Goal: Task Accomplishment & Management: Use online tool/utility

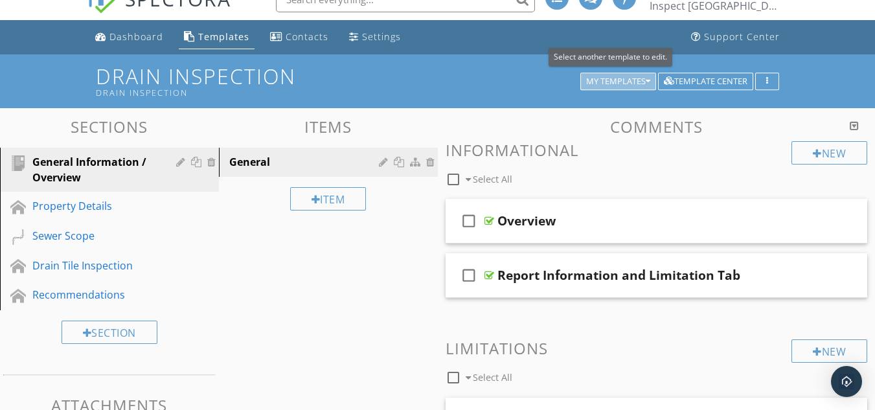
click at [631, 82] on div "My Templates" at bounding box center [618, 81] width 64 height 9
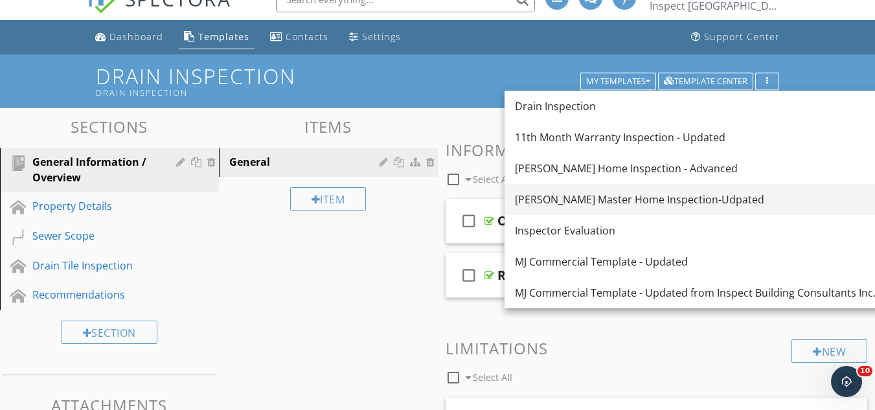
click at [585, 198] on div "[PERSON_NAME] Master Home Inspection-Udpated" at bounding box center [695, 200] width 361 height 16
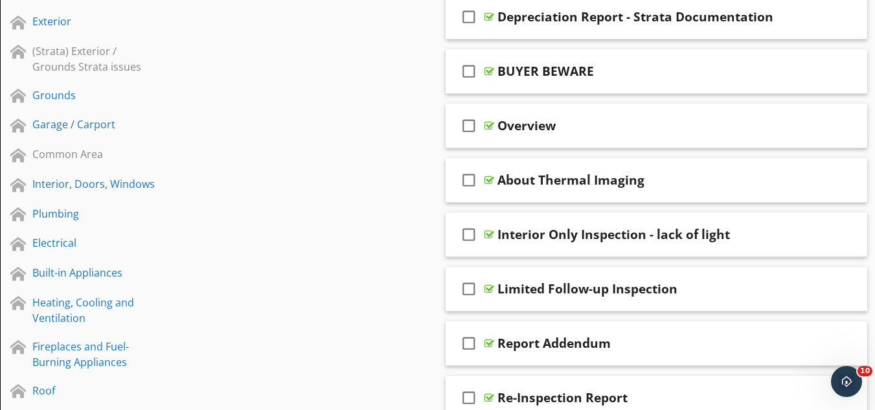
scroll to position [279, 0]
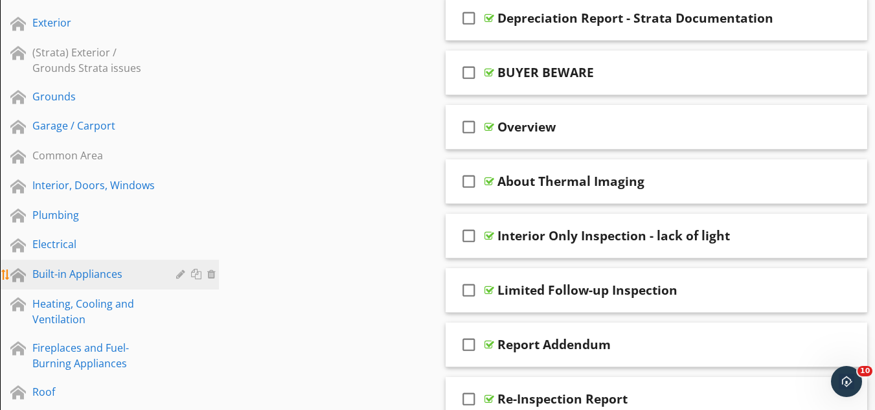
click at [78, 268] on div "Built-in Appliances" at bounding box center [94, 274] width 125 height 16
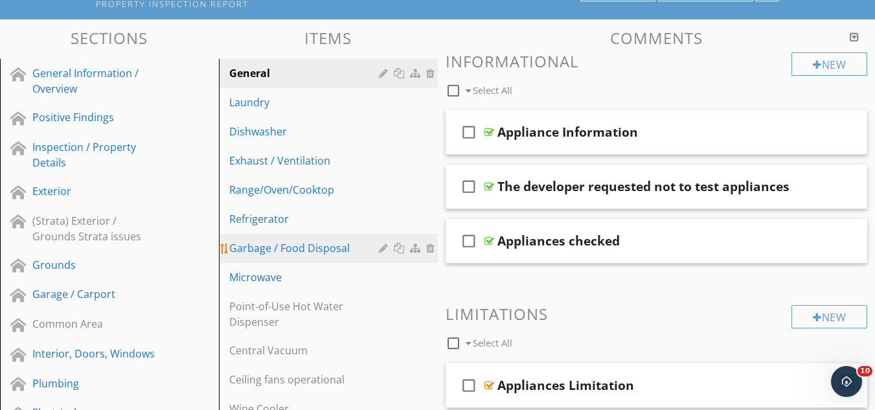
scroll to position [109, 0]
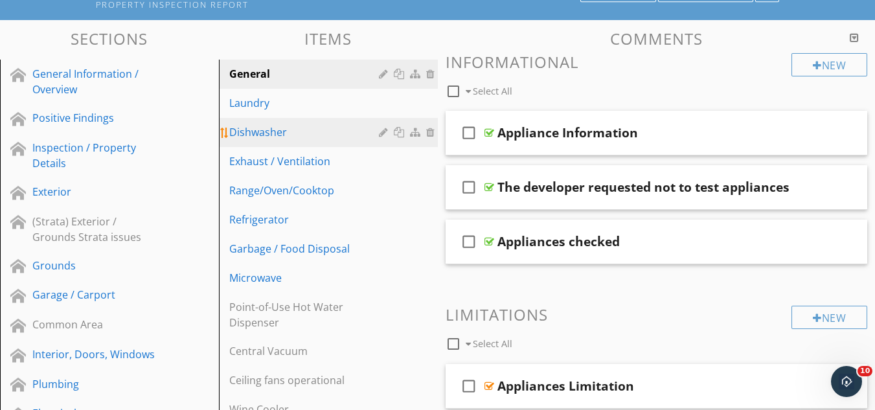
click at [260, 129] on div "Dishwasher" at bounding box center [306, 132] width 154 height 16
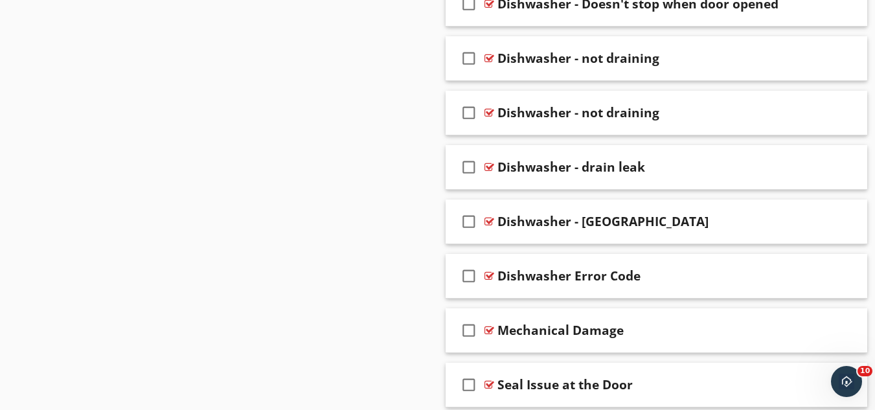
scroll to position [2541, 0]
click at [837, 111] on div at bounding box center [840, 111] width 10 height 13
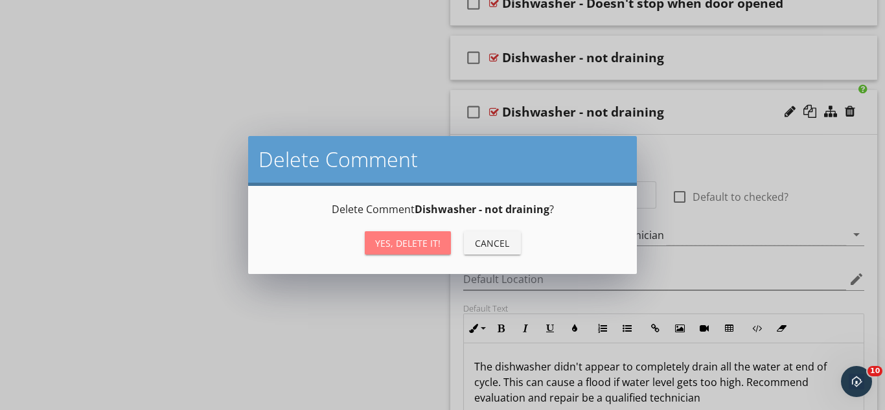
click at [418, 238] on div "Yes, Delete it!" at bounding box center [407, 243] width 65 height 14
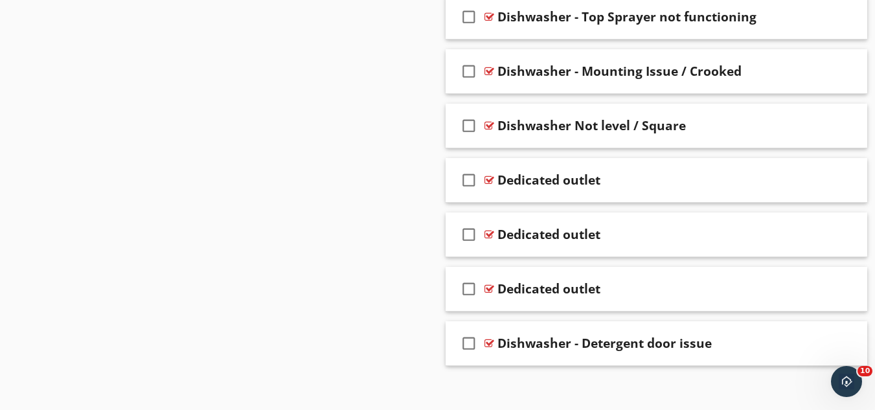
scroll to position [5041, 0]
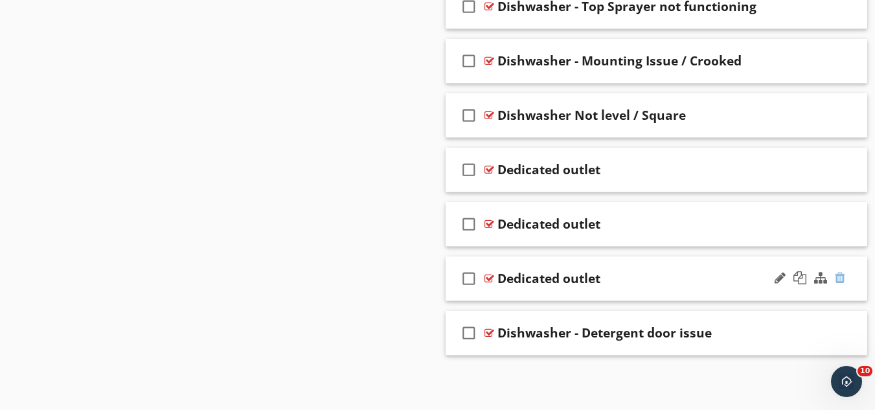
click at [838, 279] on div at bounding box center [840, 277] width 10 height 13
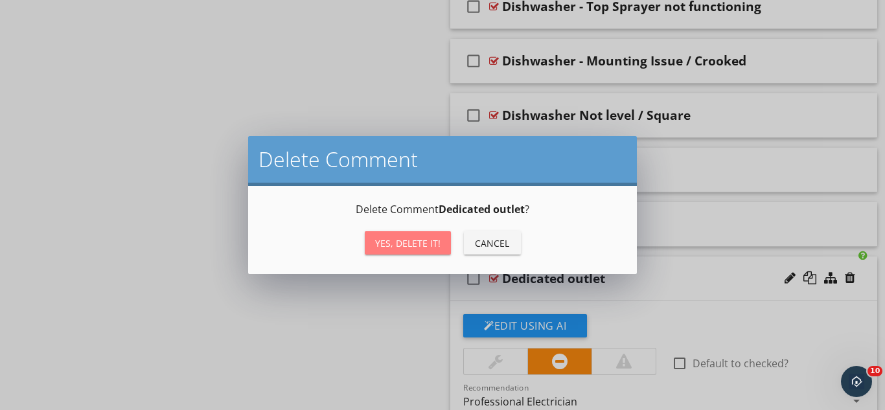
click at [401, 249] on div "Yes, Delete it!" at bounding box center [407, 243] width 65 height 14
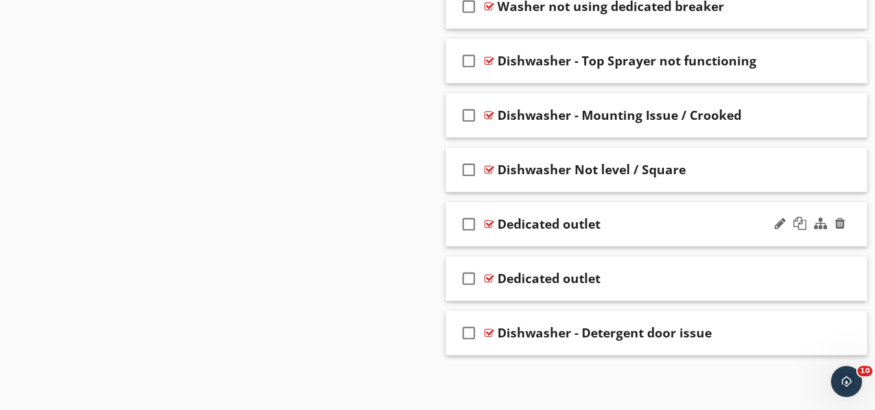
scroll to position [4987, 0]
click at [687, 227] on div "Dedicated outlet" at bounding box center [646, 224] width 297 height 16
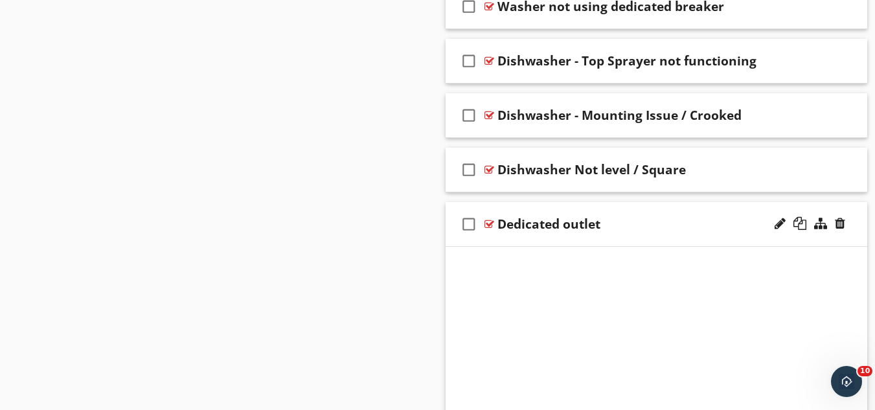
scroll to position [5041, 0]
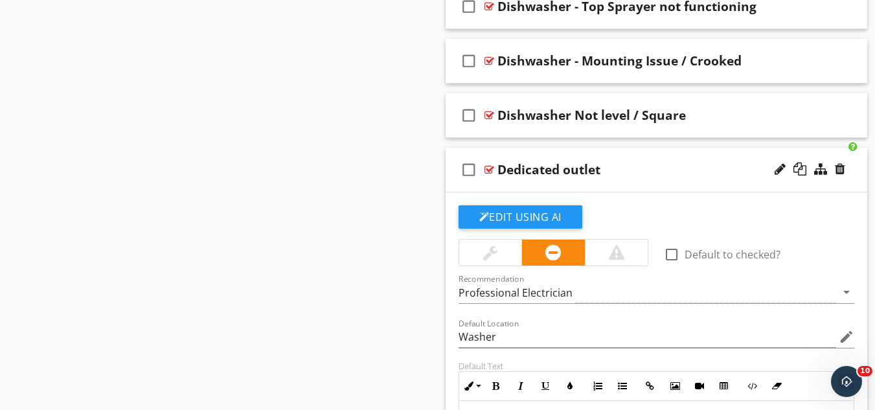
click at [645, 169] on div "Dedicated outlet" at bounding box center [646, 170] width 297 height 16
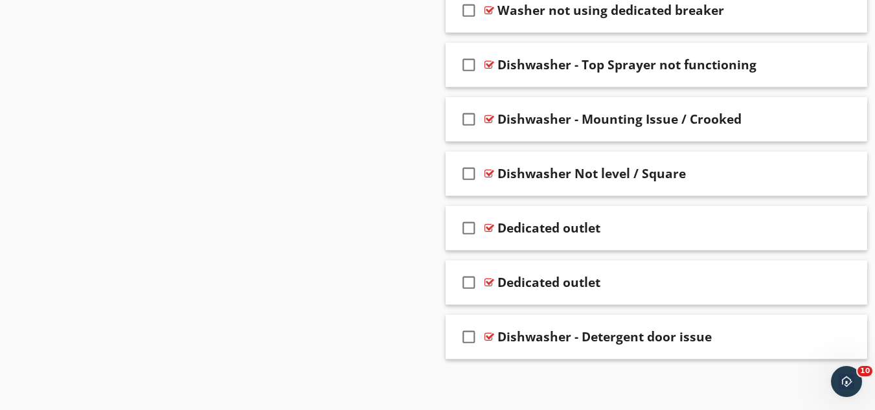
scroll to position [4987, 0]
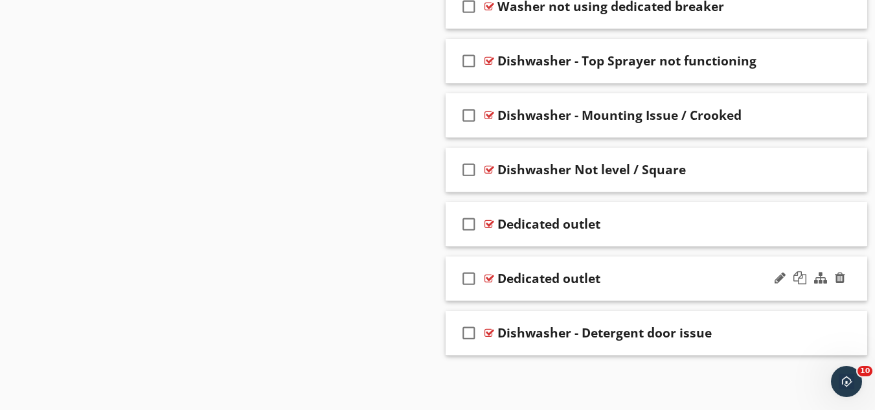
click at [732, 279] on div "Dedicated outlet" at bounding box center [646, 279] width 297 height 16
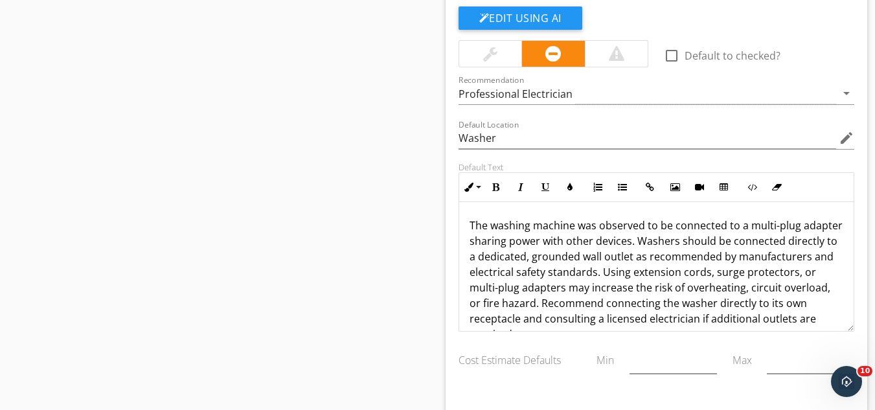
scroll to position [5299, 0]
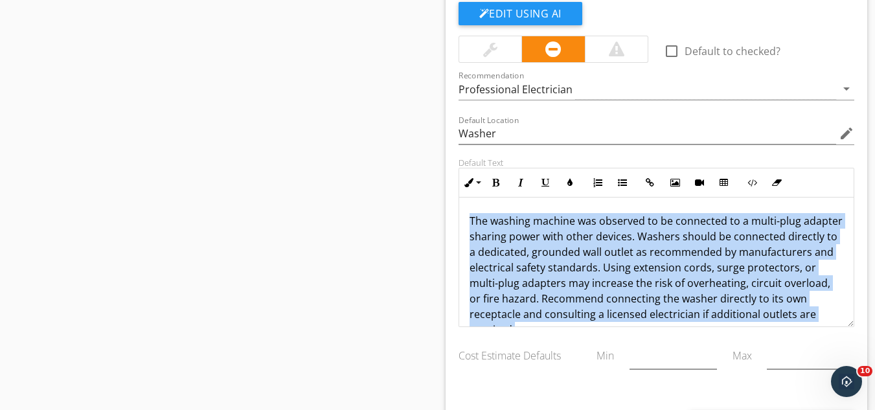
drag, startPoint x: 772, startPoint y: 312, endPoint x: 468, endPoint y: 217, distance: 318.2
click at [470, 217] on p "The washing machine was observed to be connected to a multi-plug adapter sharin…" at bounding box center [657, 275] width 374 height 124
copy p "The washing machine was observed to be connected to a multi-plug adapter sharin…"
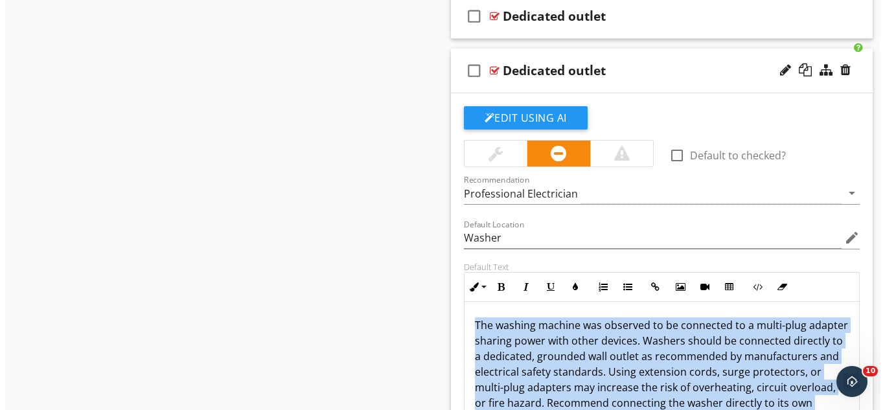
scroll to position [5194, 0]
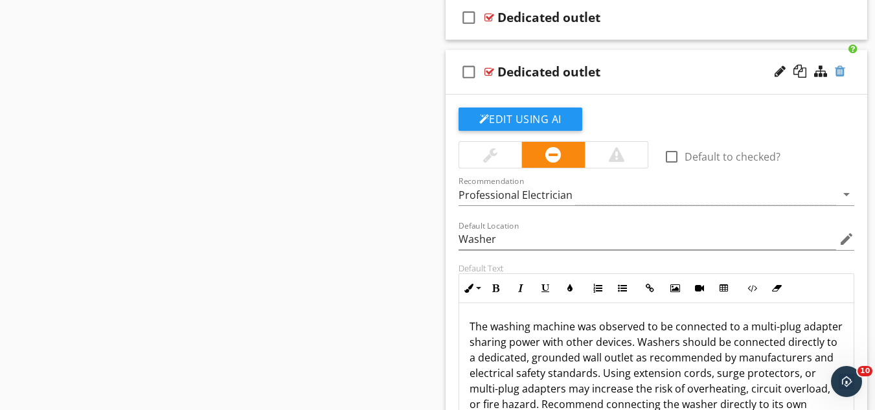
click at [838, 74] on div at bounding box center [840, 71] width 10 height 13
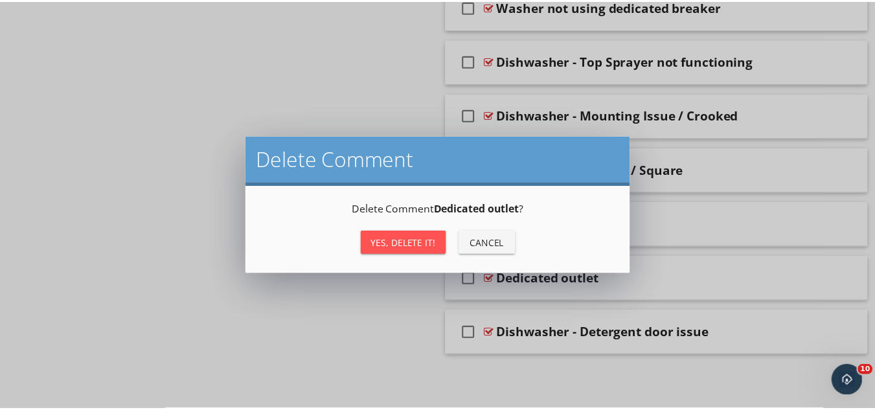
scroll to position [4987, 0]
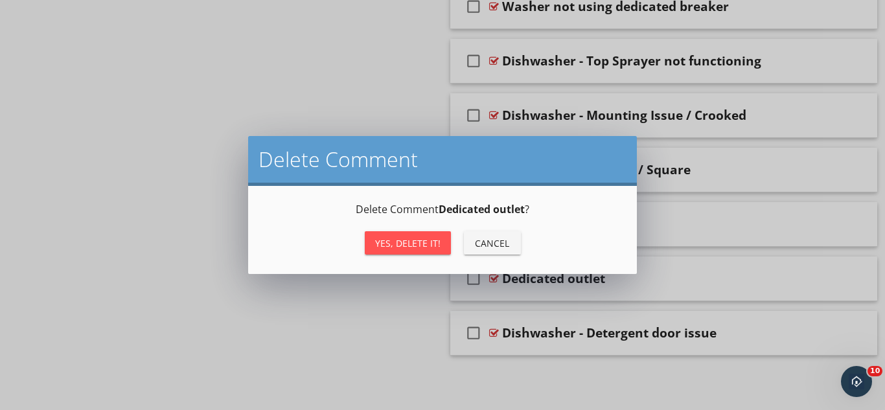
click at [412, 238] on div "Yes, Delete it!" at bounding box center [407, 243] width 65 height 14
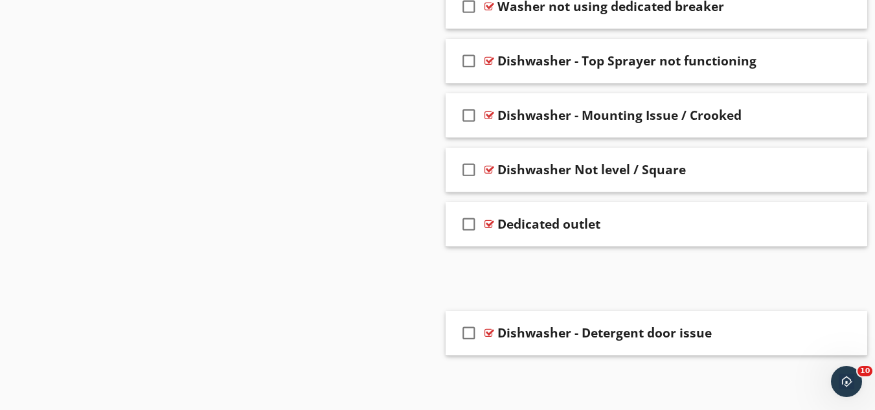
scroll to position [4932, 0]
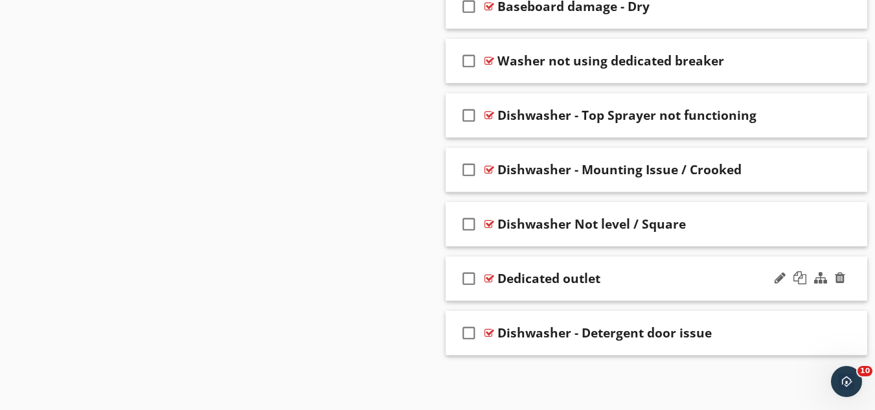
click at [687, 283] on div "Dedicated outlet" at bounding box center [646, 279] width 297 height 16
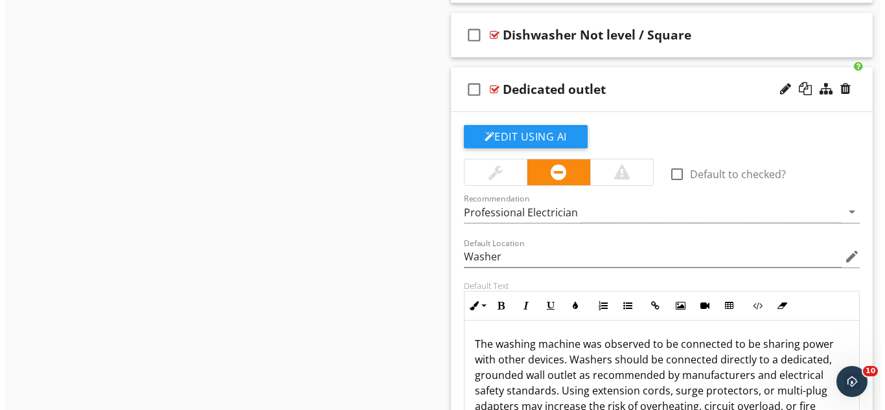
scroll to position [5122, 0]
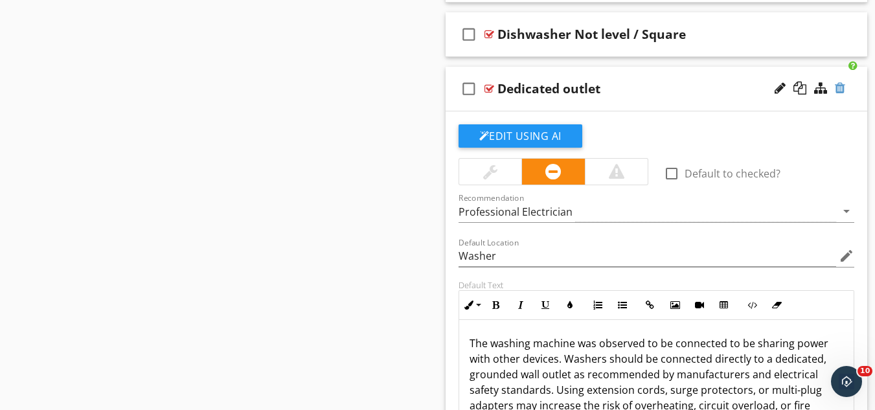
click at [839, 87] on div at bounding box center [840, 88] width 10 height 13
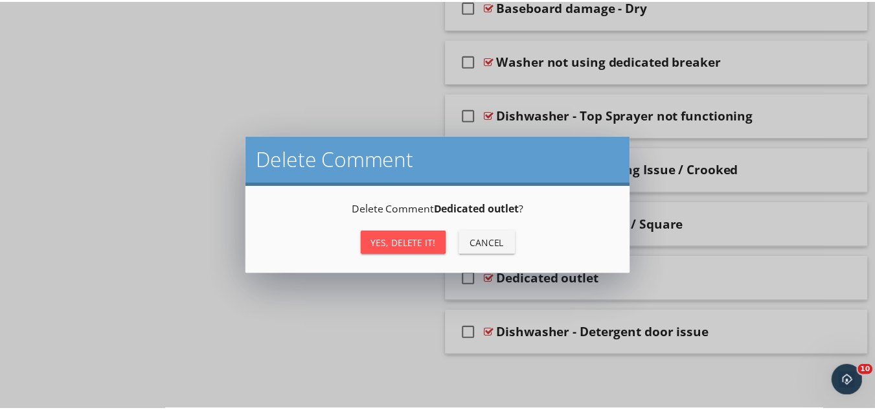
scroll to position [4932, 0]
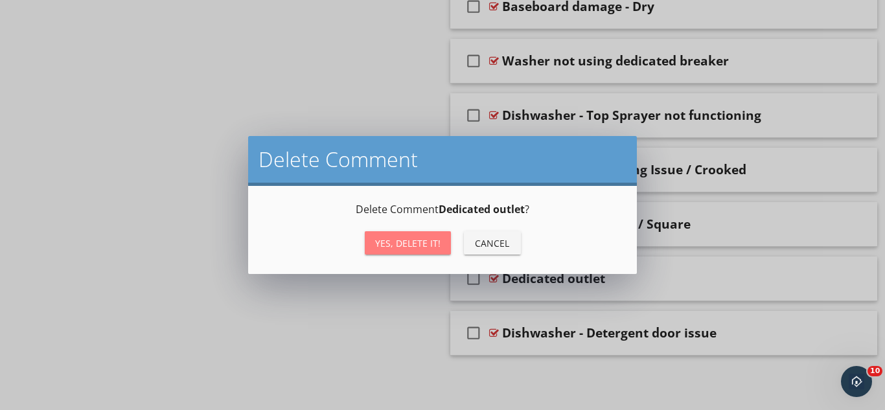
click at [416, 235] on button "Yes, Delete it!" at bounding box center [408, 242] width 86 height 23
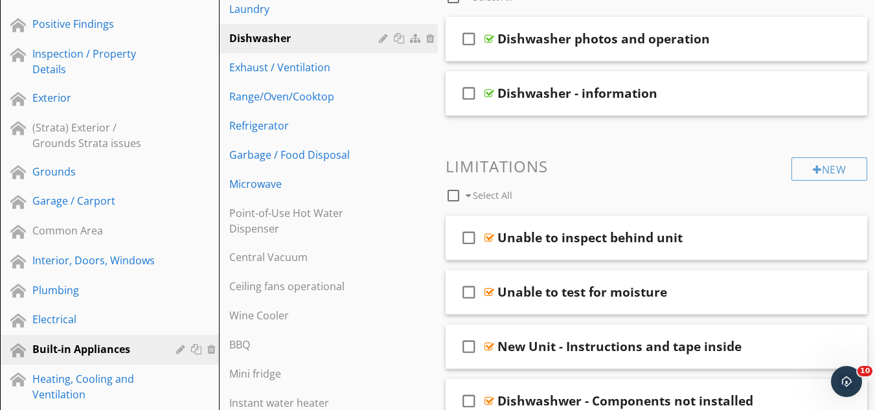
scroll to position [202, 0]
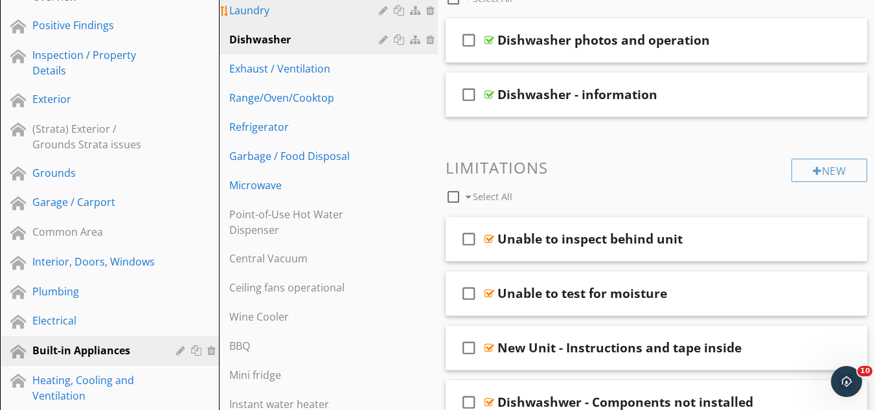
click at [247, 19] on link "Laundry" at bounding box center [330, 10] width 215 height 29
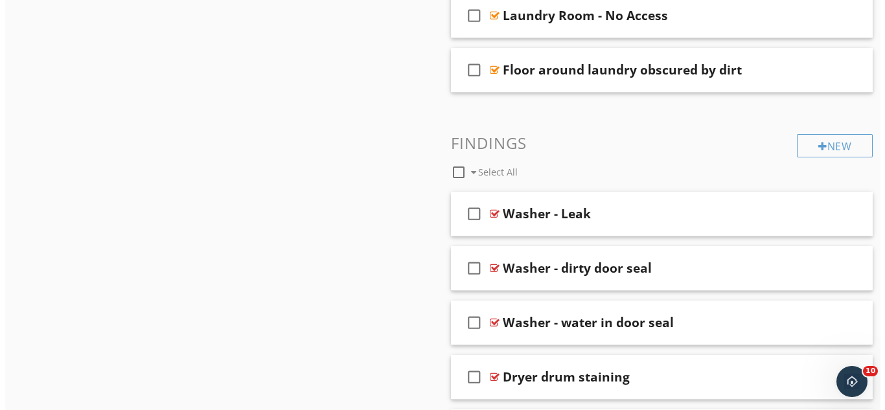
scroll to position [1740, 0]
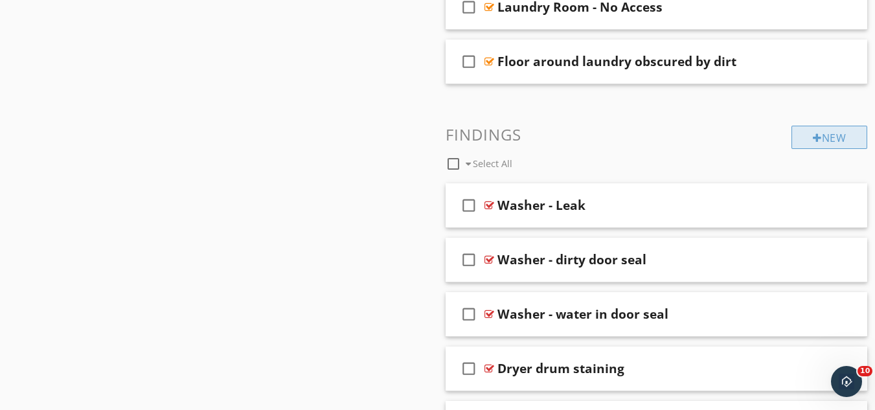
click at [821, 139] on div "New" at bounding box center [830, 137] width 76 height 23
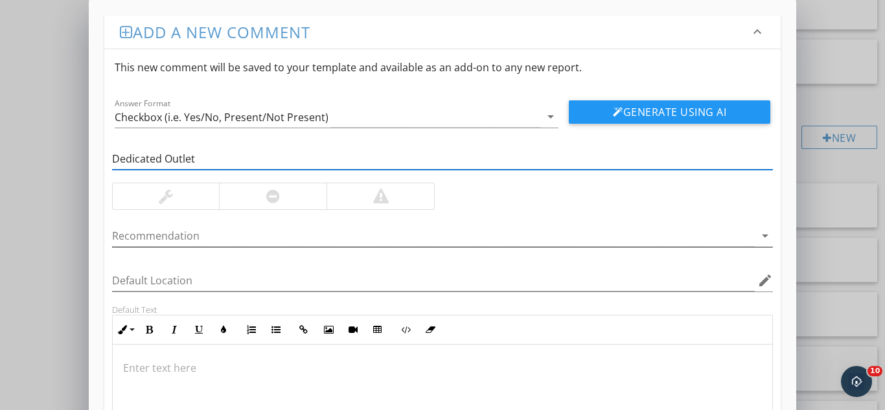
type input "Dedicated Outlet"
click at [171, 234] on div at bounding box center [433, 235] width 643 height 21
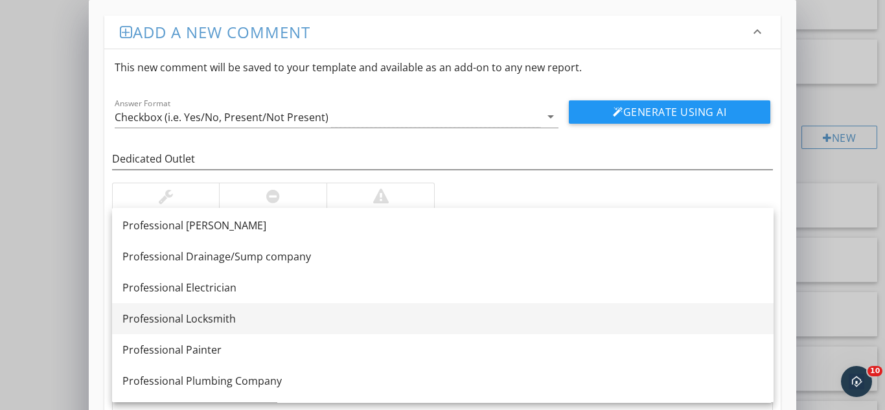
scroll to position [1214, 0]
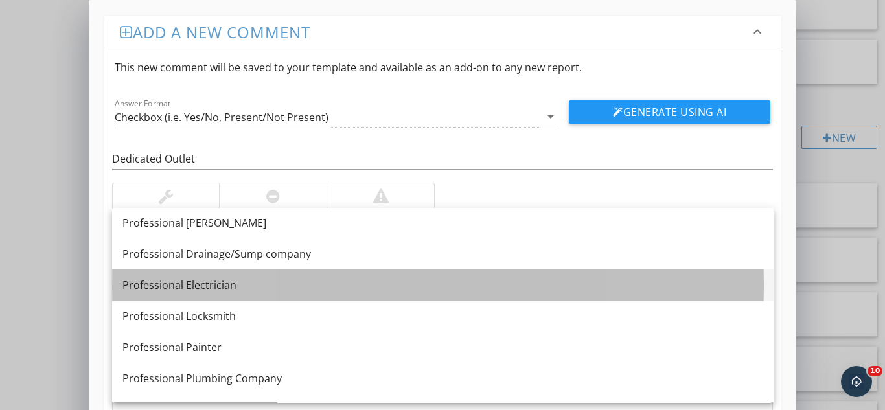
click at [194, 281] on div "Professional Electrician" at bounding box center [442, 285] width 641 height 16
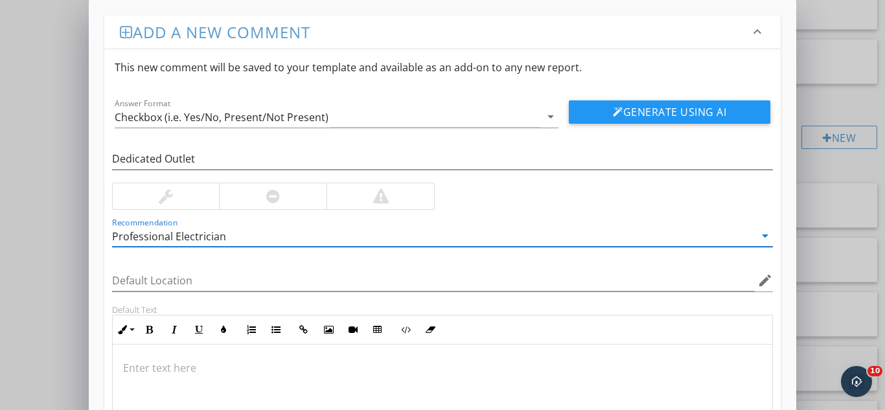
click at [145, 358] on div at bounding box center [443, 410] width 660 height 130
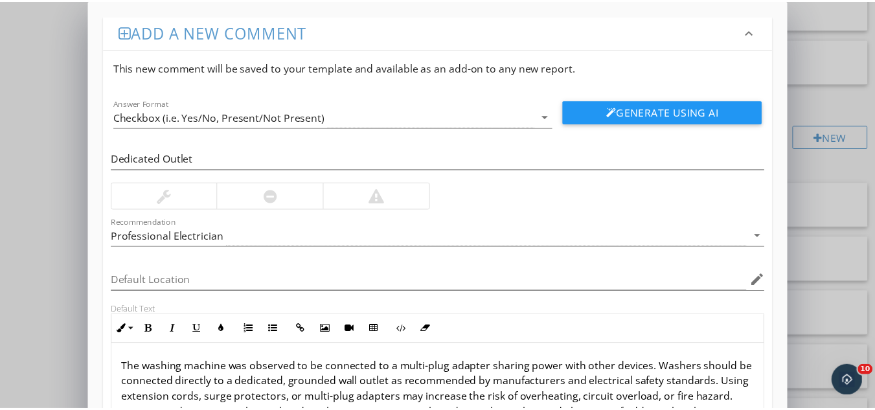
scroll to position [211, 0]
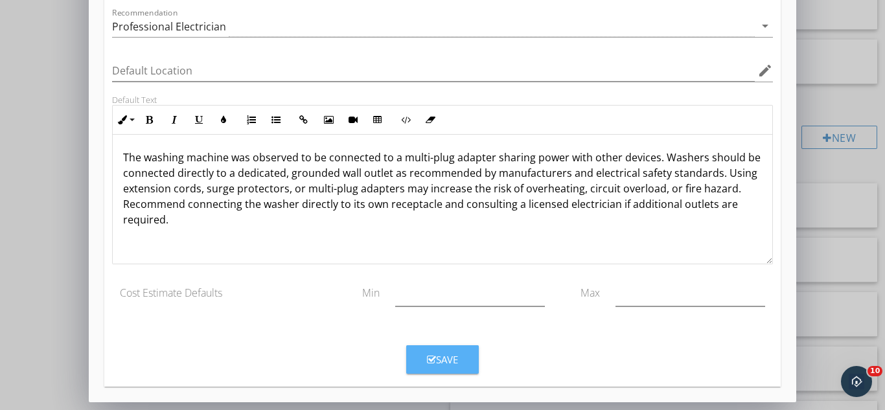
click at [430, 356] on icon "button" at bounding box center [431, 360] width 9 height 10
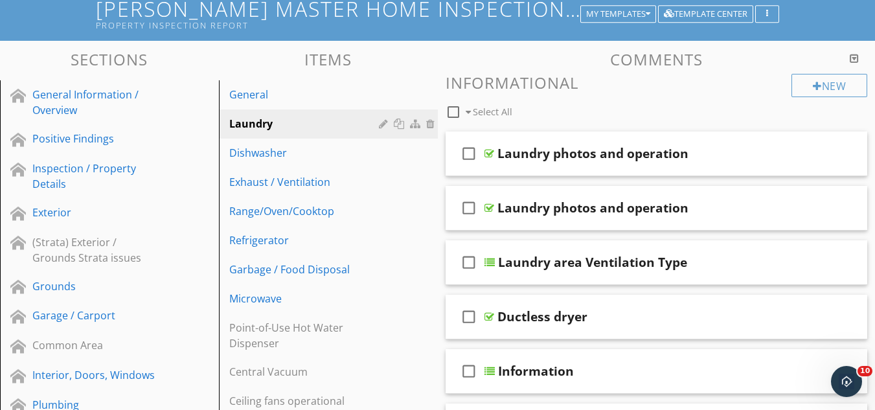
scroll to position [0, 0]
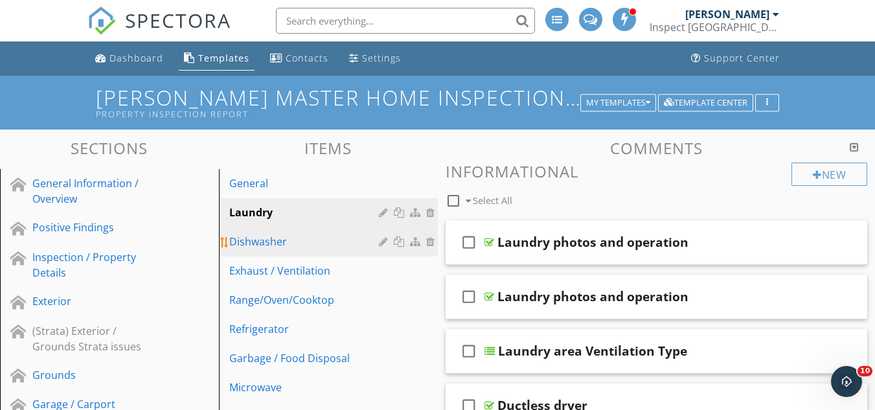
click at [264, 248] on div "Dishwasher" at bounding box center [306, 242] width 154 height 16
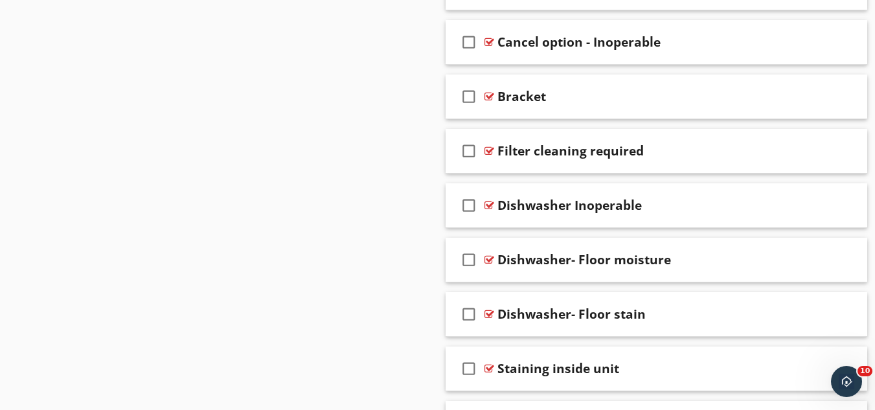
scroll to position [3431, 0]
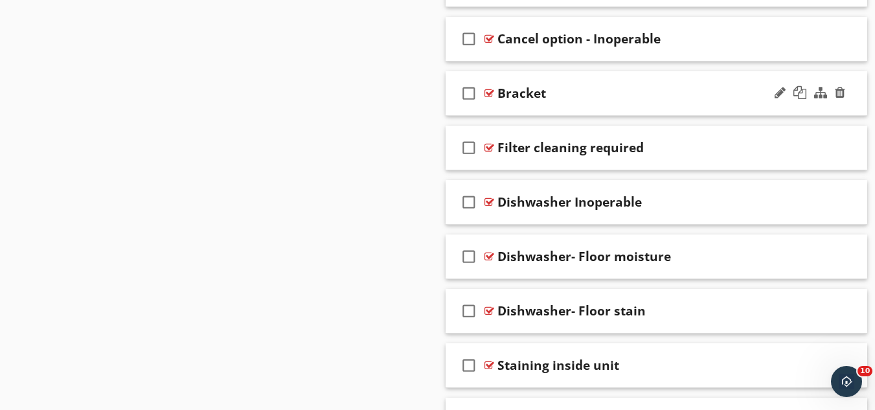
click at [660, 106] on div "check_box_outline_blank Bracket" at bounding box center [657, 93] width 422 height 45
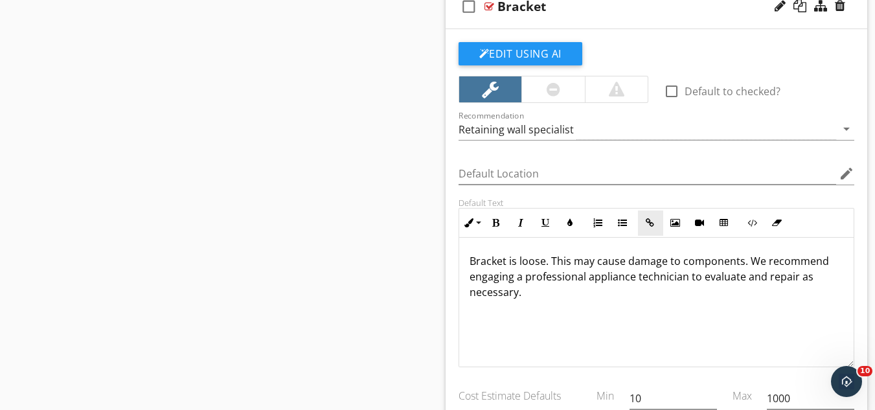
scroll to position [3517, 0]
click at [582, 130] on div "Retaining wall specialist" at bounding box center [648, 129] width 378 height 21
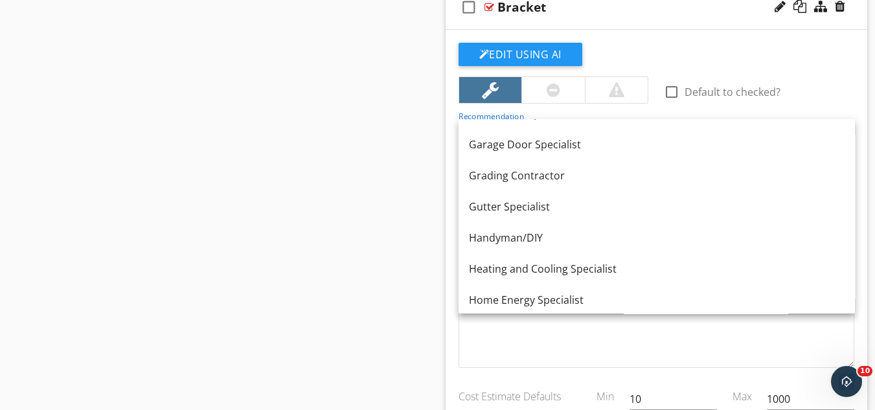
scroll to position [644, 0]
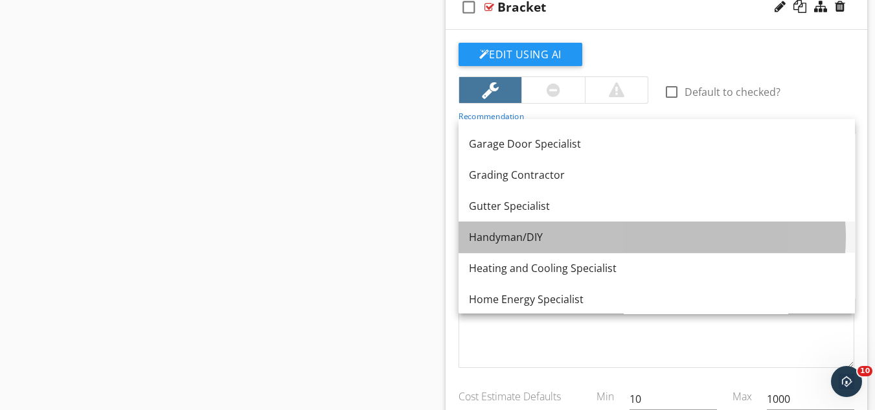
click at [512, 233] on div "Handyman/DIY" at bounding box center [657, 237] width 376 height 16
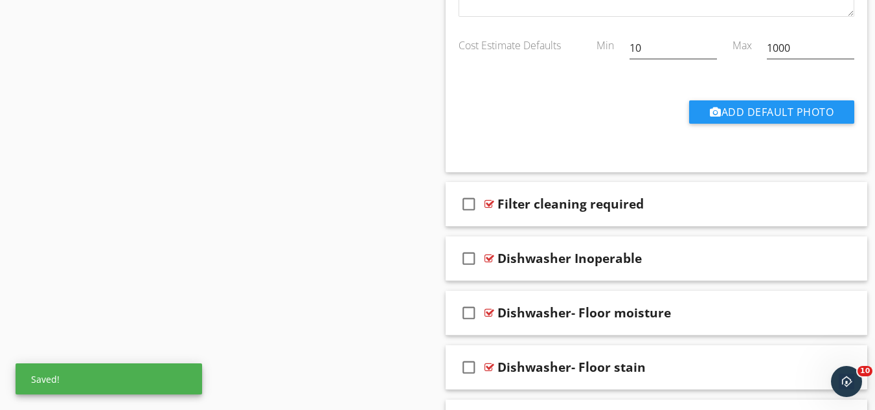
scroll to position [3872, 0]
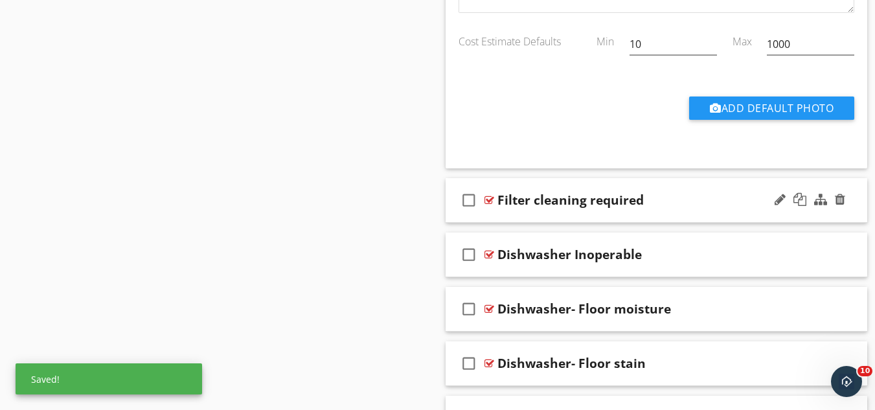
click at [670, 206] on div "Filter cleaning required" at bounding box center [646, 200] width 297 height 16
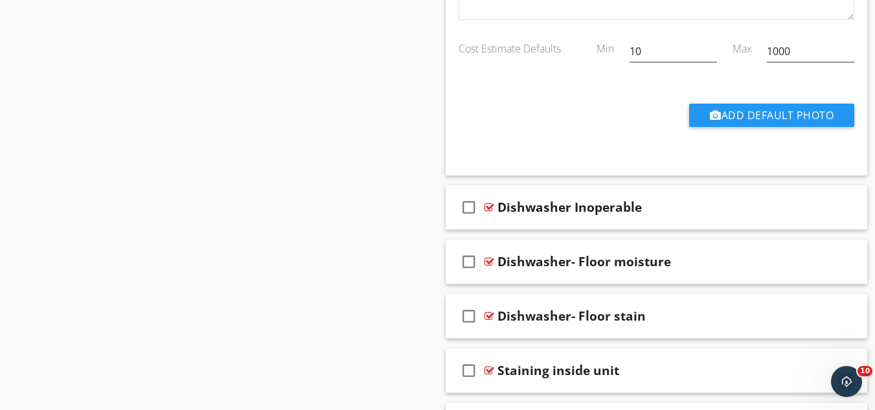
scroll to position [4414, 0]
click at [679, 219] on div "check_box_outline_blank Dishwasher Inoperable" at bounding box center [657, 207] width 422 height 45
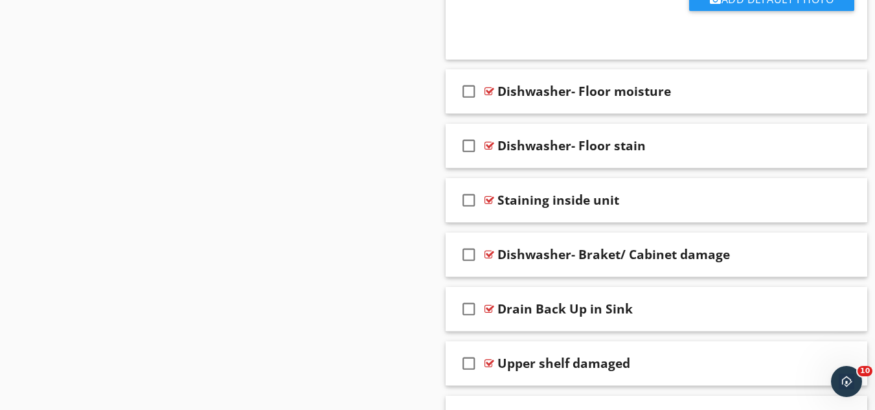
scroll to position [5078, 0]
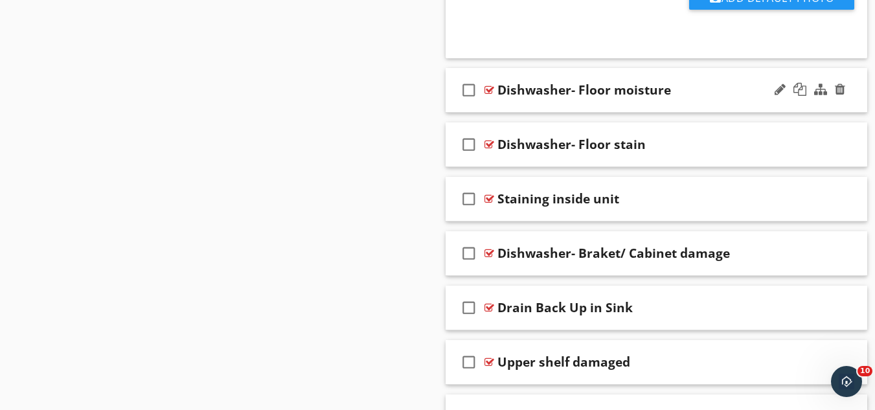
click at [698, 106] on div "check_box_outline_blank Dishwasher- Floor moisture" at bounding box center [657, 90] width 422 height 45
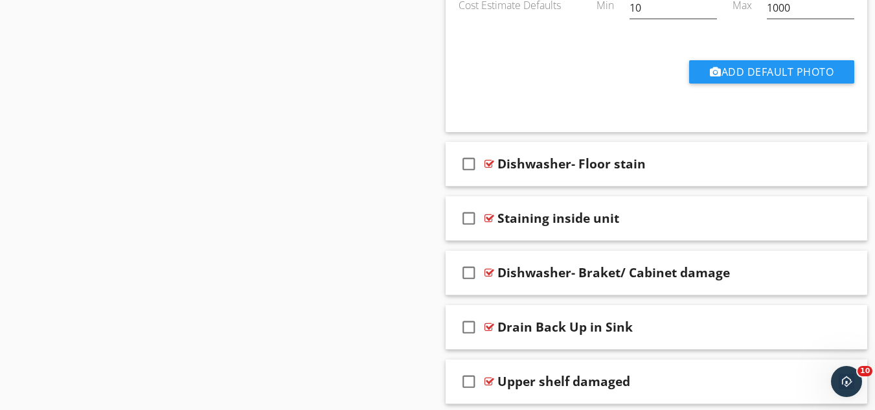
scroll to position [5634, 0]
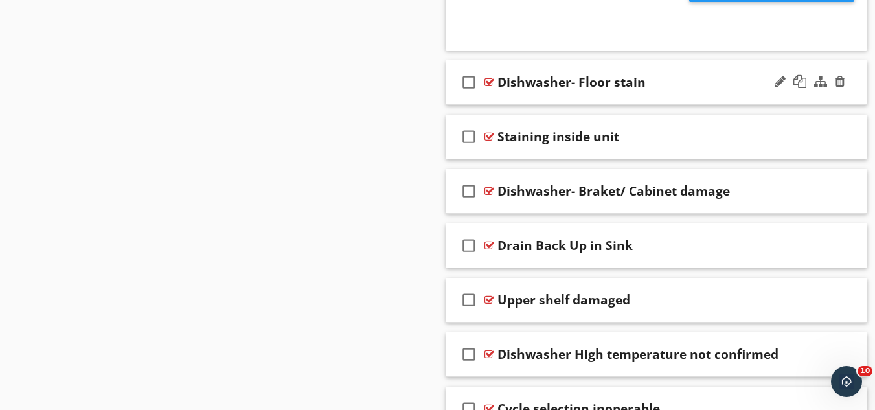
click at [695, 87] on div "Dishwasher- Floor stain" at bounding box center [646, 83] width 297 height 16
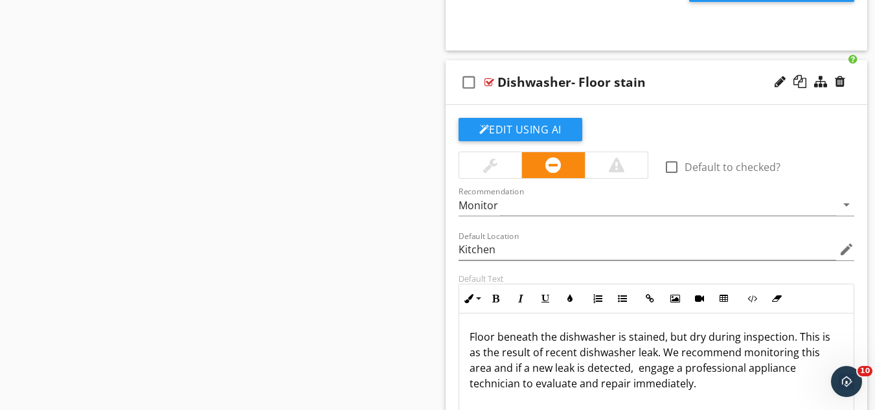
click at [695, 87] on div "Dishwasher- Floor stain" at bounding box center [646, 83] width 297 height 16
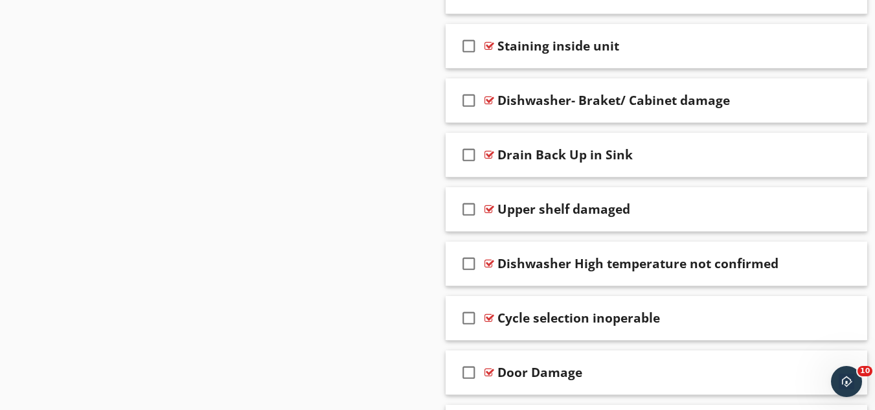
scroll to position [5726, 0]
click at [673, 50] on div "Staining inside unit" at bounding box center [646, 46] width 297 height 16
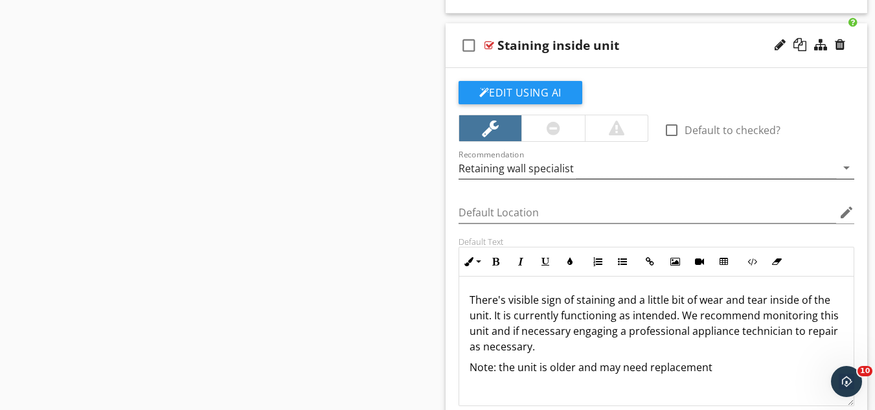
click at [579, 171] on div "Retaining wall specialist" at bounding box center [648, 167] width 378 height 21
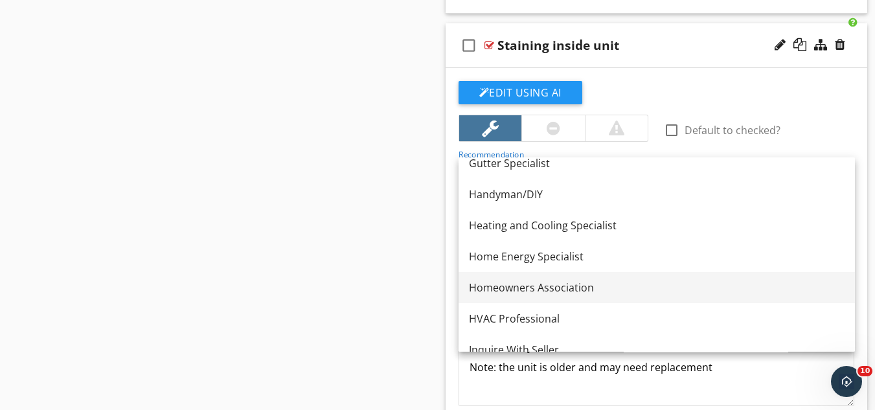
scroll to position [724, 0]
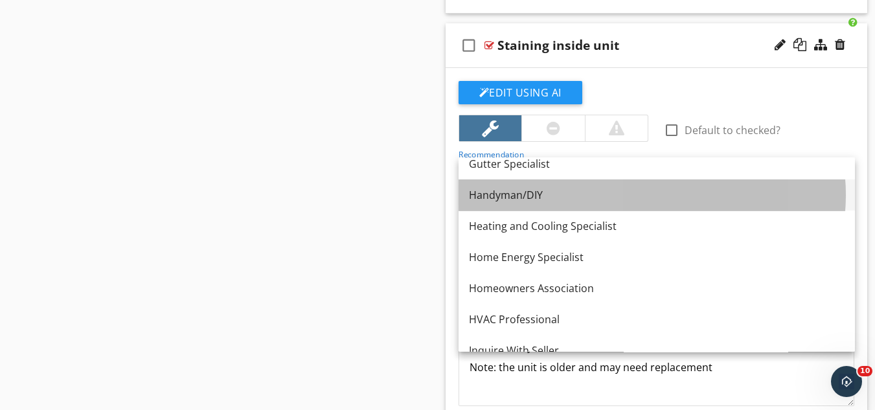
click at [516, 195] on div "Handyman/DIY" at bounding box center [657, 195] width 376 height 16
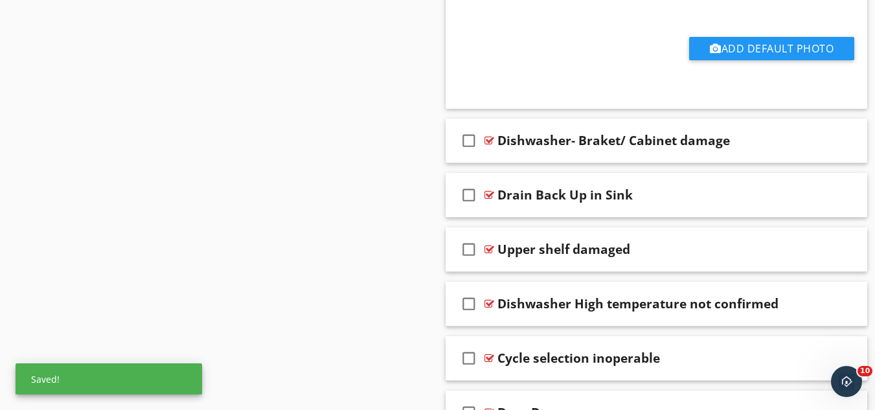
scroll to position [6184, 0]
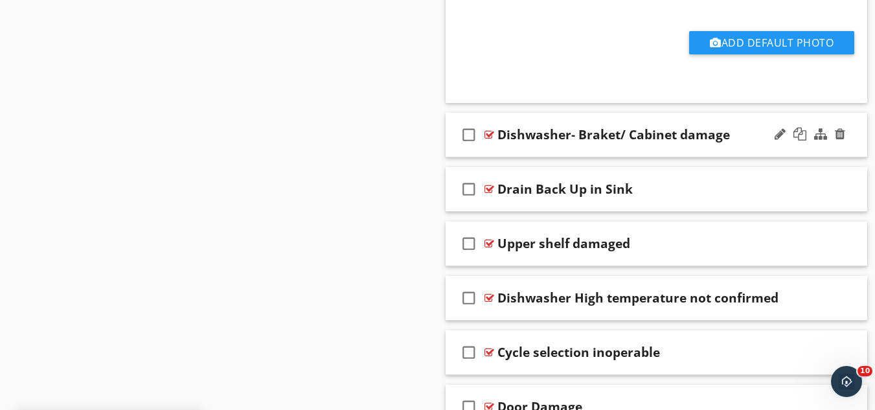
click at [724, 143] on div "check_box_outline_blank Dishwasher- Braket/ Cabinet damage" at bounding box center [657, 135] width 422 height 45
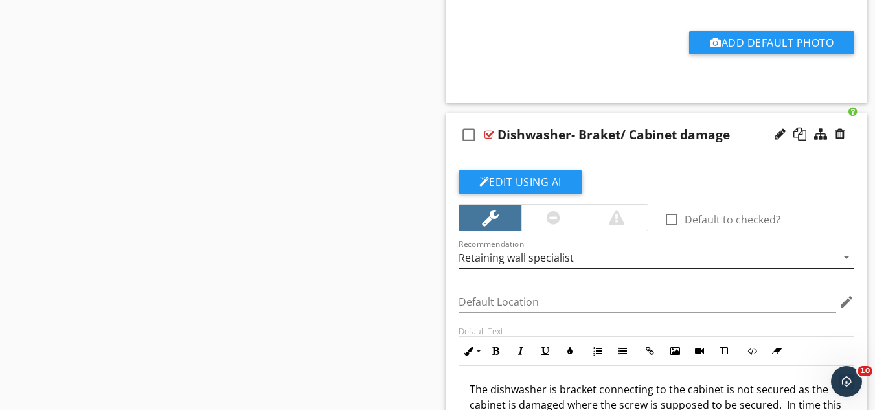
click at [571, 255] on div "Retaining wall specialist" at bounding box center [648, 257] width 378 height 21
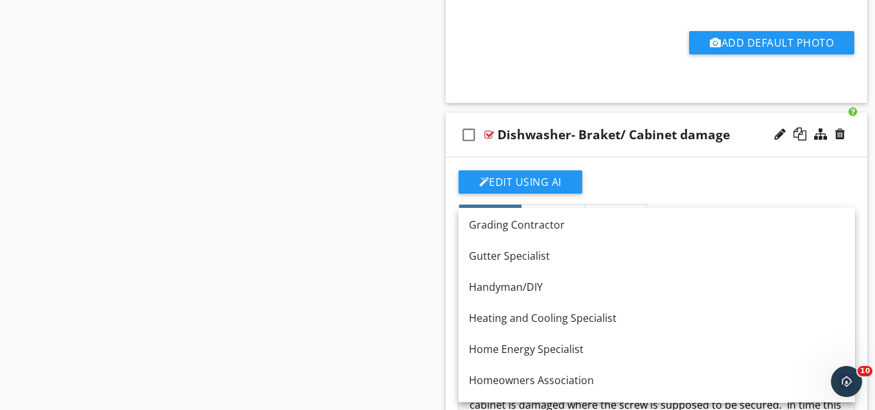
scroll to position [684, 0]
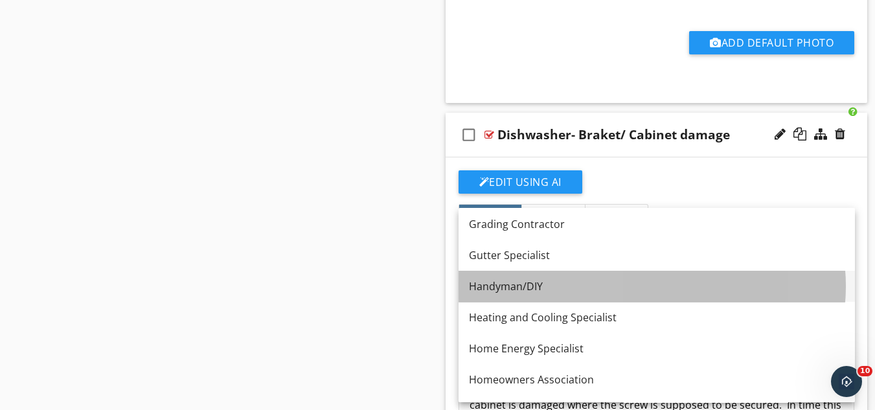
click at [521, 286] on div "Handyman/DIY" at bounding box center [657, 287] width 376 height 16
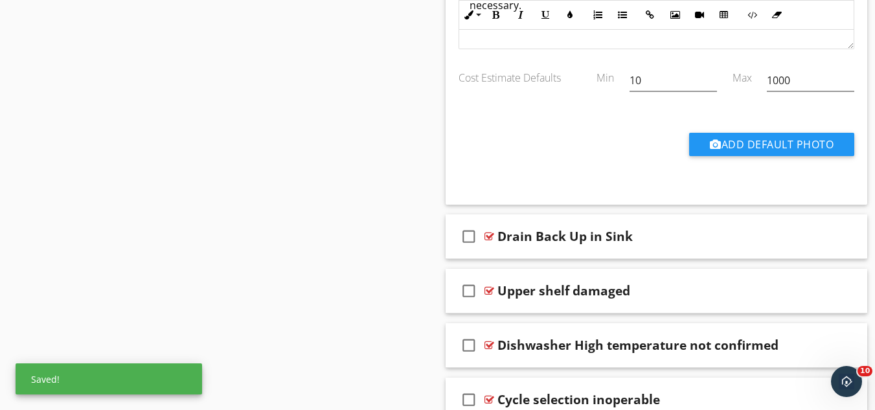
scroll to position [6633, 0]
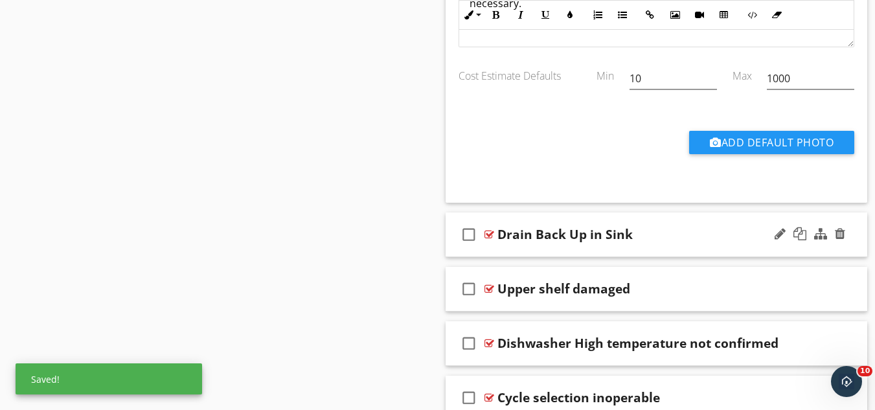
click at [647, 238] on div "Drain Back Up in Sink" at bounding box center [646, 235] width 297 height 16
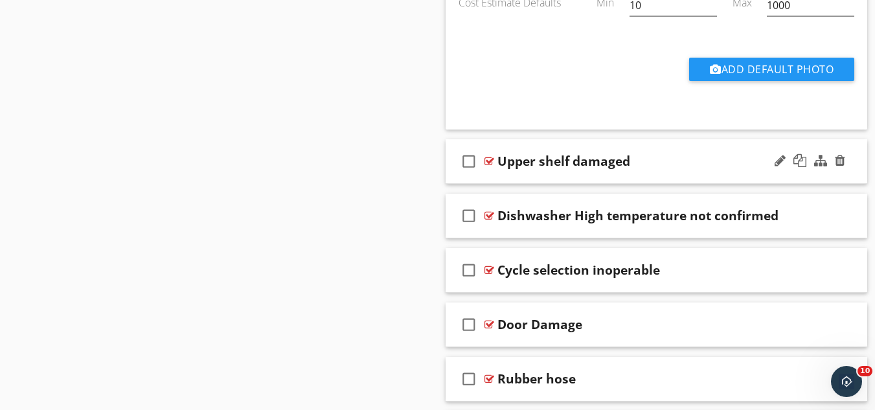
scroll to position [7255, 0]
click at [671, 175] on div "check_box_outline_blank Upper shelf damaged" at bounding box center [657, 161] width 422 height 45
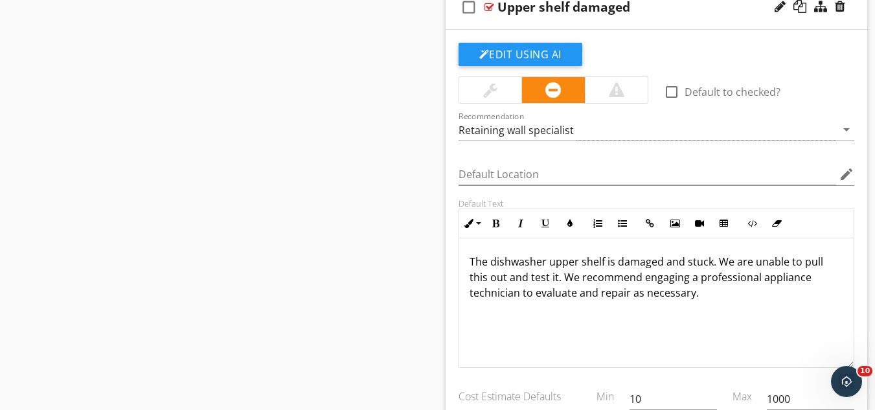
scroll to position [7409, 0]
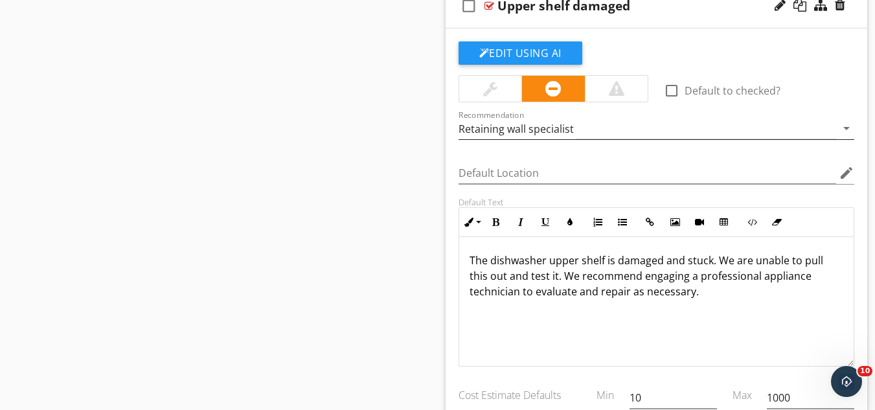
click at [588, 126] on div "Retaining wall specialist" at bounding box center [648, 128] width 378 height 21
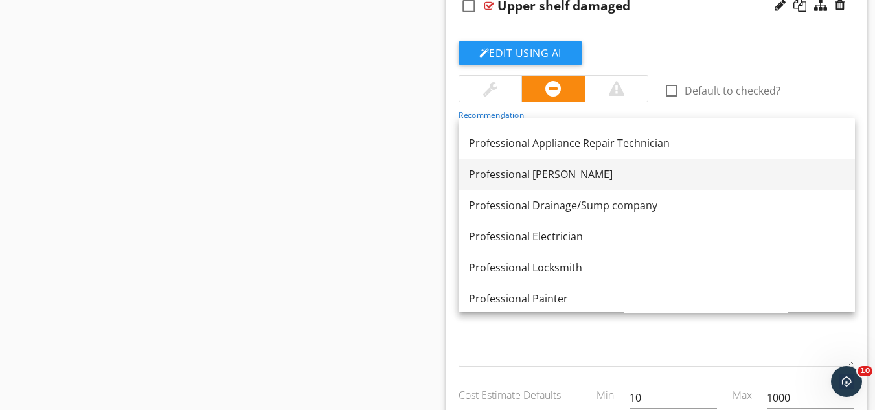
scroll to position [1171, 0]
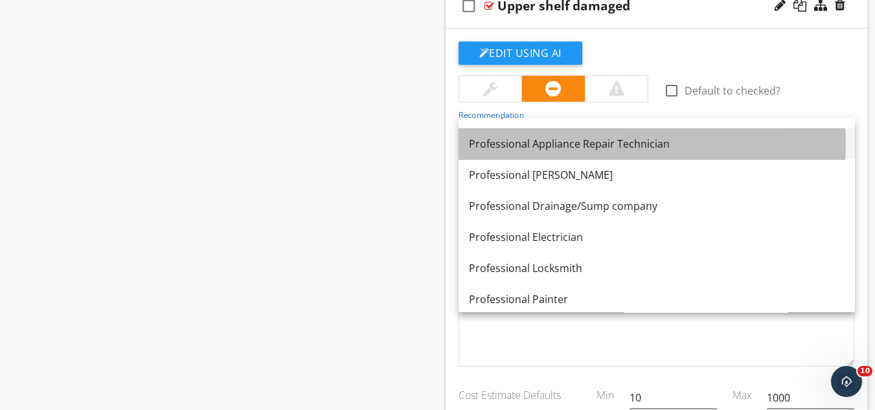
click at [582, 140] on div "Professional Appliance Repair Technician" at bounding box center [657, 144] width 376 height 16
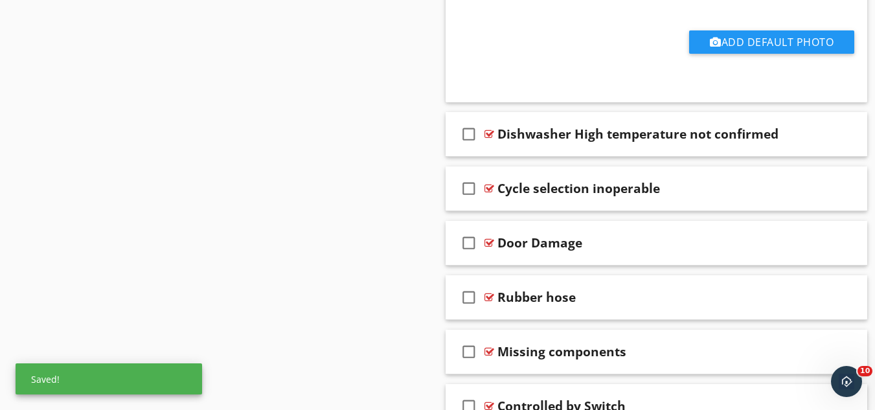
scroll to position [7836, 0]
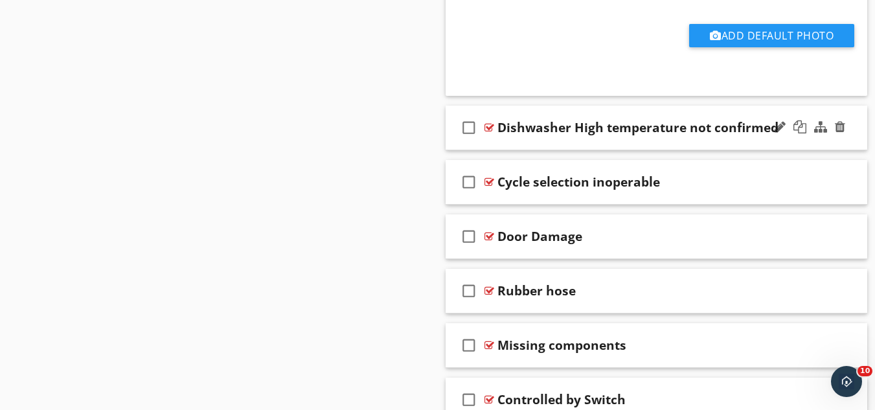
click at [679, 135] on div "check_box_outline_blank Dishwasher High temperature not confirmed" at bounding box center [657, 128] width 422 height 45
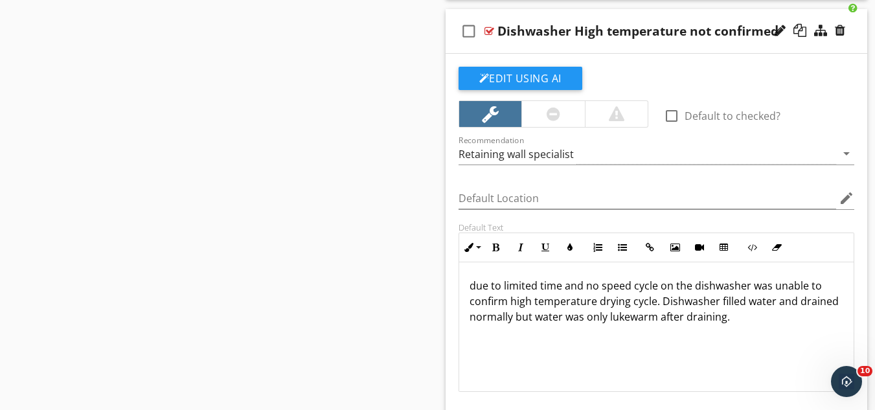
scroll to position [7937, 0]
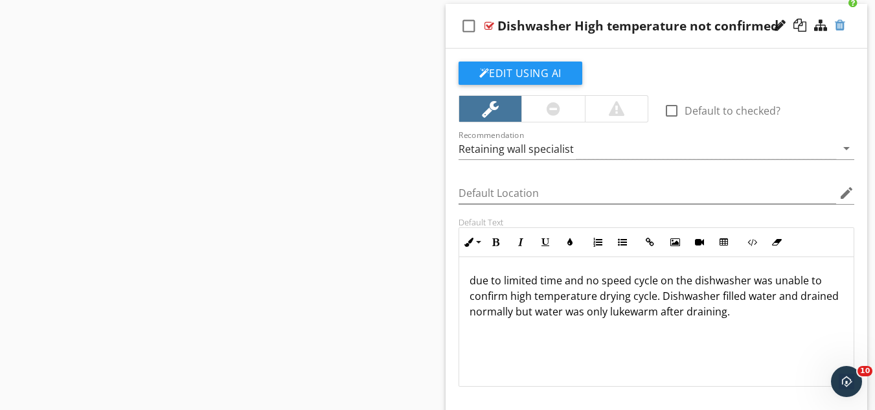
click at [838, 27] on div at bounding box center [840, 25] width 10 height 13
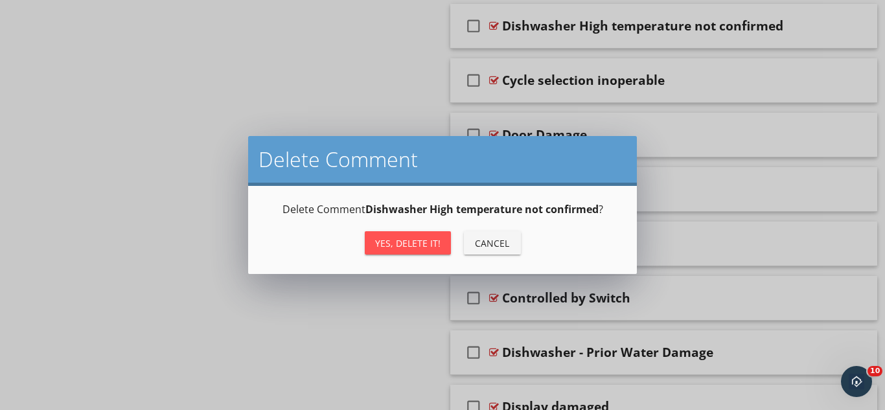
click at [426, 242] on div "Yes, Delete it!" at bounding box center [407, 243] width 65 height 14
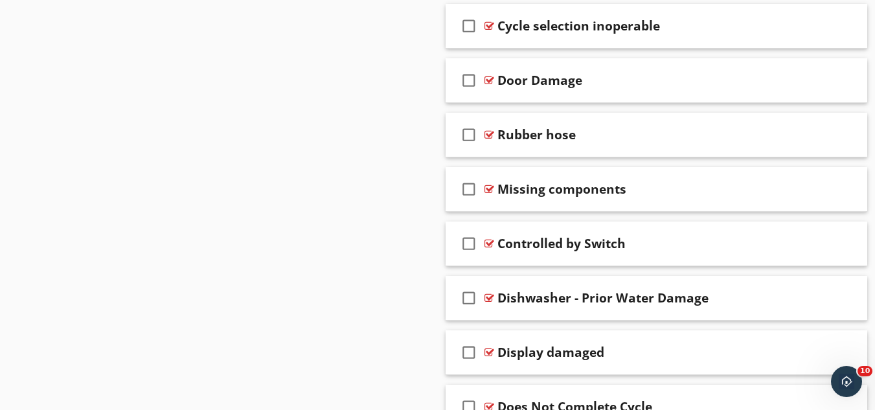
scroll to position [7883, 0]
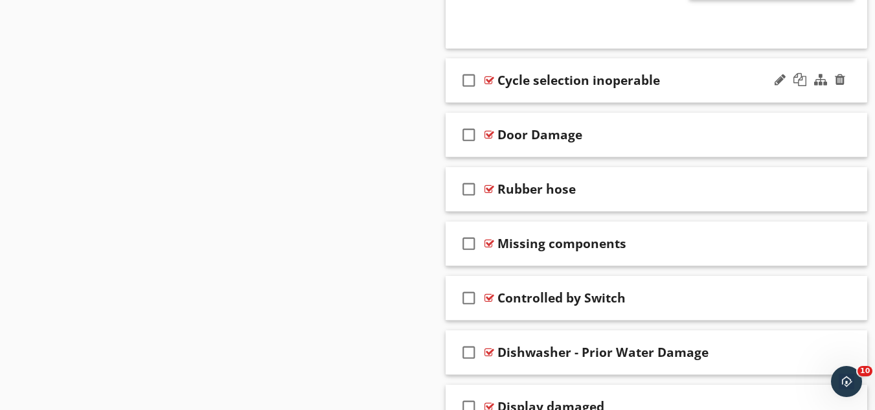
click at [693, 91] on div "check_box_outline_blank Cycle selection inoperable" at bounding box center [657, 80] width 422 height 45
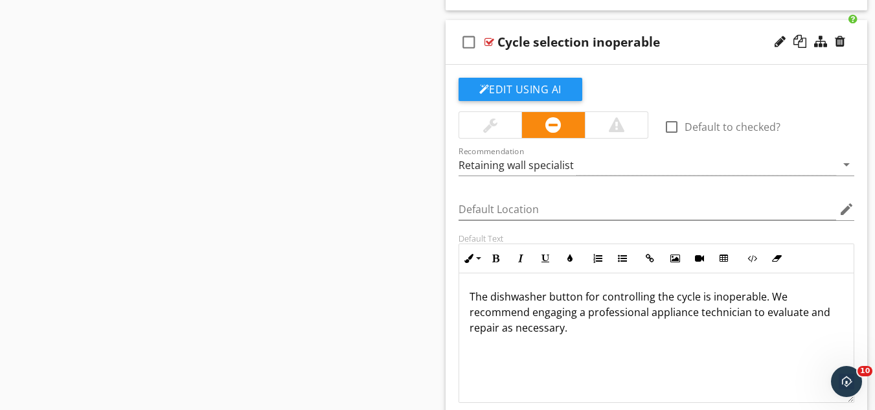
scroll to position [7924, 0]
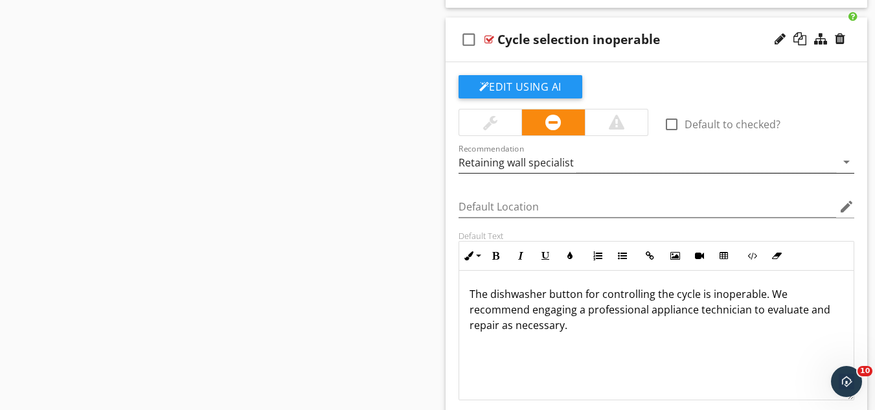
click at [557, 161] on div "Retaining wall specialist" at bounding box center [516, 163] width 115 height 12
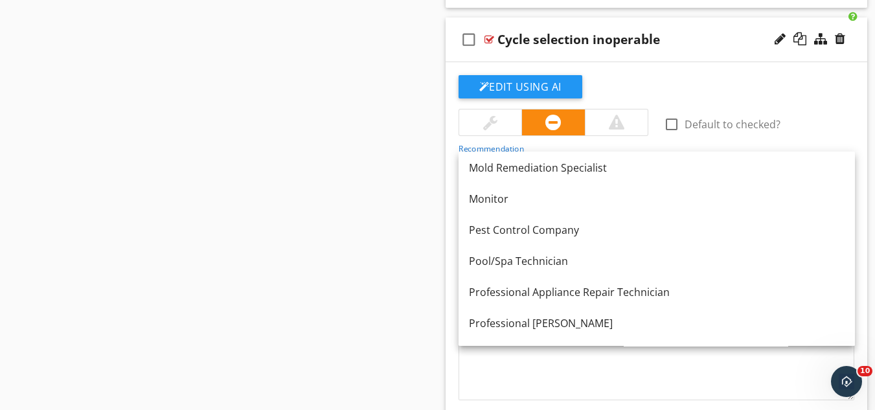
scroll to position [1057, 0]
click at [556, 290] on div "Professional Appliance Repair Technician" at bounding box center [657, 292] width 376 height 16
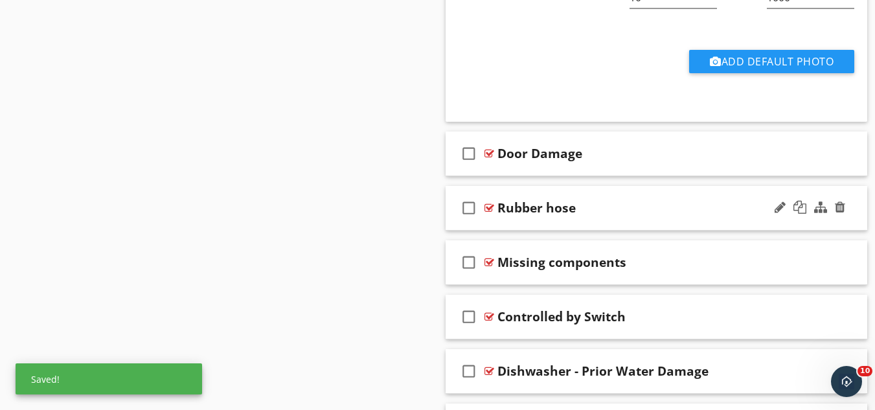
scroll to position [8359, 0]
click at [650, 156] on div "Door Damage" at bounding box center [646, 153] width 297 height 16
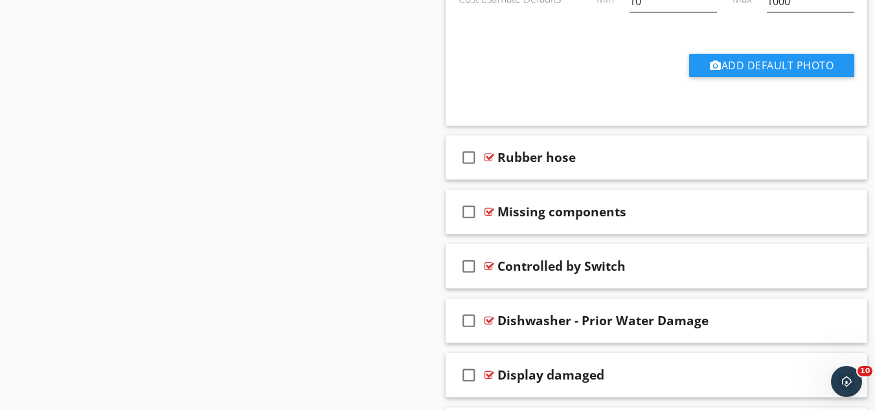
scroll to position [8903, 0]
click at [650, 156] on div "Rubber hose" at bounding box center [646, 157] width 297 height 16
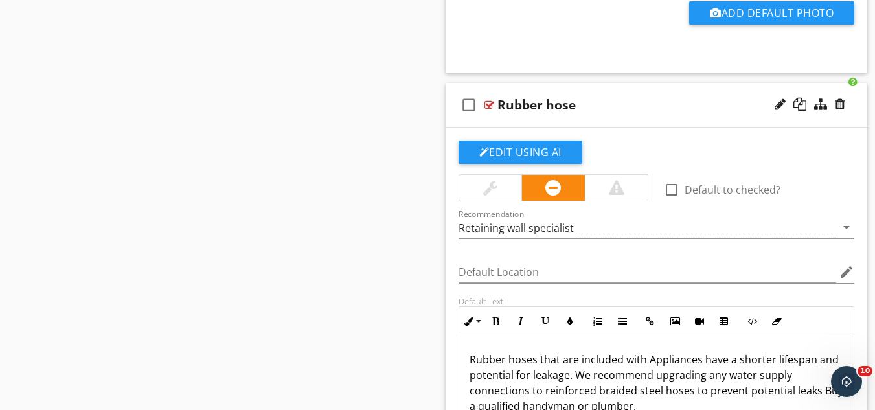
scroll to position [8986, 0]
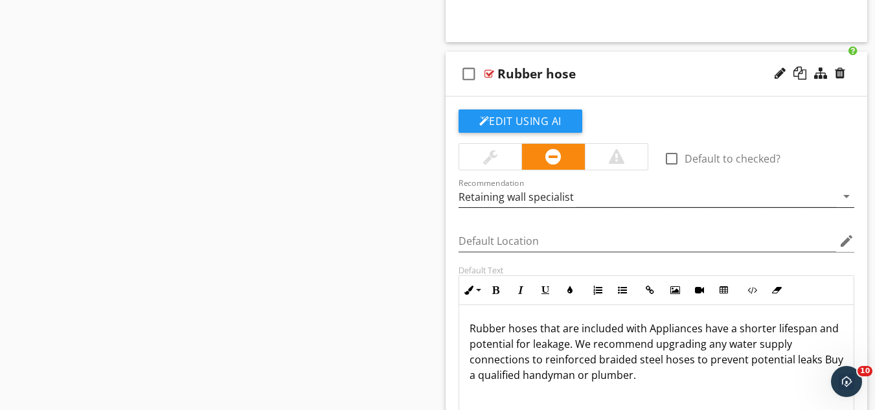
click at [595, 195] on div "Retaining wall specialist" at bounding box center [648, 196] width 378 height 21
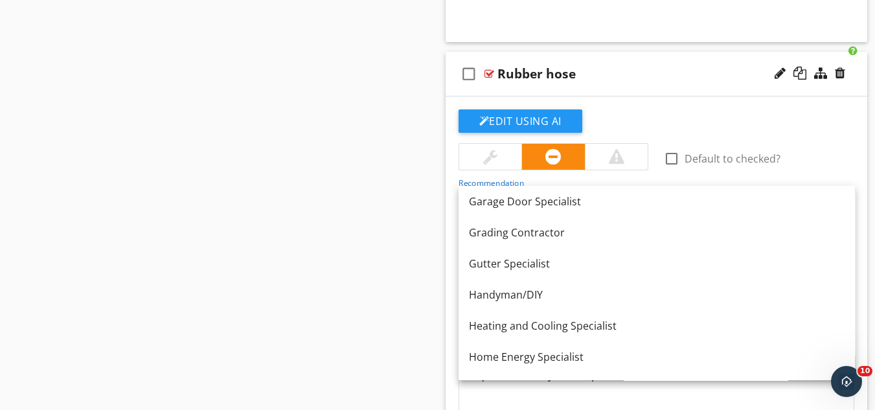
scroll to position [654, 0]
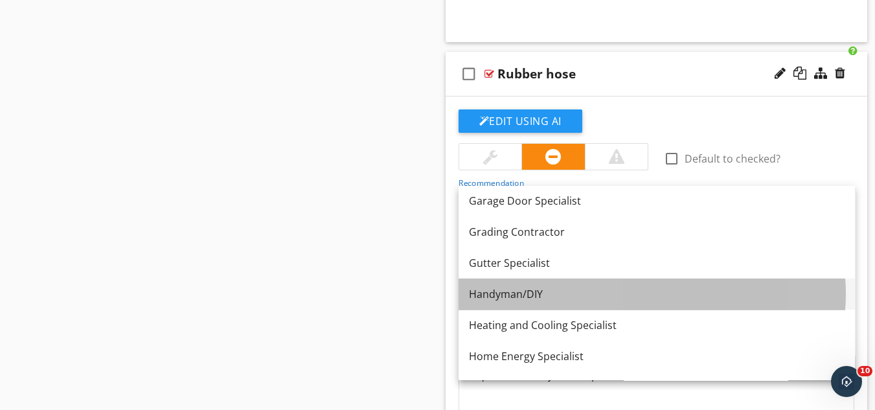
click at [506, 293] on div "Handyman/DIY" at bounding box center [657, 294] width 376 height 16
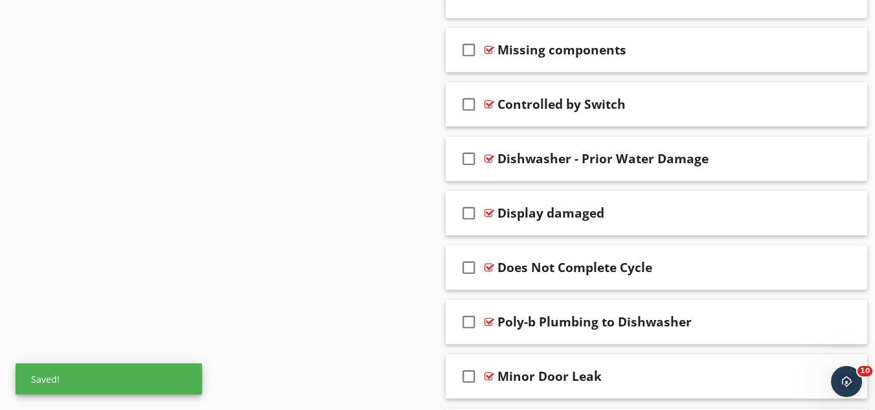
scroll to position [9558, 0]
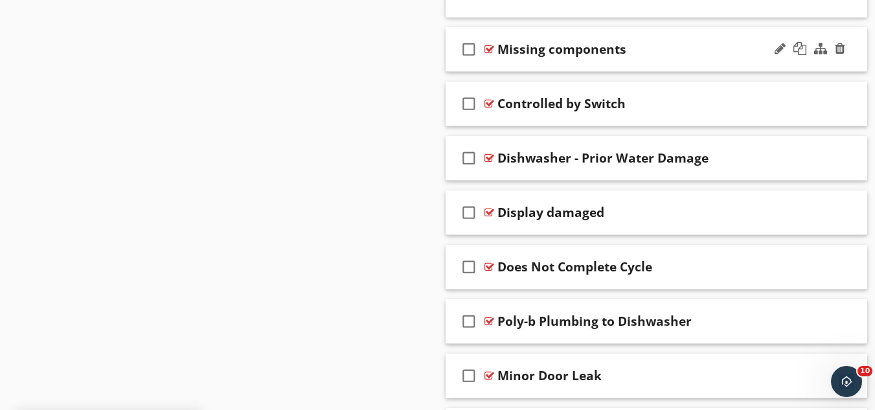
click at [661, 69] on div "check_box_outline_blank Missing components" at bounding box center [657, 49] width 422 height 45
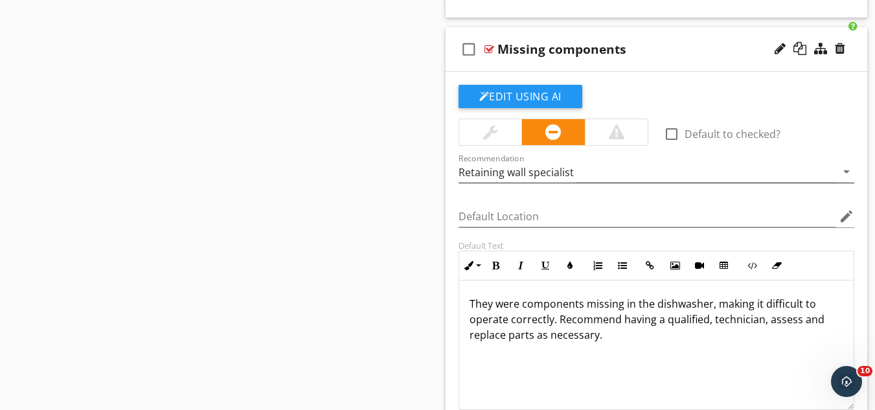
click at [591, 167] on div "Retaining wall specialist" at bounding box center [648, 171] width 378 height 21
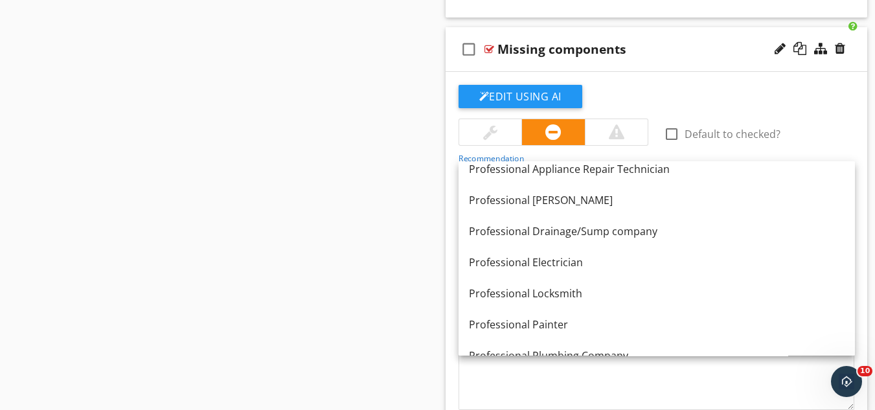
scroll to position [1190, 0]
click at [591, 167] on div "Professional Appliance Repair Technician" at bounding box center [657, 169] width 376 height 16
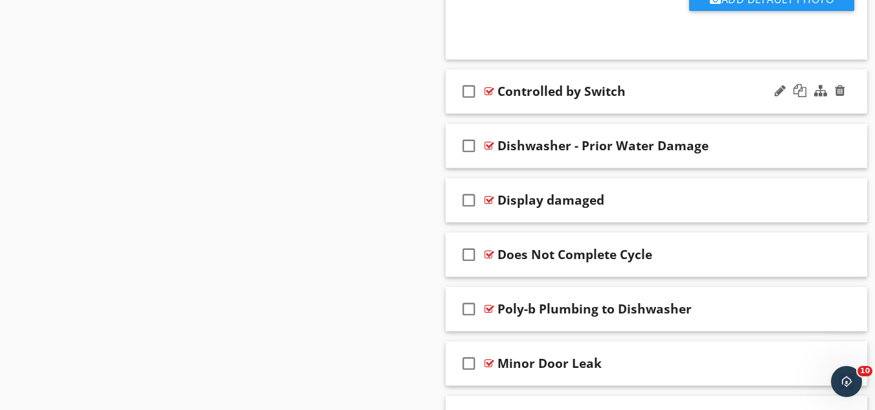
scroll to position [10065, 0]
click at [665, 105] on div "check_box_outline_blank Controlled by Switch" at bounding box center [657, 91] width 422 height 45
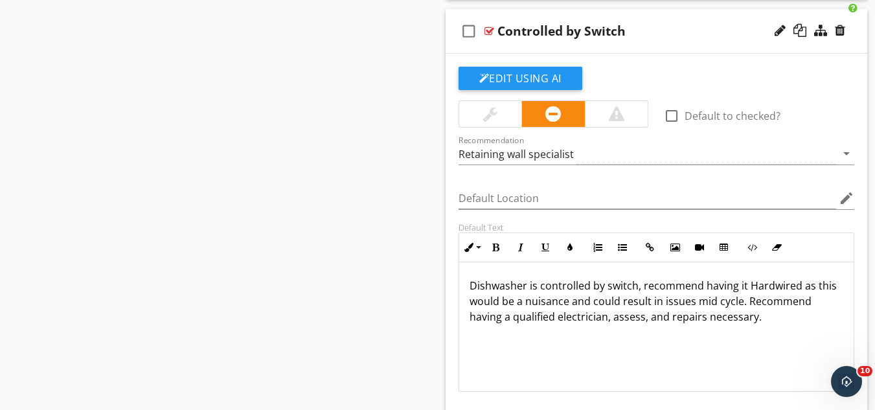
scroll to position [10131, 0]
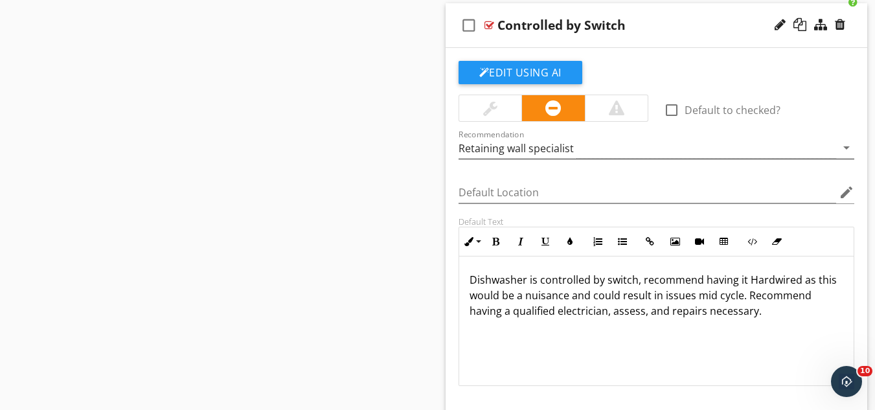
click at [575, 141] on div "Retaining wall specialist" at bounding box center [648, 147] width 378 height 21
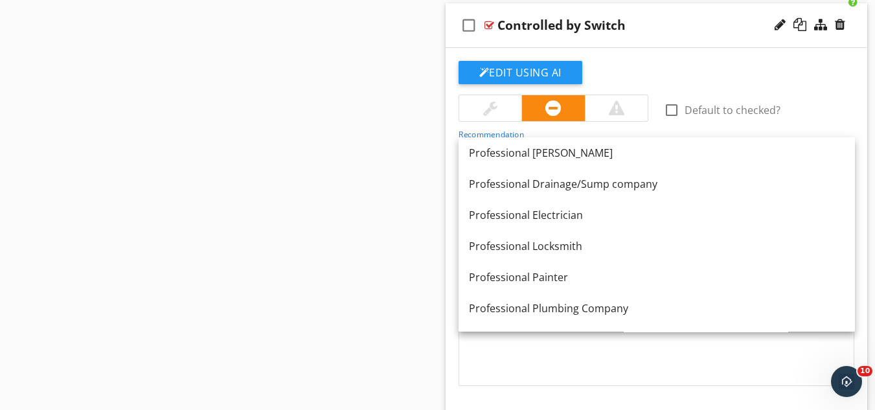
scroll to position [1214, 0]
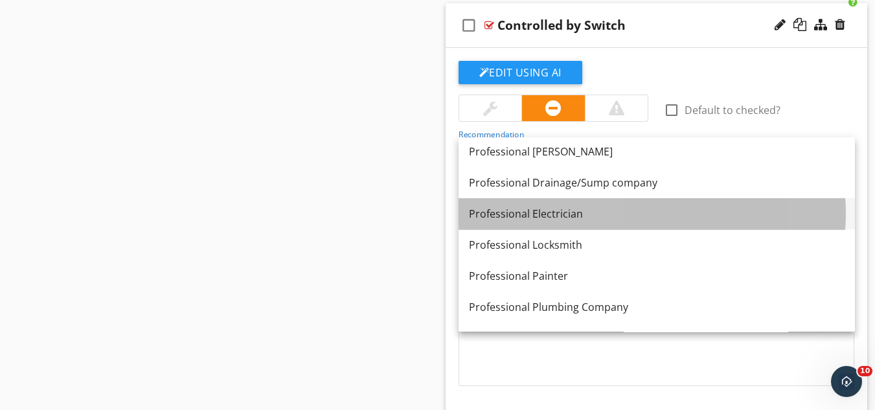
click at [531, 213] on div "Professional Electrician" at bounding box center [657, 214] width 376 height 16
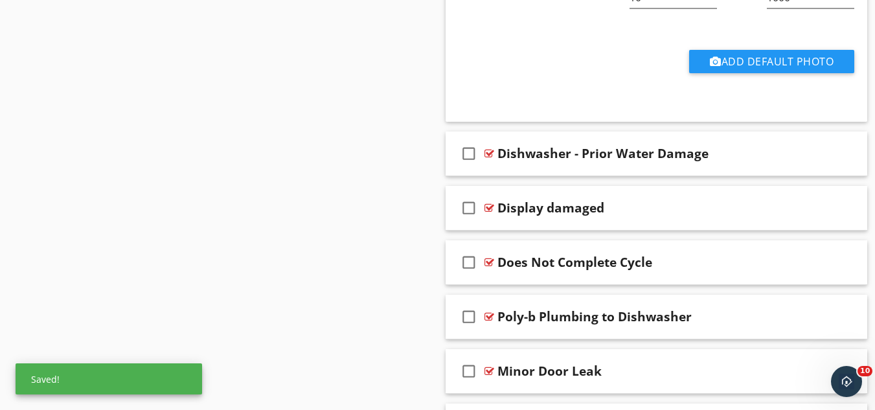
scroll to position [10551, 0]
click at [703, 164] on div "check_box_outline_blank Dishwasher - Prior Water Damage" at bounding box center [657, 153] width 422 height 45
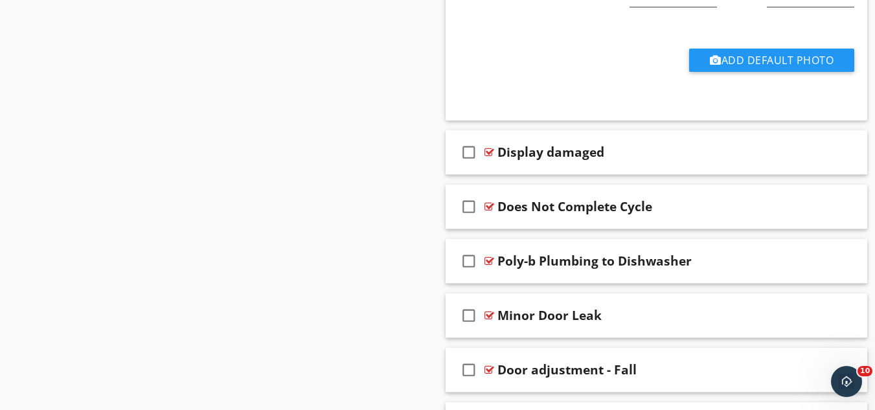
scroll to position [11100, 0]
click at [681, 159] on div "check_box_outline_blank Display damaged" at bounding box center [657, 152] width 422 height 45
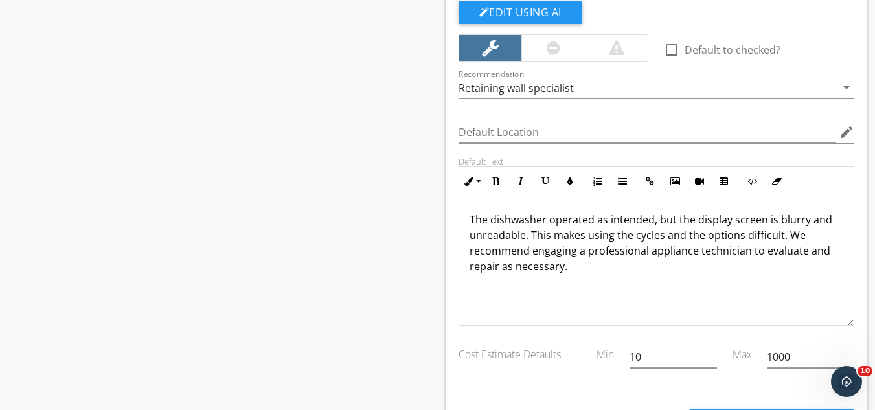
scroll to position [11288, 0]
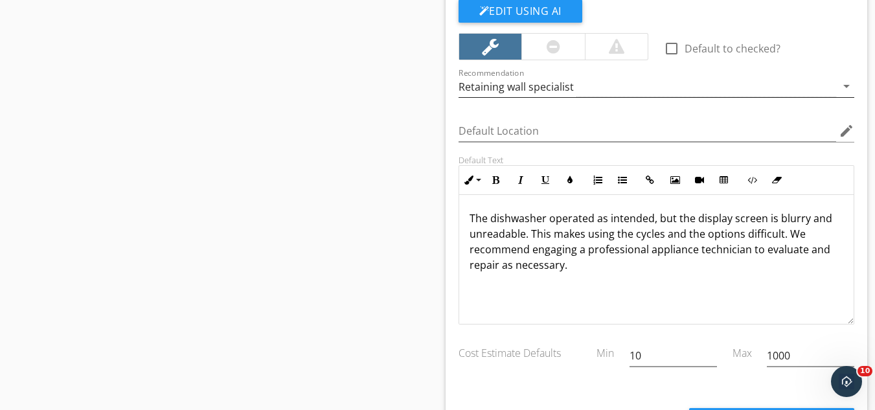
click at [588, 88] on div "Retaining wall specialist" at bounding box center [648, 86] width 378 height 21
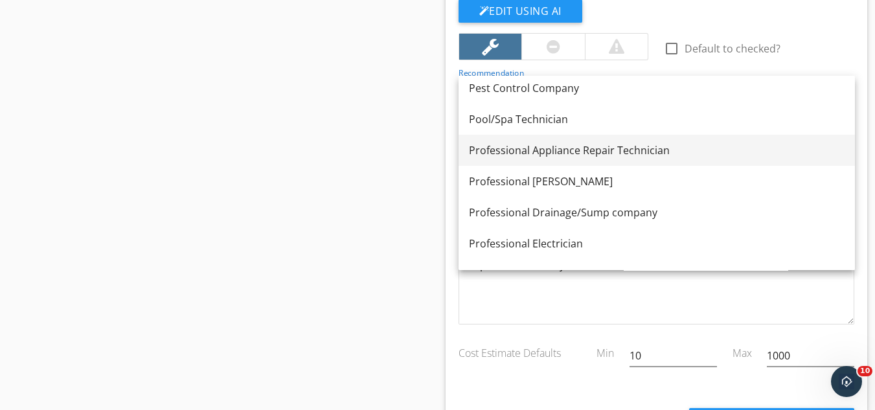
scroll to position [1123, 0]
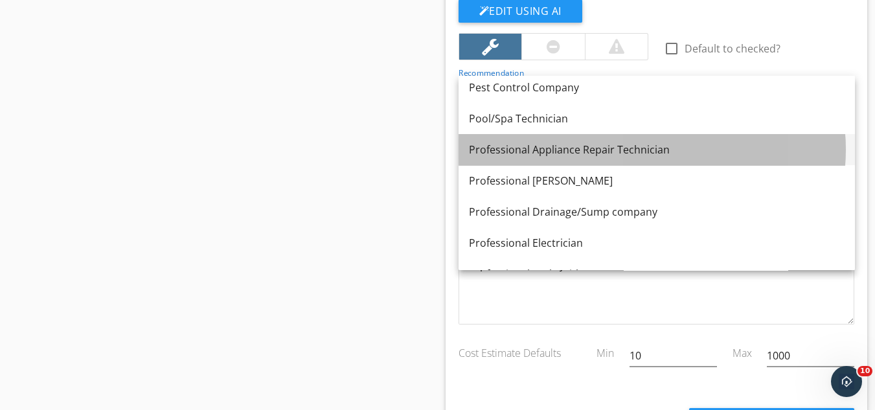
click at [574, 156] on div "Professional Appliance Repair Technician" at bounding box center [657, 150] width 376 height 16
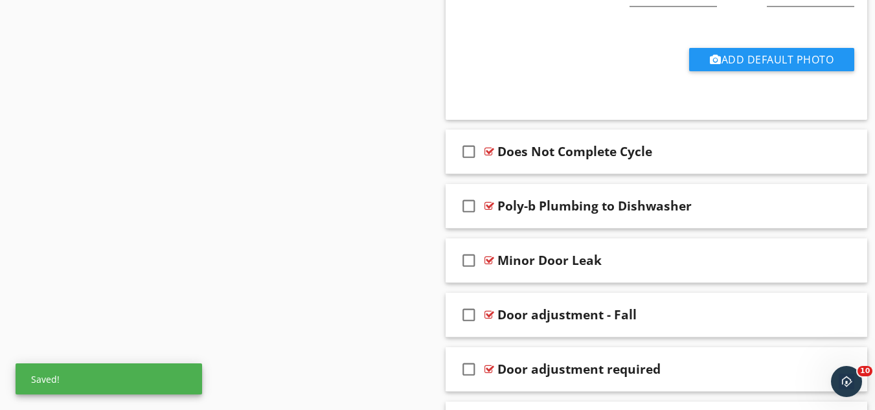
scroll to position [11652, 0]
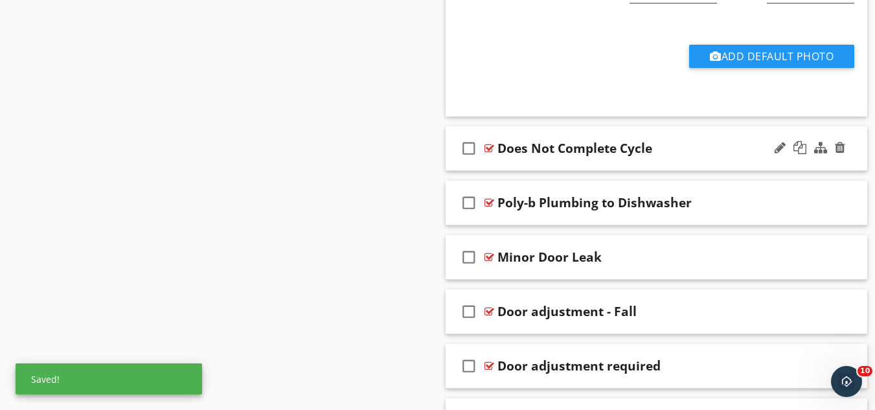
click at [671, 162] on div "check_box_outline_blank Does Not Complete Cycle" at bounding box center [657, 148] width 422 height 45
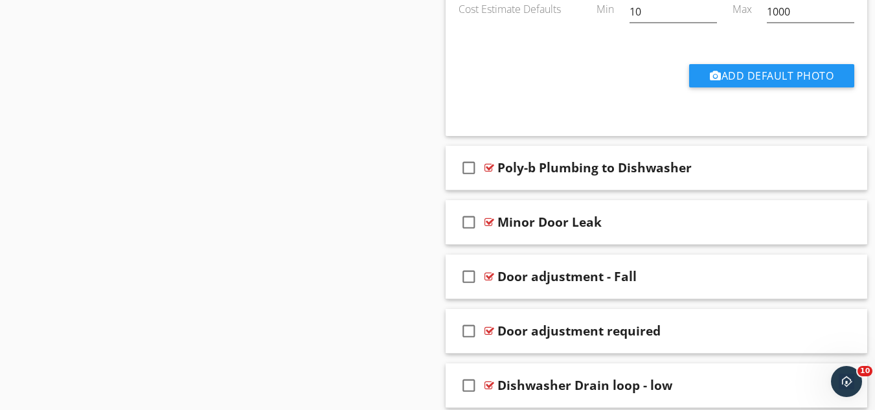
scroll to position [12182, 0]
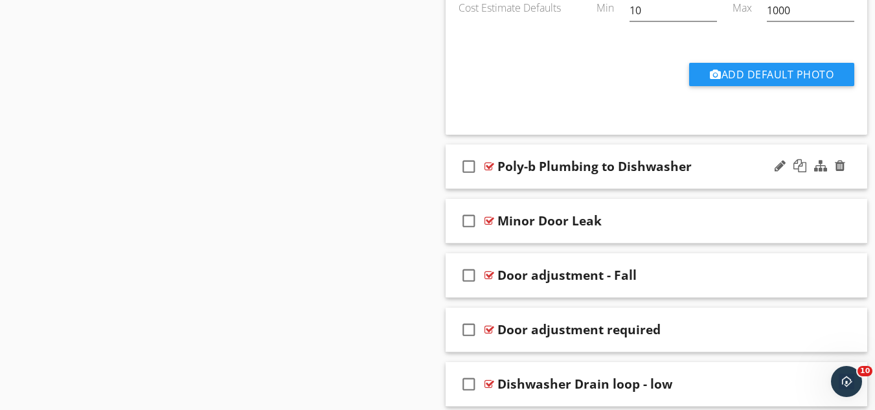
click at [698, 171] on div "Poly-b Plumbing to Dishwasher" at bounding box center [646, 167] width 297 height 16
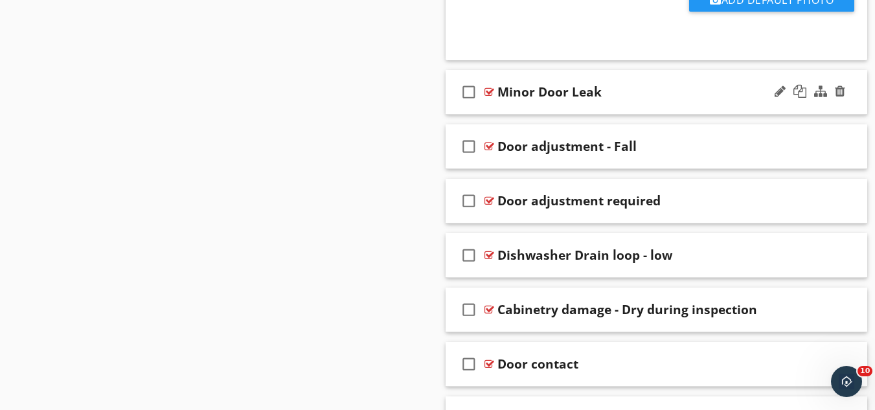
scroll to position [12805, 0]
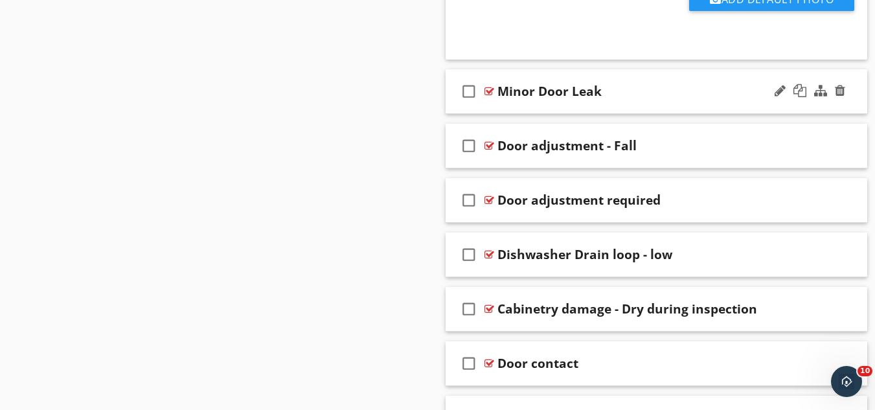
click at [678, 102] on div "check_box_outline_blank Minor Door Leak" at bounding box center [657, 91] width 422 height 45
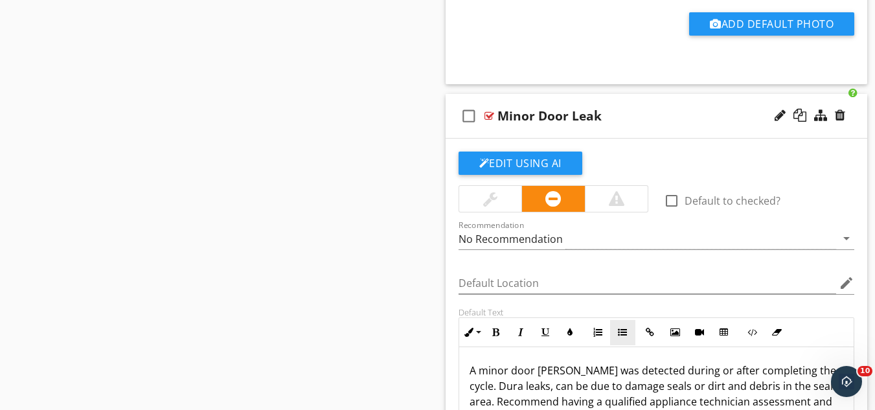
scroll to position [12780, 0]
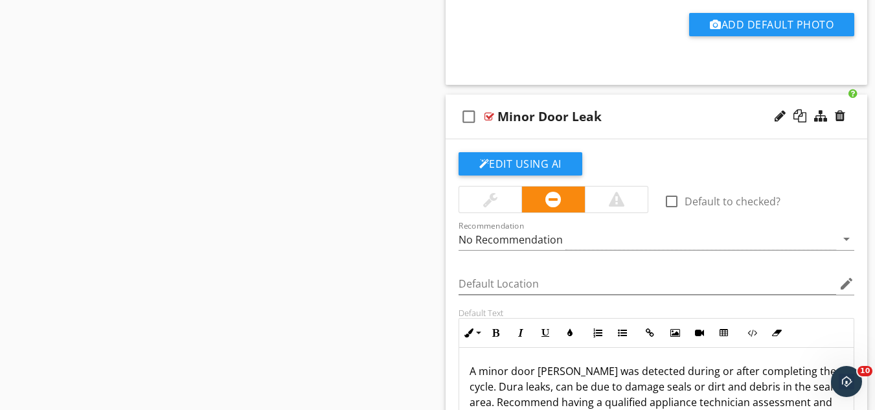
click at [845, 114] on div at bounding box center [810, 116] width 76 height 31
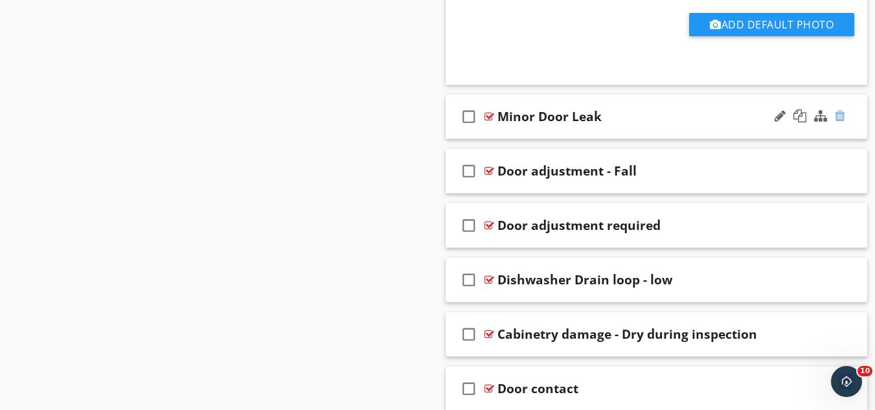
click at [838, 115] on div at bounding box center [840, 115] width 10 height 13
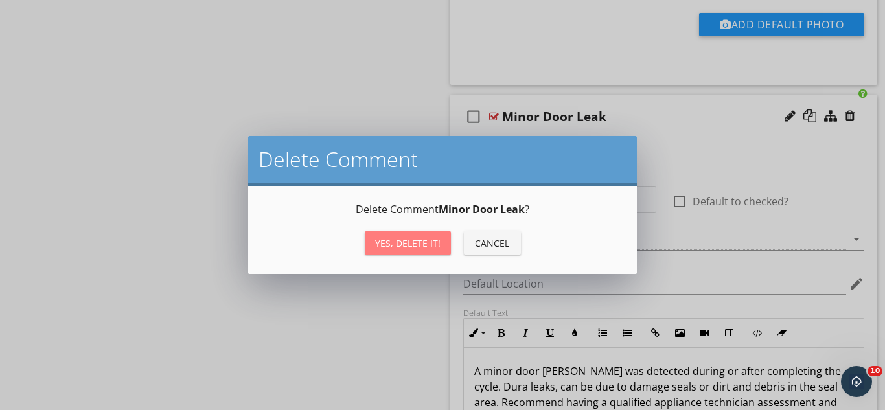
click at [426, 250] on button "Yes, Delete it!" at bounding box center [408, 242] width 86 height 23
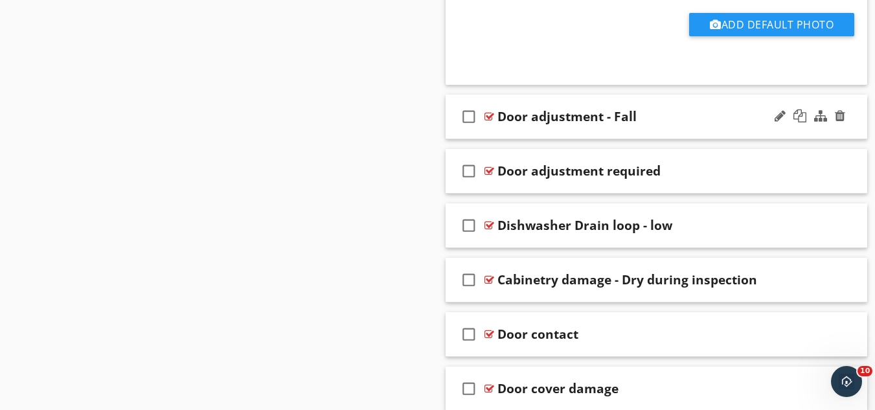
click at [696, 122] on div "Door adjustment - Fall" at bounding box center [646, 117] width 297 height 16
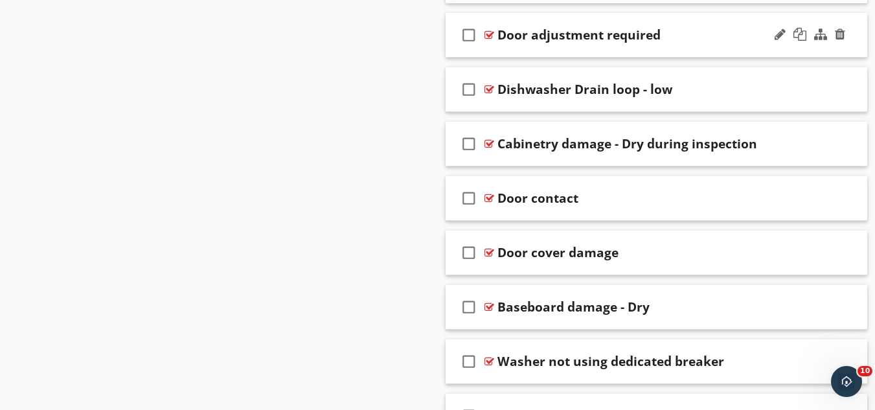
scroll to position [13410, 0]
click at [694, 45] on div "check_box_outline_blank Door adjustment required" at bounding box center [657, 34] width 422 height 45
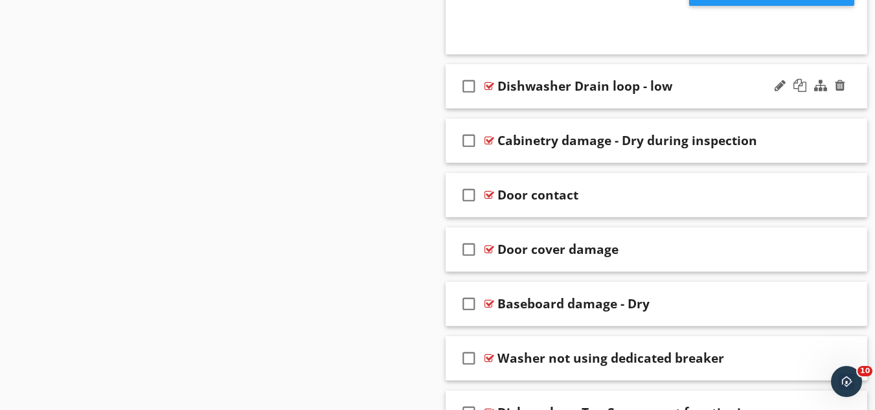
scroll to position [13907, 0]
click at [694, 89] on div "Dishwasher Drain loop - low" at bounding box center [646, 86] width 297 height 16
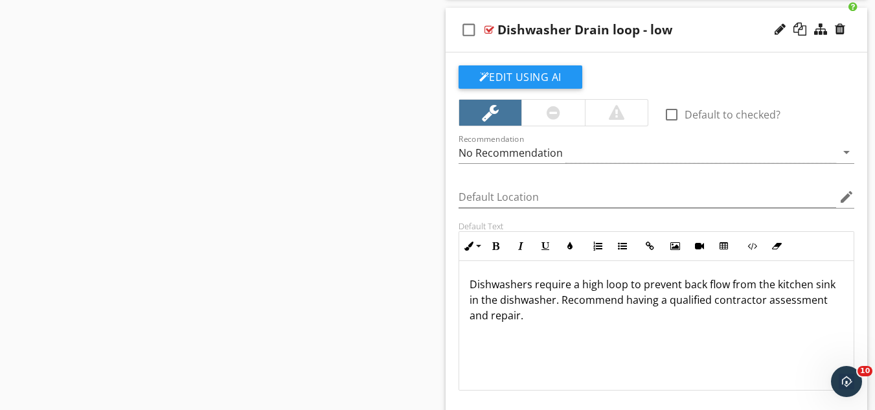
scroll to position [13950, 0]
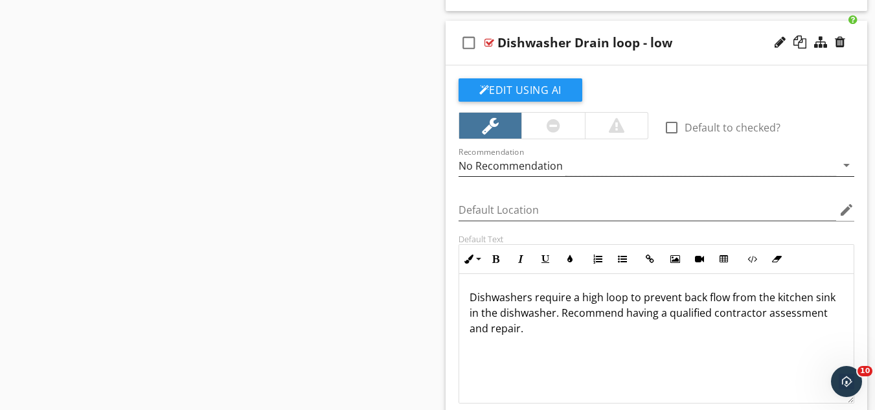
click at [568, 164] on div "No Recommendation" at bounding box center [648, 165] width 378 height 21
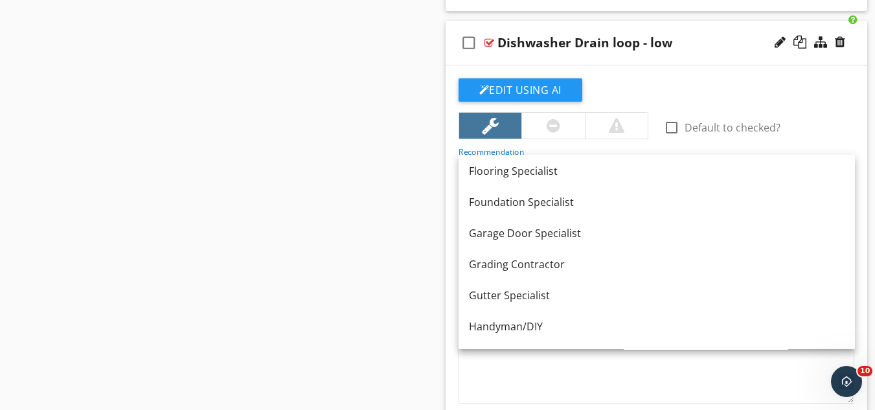
scroll to position [592, 0]
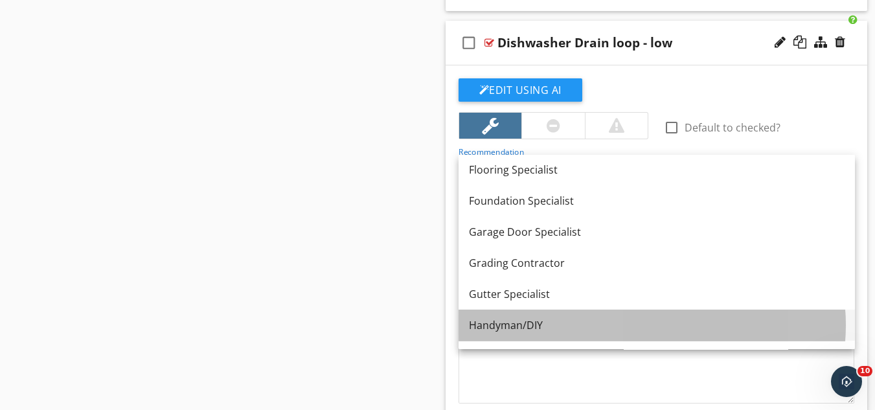
click at [507, 322] on div "Handyman/DIY" at bounding box center [657, 325] width 376 height 16
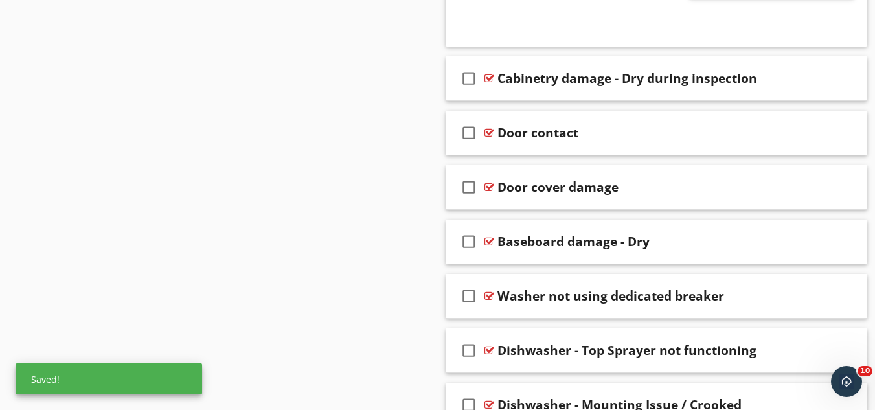
scroll to position [14468, 0]
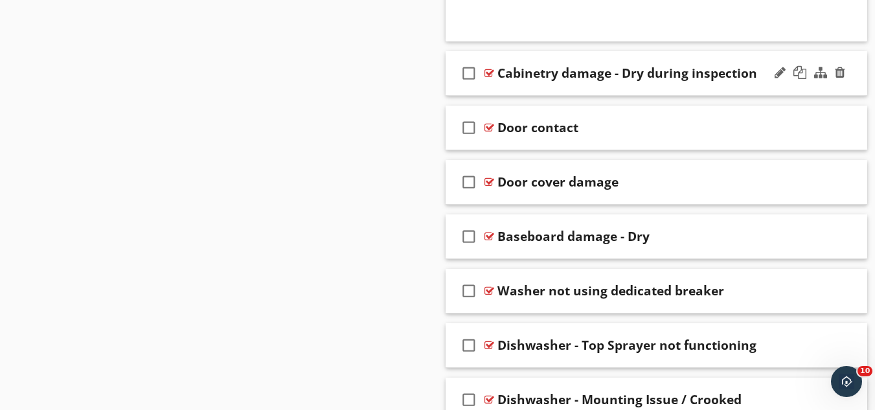
click at [764, 93] on div "check_box_outline_blank Cabinetry damage - Dry during inspection" at bounding box center [657, 73] width 422 height 45
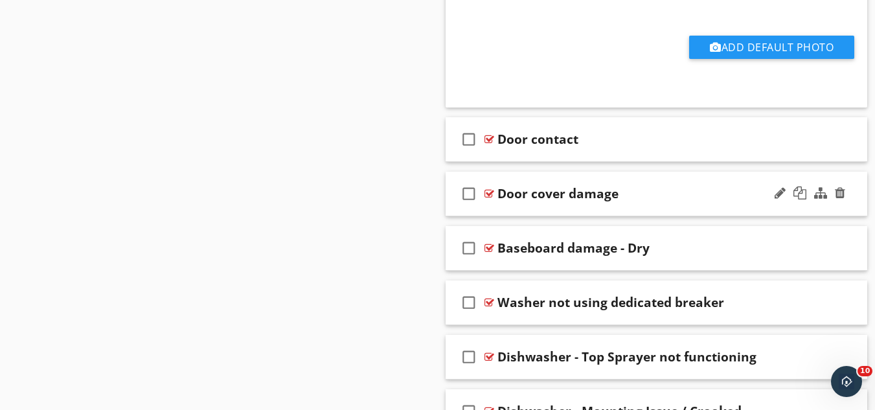
scroll to position [14950, 0]
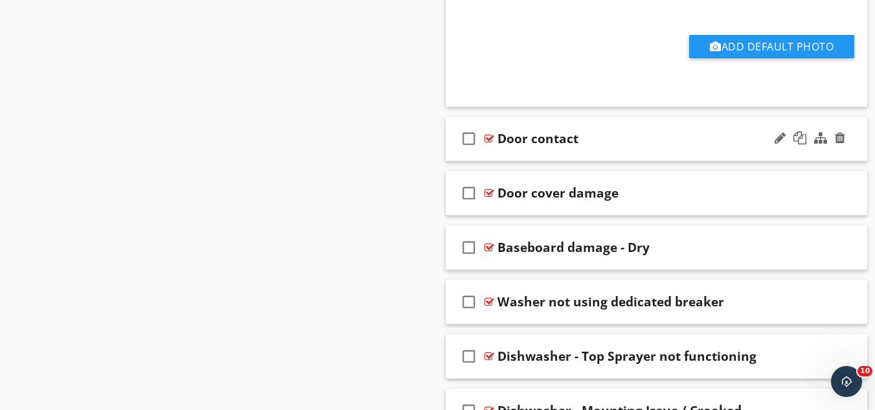
click at [644, 148] on div "check_box_outline_blank Door contact" at bounding box center [657, 139] width 422 height 45
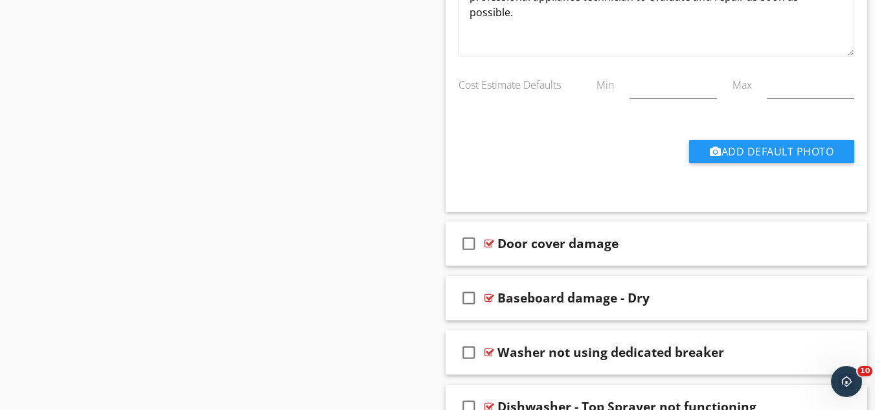
scroll to position [15484, 0]
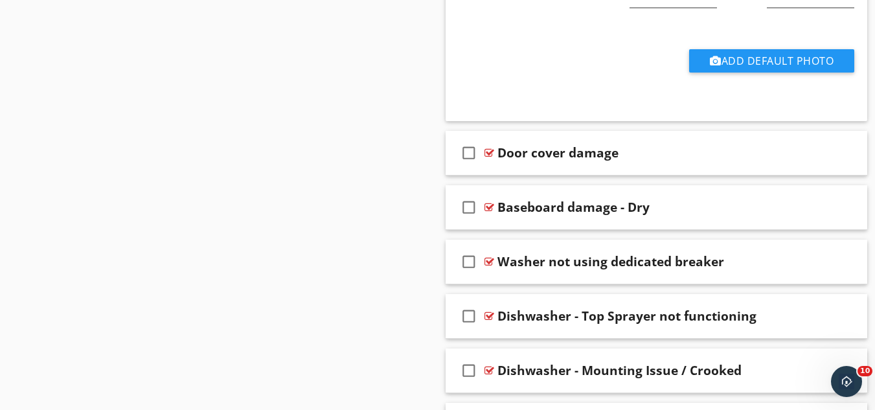
click at [644, 148] on div "Door cover damage" at bounding box center [646, 153] width 297 height 16
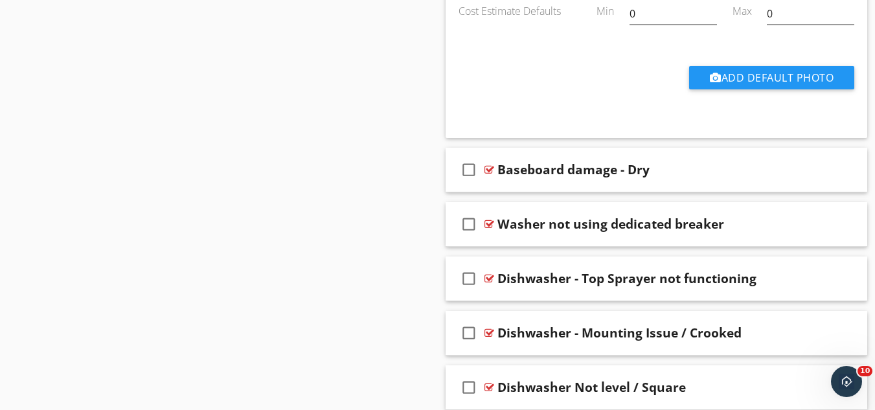
scroll to position [16016, 0]
click at [671, 181] on div "check_box_outline_blank Baseboard damage - Dry" at bounding box center [657, 169] width 422 height 45
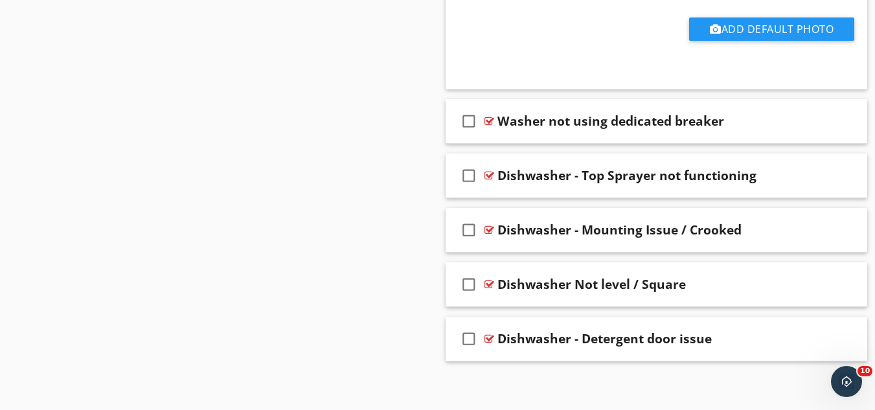
scroll to position [16618, 0]
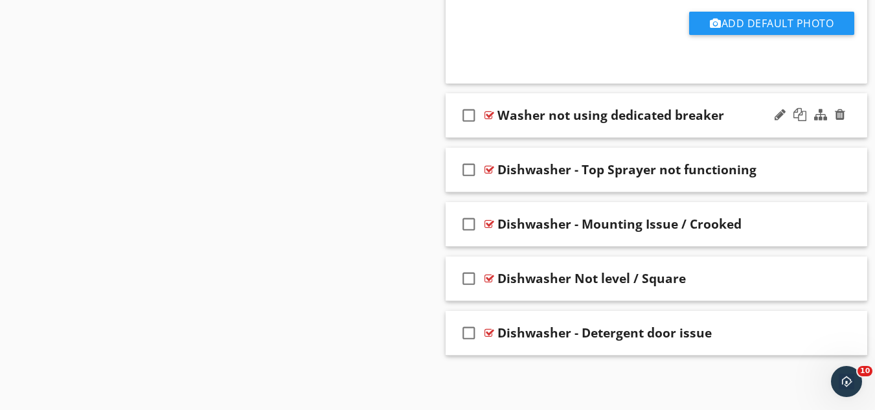
click at [715, 134] on div "check_box_outline_blank Washer not using dedicated breaker" at bounding box center [657, 115] width 422 height 45
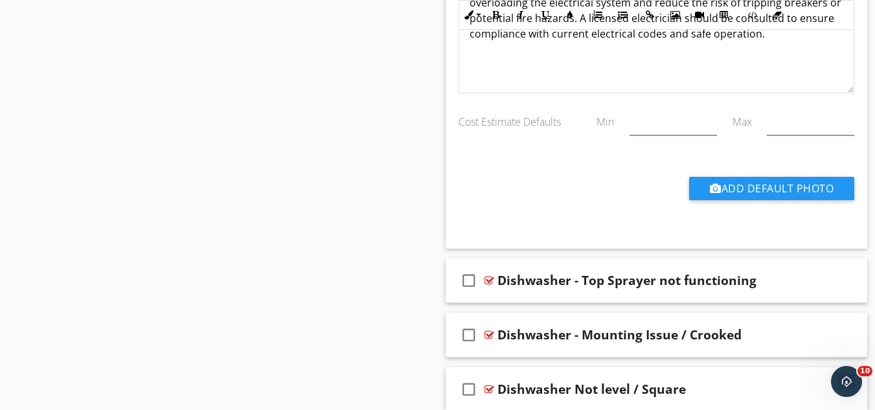
scroll to position [17112, 0]
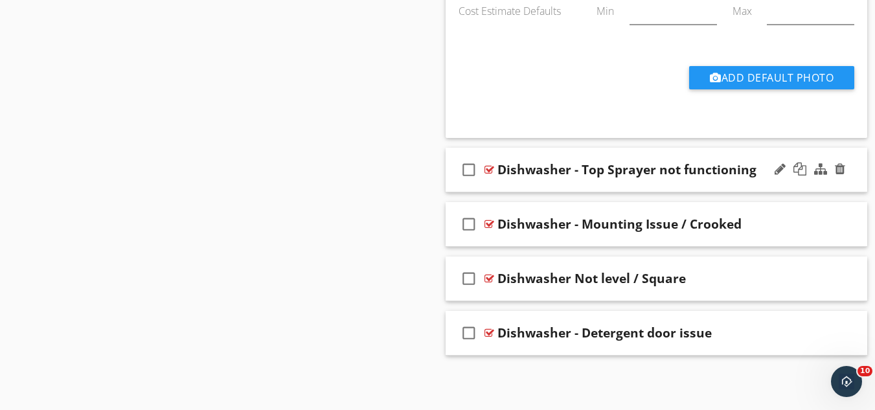
click at [750, 190] on div "check_box_outline_blank Dishwasher - Top Sprayer not functioning" at bounding box center [657, 170] width 422 height 45
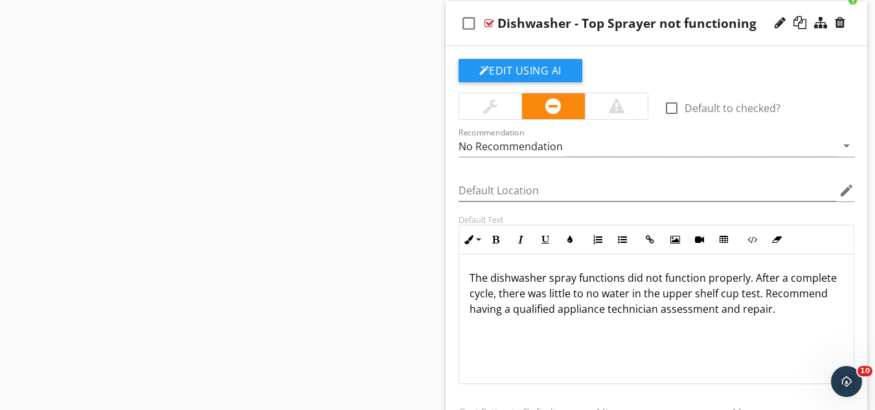
scroll to position [17256, 0]
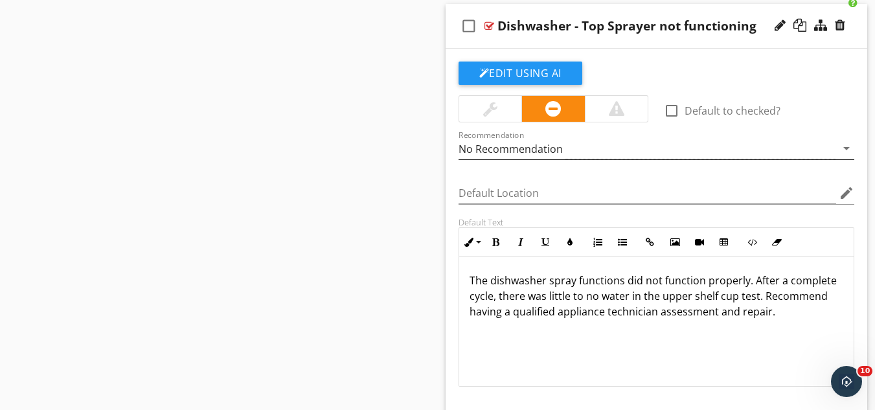
click at [555, 152] on div "No Recommendation" at bounding box center [648, 148] width 378 height 21
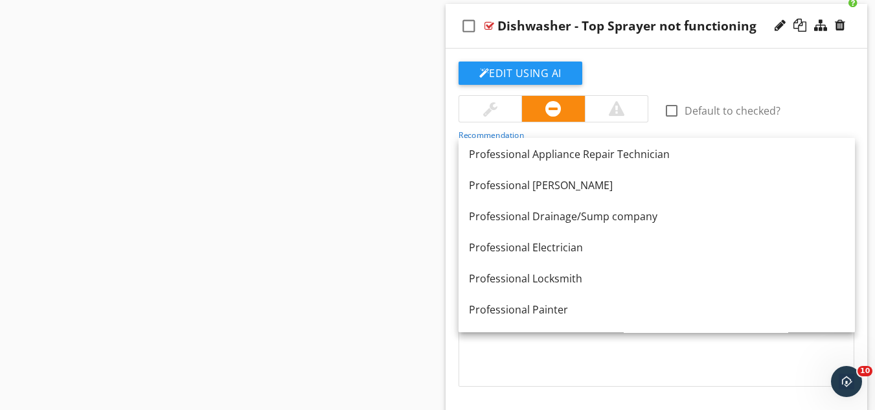
scroll to position [1182, 0]
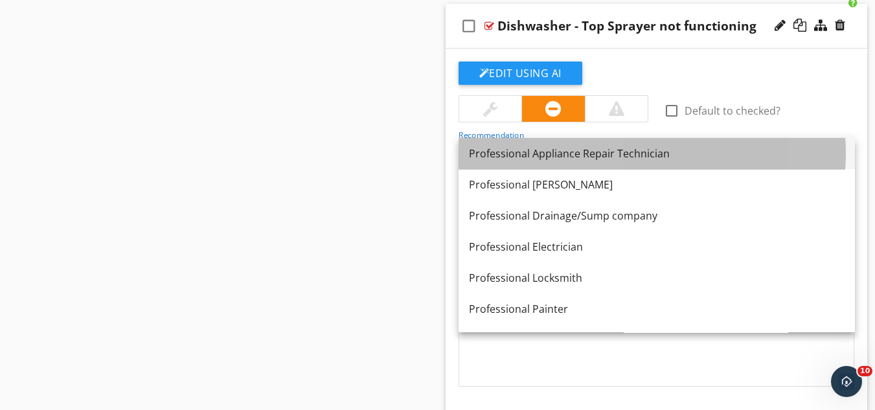
click at [551, 143] on link "Professional Appliance Repair Technician" at bounding box center [657, 153] width 397 height 31
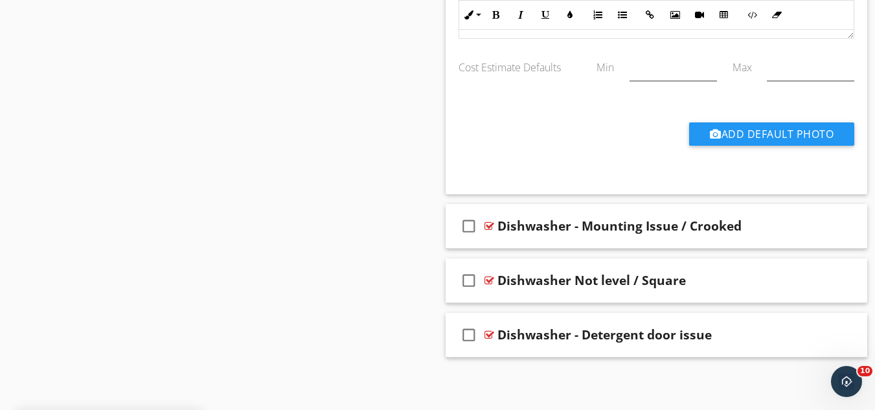
scroll to position [17605, 0]
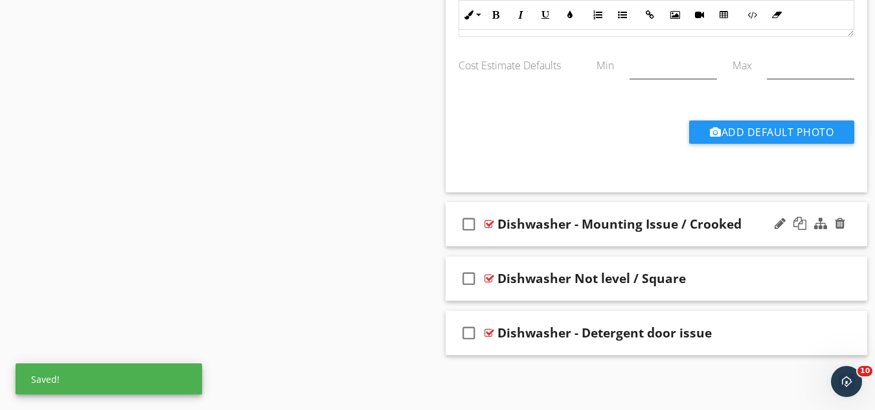
click at [663, 232] on div "check_box_outline_blank Dishwasher - Mounting Issue / Crooked" at bounding box center [657, 224] width 422 height 45
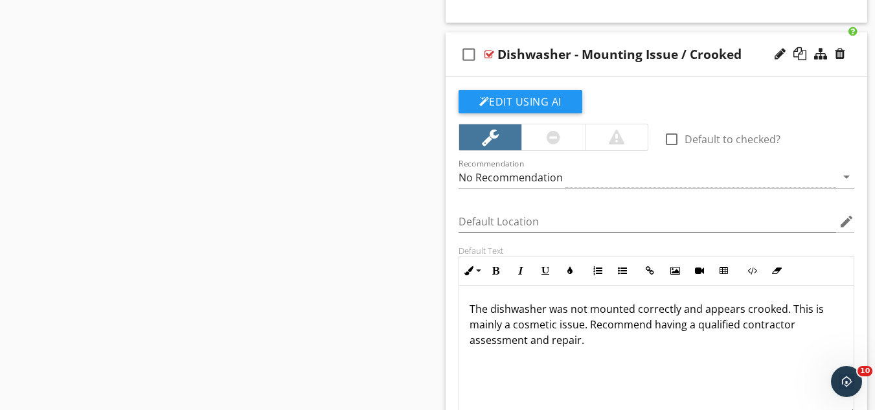
scroll to position [17776, 0]
click at [516, 180] on div "No Recommendation" at bounding box center [511, 177] width 104 height 12
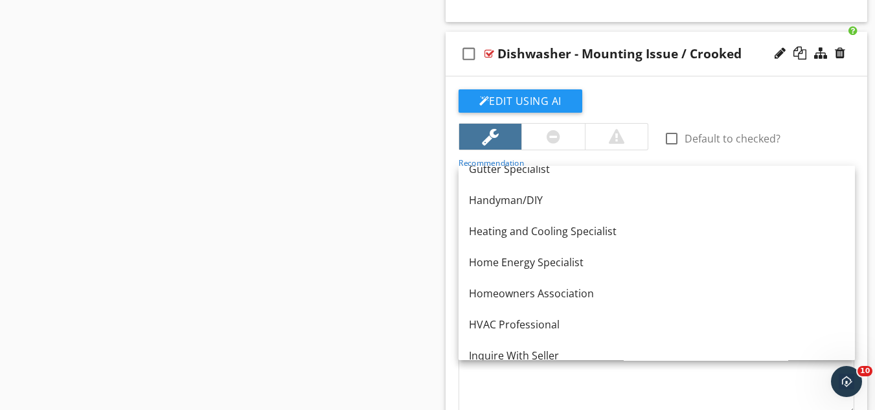
scroll to position [728, 0]
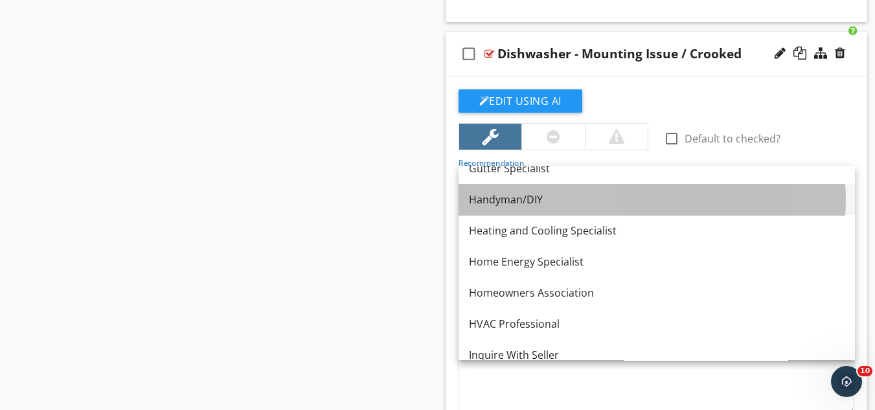
click at [511, 192] on div "Handyman/DIY" at bounding box center [657, 200] width 376 height 16
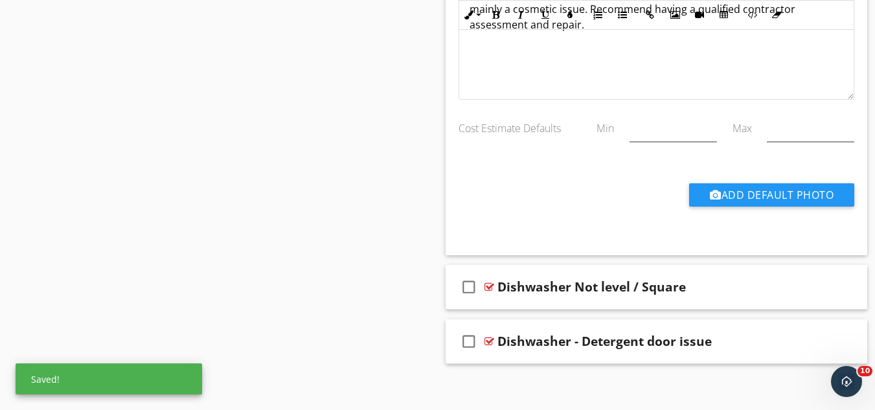
scroll to position [18099, 0]
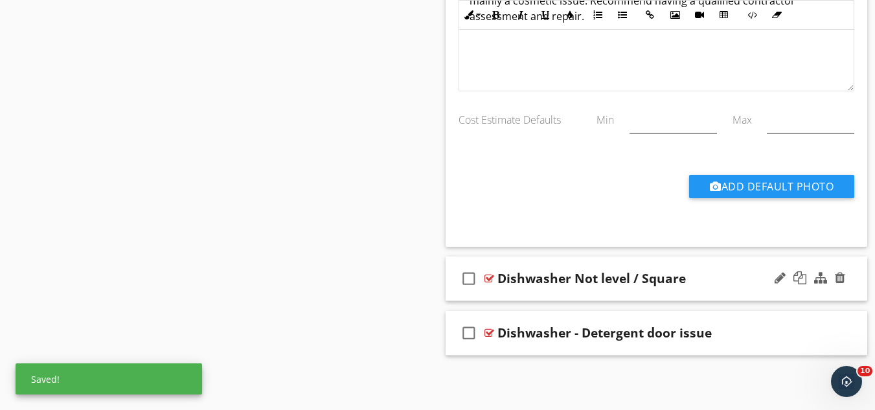
click at [647, 293] on div "check_box_outline_blank Dishwasher Not level / Square" at bounding box center [657, 279] width 422 height 45
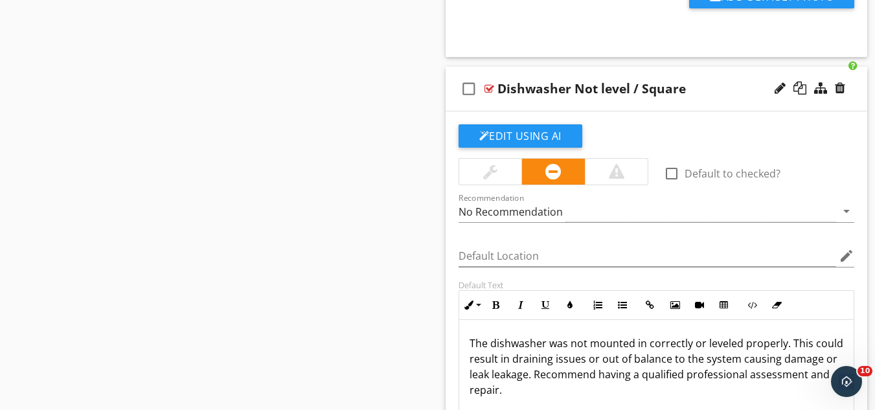
scroll to position [18290, 0]
click at [531, 199] on div "Recommendation No Recommendation arrow_drop_down" at bounding box center [657, 213] width 397 height 42
click at [530, 209] on div "No Recommendation" at bounding box center [511, 211] width 104 height 12
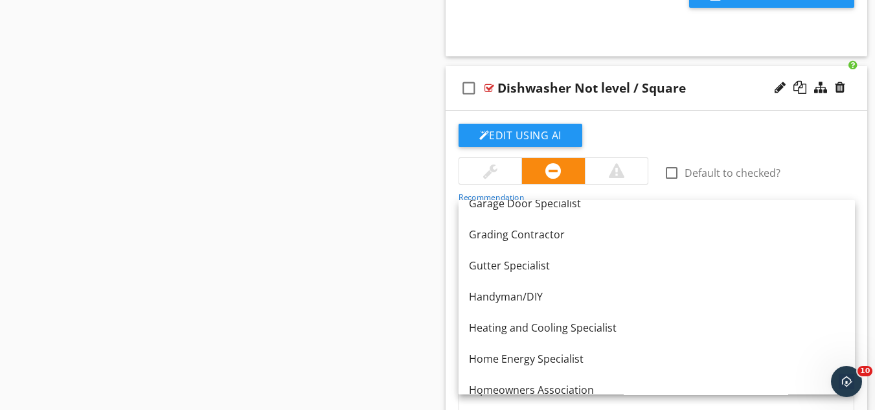
scroll to position [666, 0]
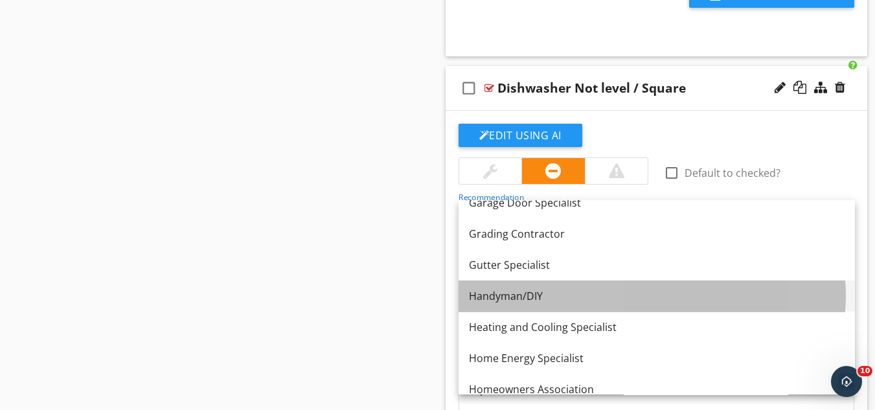
click at [497, 294] on div "Handyman/DIY" at bounding box center [657, 296] width 376 height 16
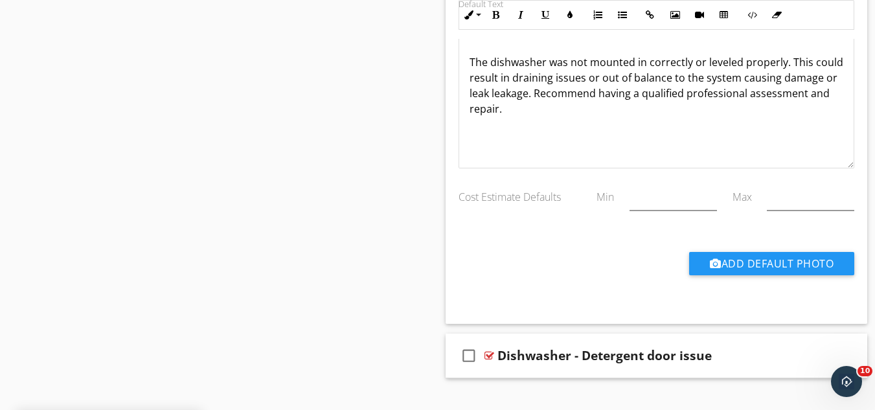
scroll to position [18593, 0]
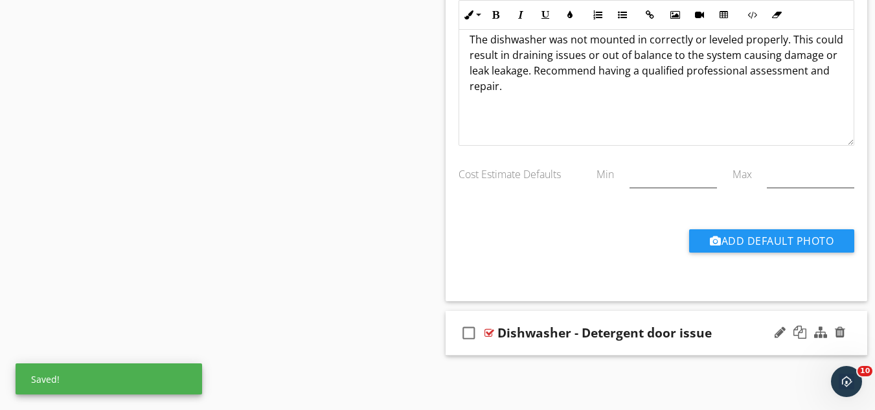
click at [718, 345] on div "check_box_outline_blank Dishwasher - Detergent door issue" at bounding box center [657, 333] width 422 height 45
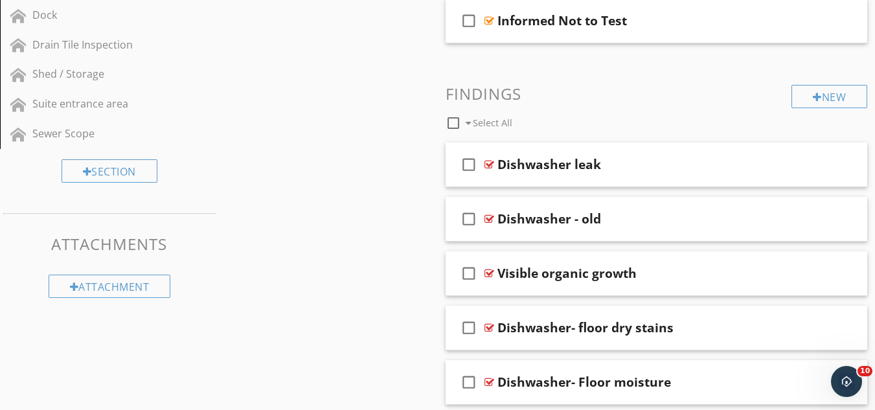
scroll to position [1127, 0]
click at [641, 181] on div "check_box_outline_blank Dishwasher leak" at bounding box center [657, 165] width 422 height 45
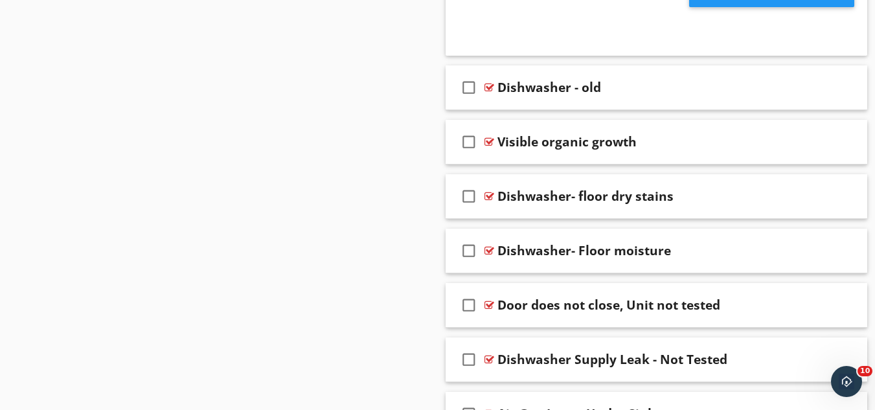
scroll to position [1755, 0]
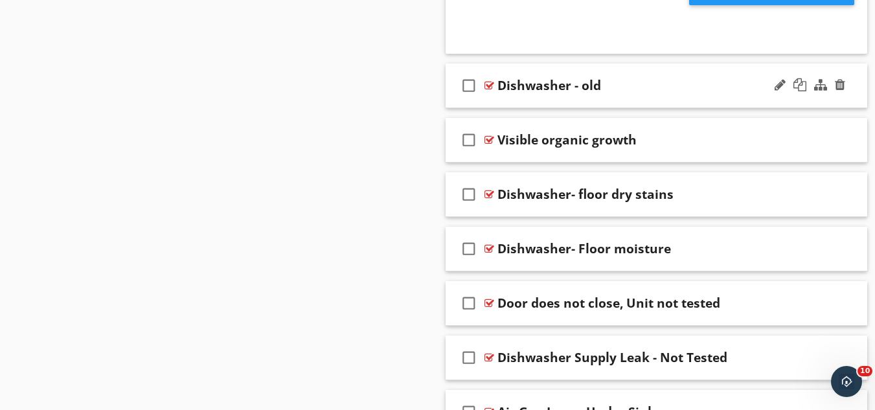
click at [670, 97] on div "check_box_outline_blank Dishwasher - old" at bounding box center [657, 85] width 422 height 45
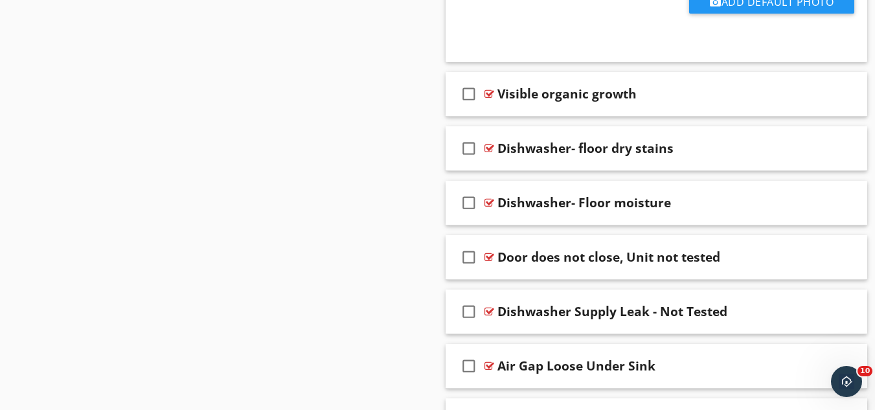
scroll to position [2299, 0]
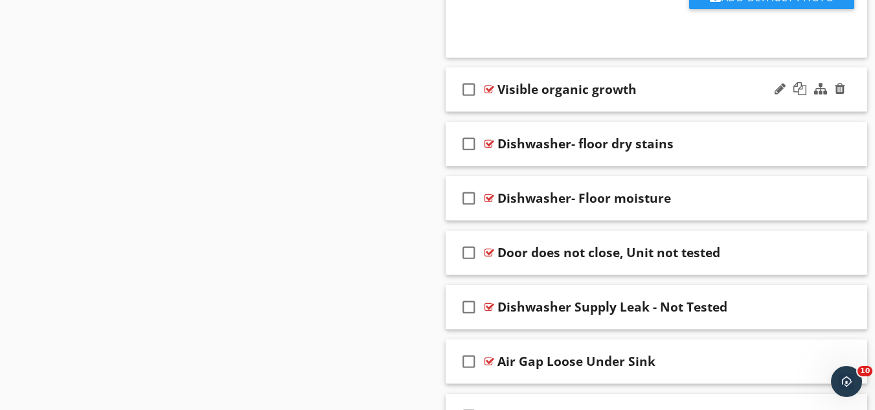
click at [671, 97] on div "check_box_outline_blank Visible organic growth" at bounding box center [657, 89] width 422 height 45
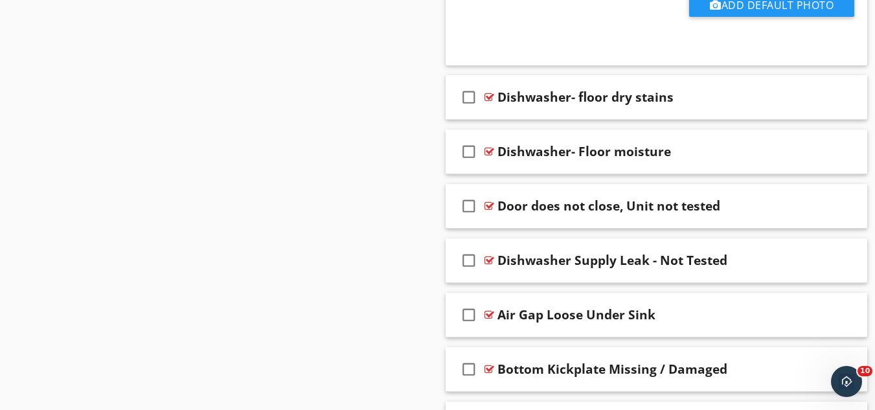
scroll to position [2840, 0]
click at [695, 109] on div "check_box_outline_blank Dishwasher- floor dry stains" at bounding box center [657, 97] width 422 height 45
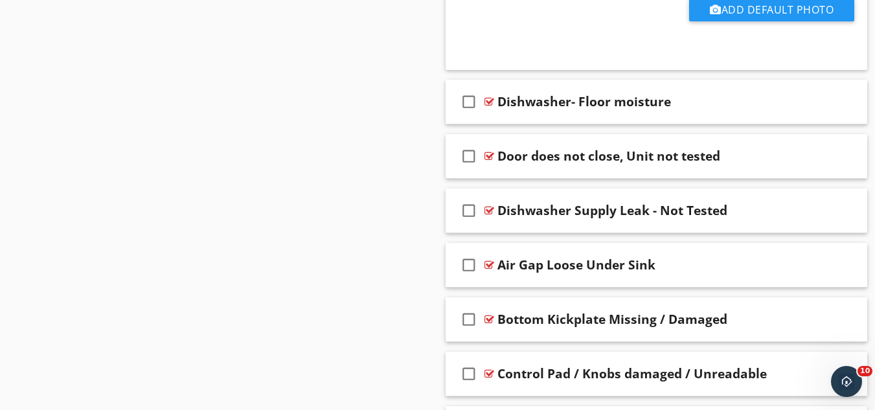
scroll to position [3384, 0]
click at [699, 110] on div "check_box_outline_blank Dishwasher- Floor moisture" at bounding box center [657, 101] width 422 height 45
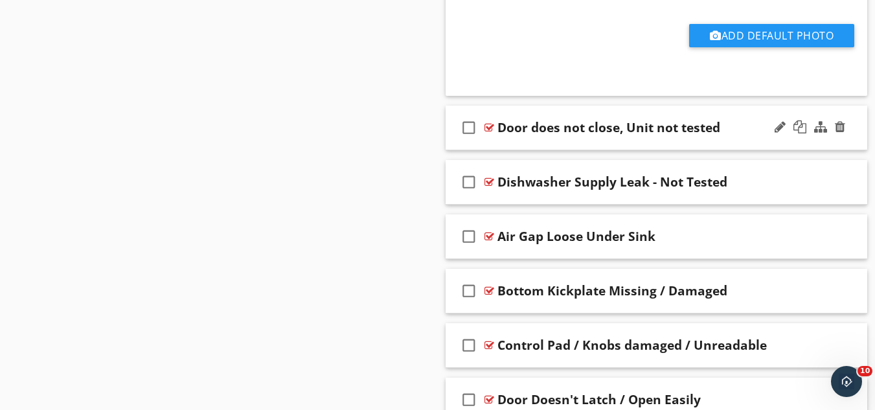
scroll to position [3906, 0]
click at [740, 137] on div "check_box_outline_blank Door does not close, Unit not tested" at bounding box center [657, 127] width 422 height 45
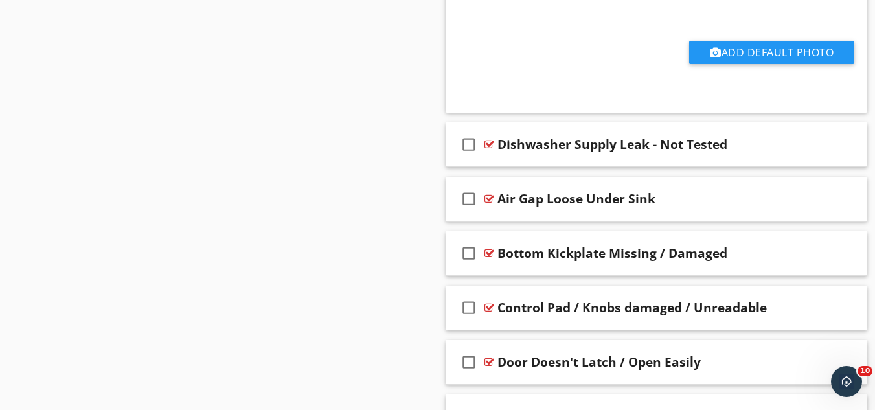
scroll to position [4437, 0]
click at [741, 159] on div "check_box_outline_blank Dishwasher Supply Leak - Not Tested" at bounding box center [657, 144] width 422 height 45
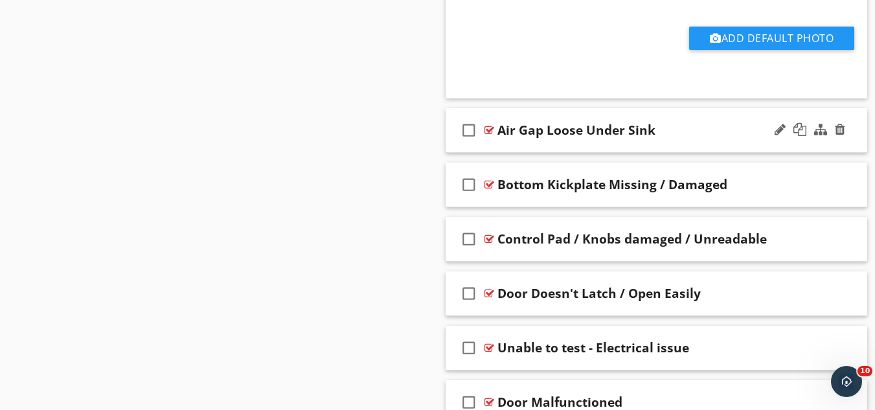
scroll to position [5001, 0]
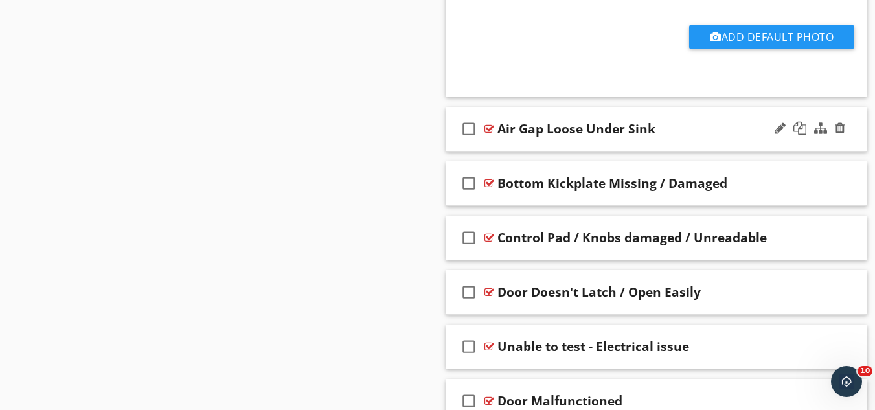
click at [722, 143] on div "check_box_outline_blank Air Gap Loose Under Sink" at bounding box center [657, 129] width 422 height 45
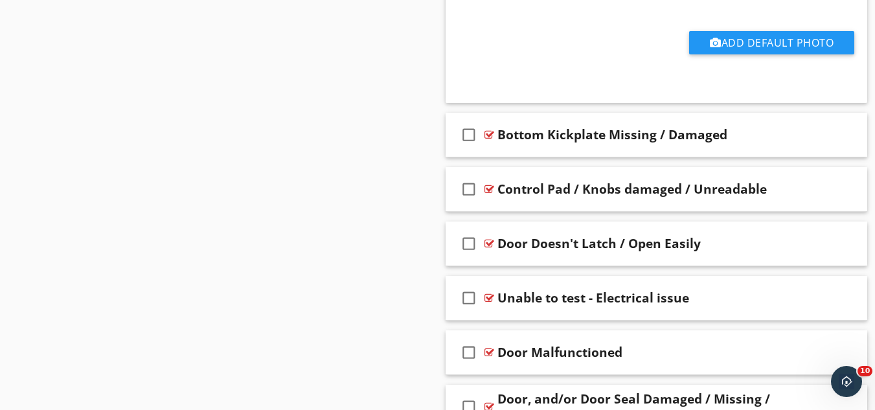
scroll to position [5543, 0]
click at [737, 148] on div "check_box_outline_blank Bottom Kickplate Missing / Damaged" at bounding box center [657, 134] width 422 height 45
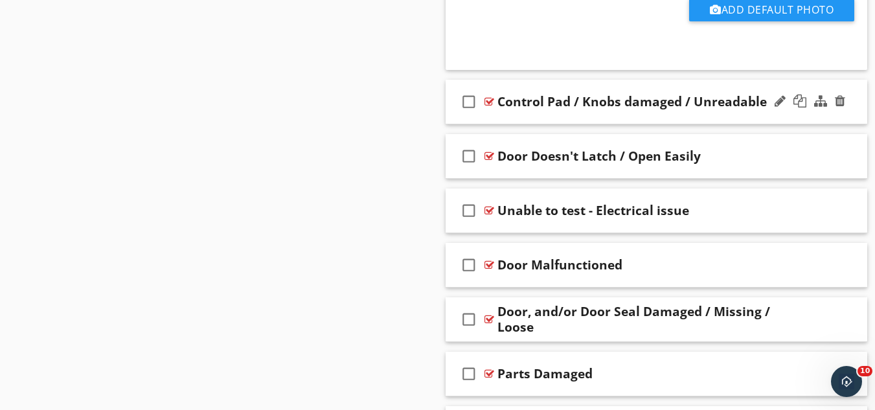
scroll to position [6125, 0]
click at [754, 113] on div "check_box_outline_blank Control Pad / Knobs damaged / Unreadable" at bounding box center [657, 101] width 422 height 45
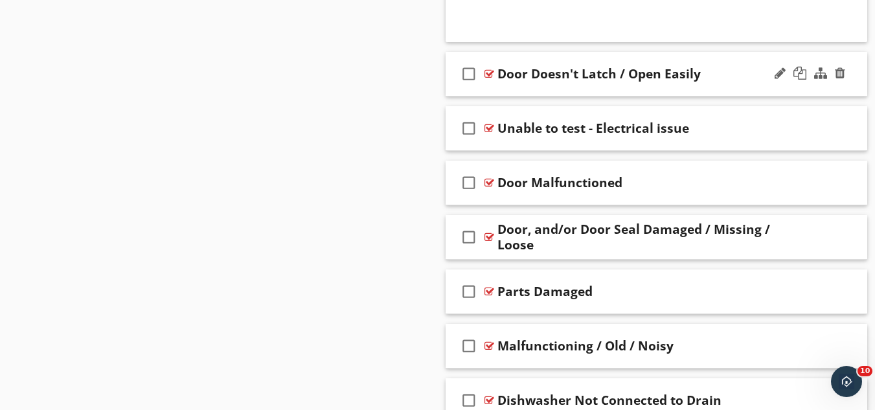
scroll to position [6701, 0]
click at [746, 83] on div "check_box_outline_blank Door Doesn't Latch / Open Easily" at bounding box center [657, 73] width 422 height 45
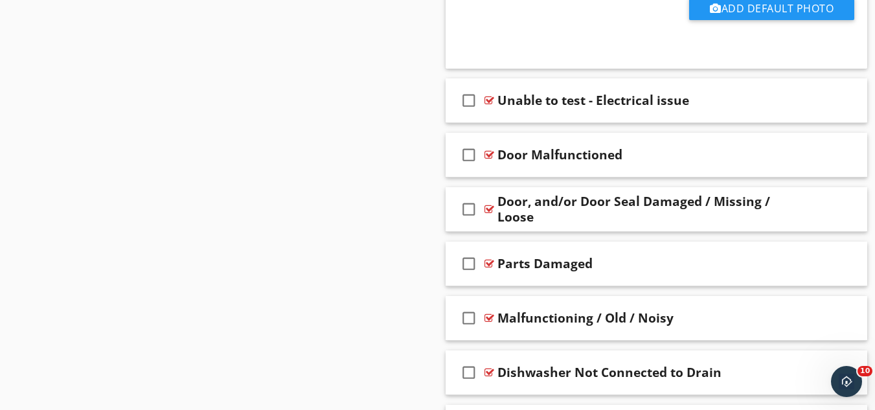
scroll to position [7223, 0]
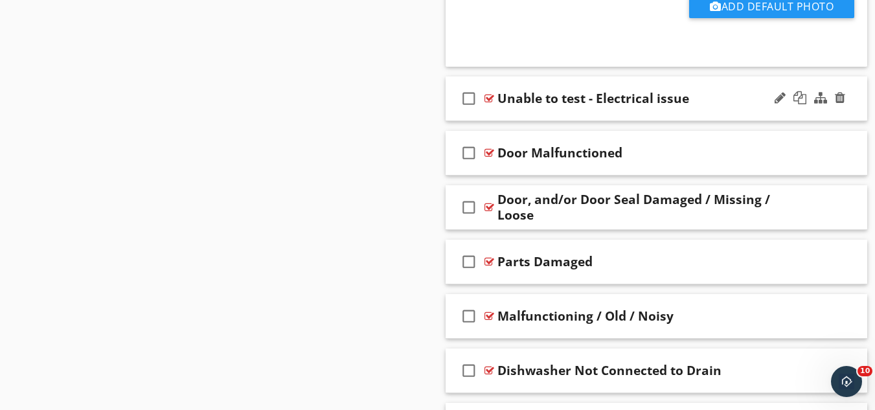
click at [732, 110] on div "check_box_outline_blank Unable to test - Electrical issue" at bounding box center [657, 98] width 422 height 45
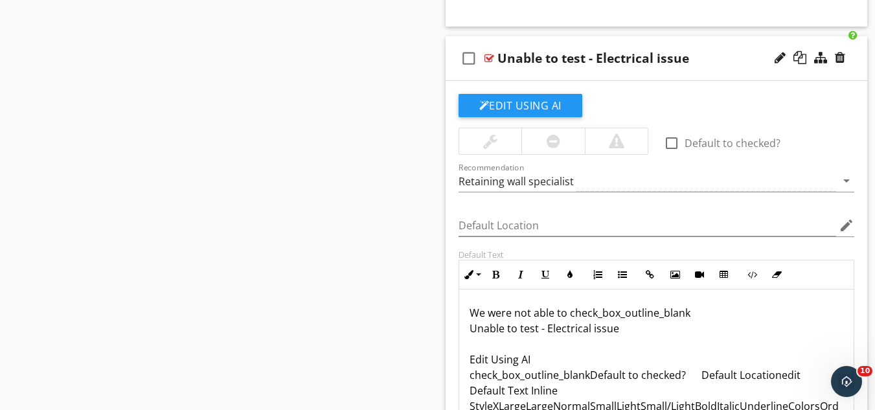
scroll to position [7262, 0]
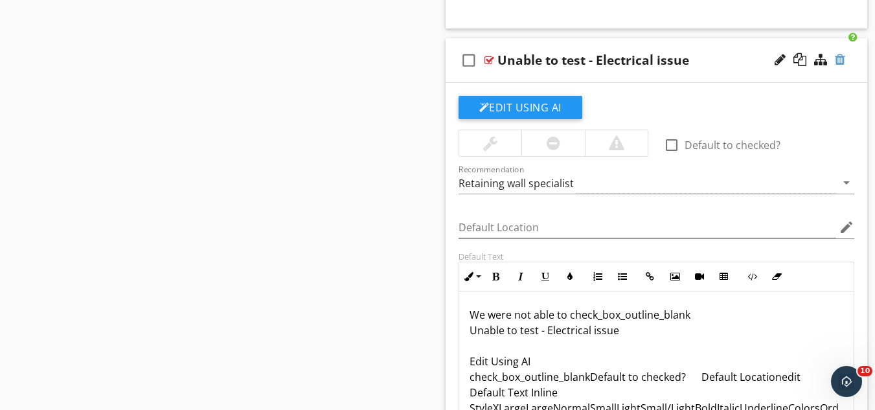
click at [842, 54] on div at bounding box center [840, 59] width 10 height 13
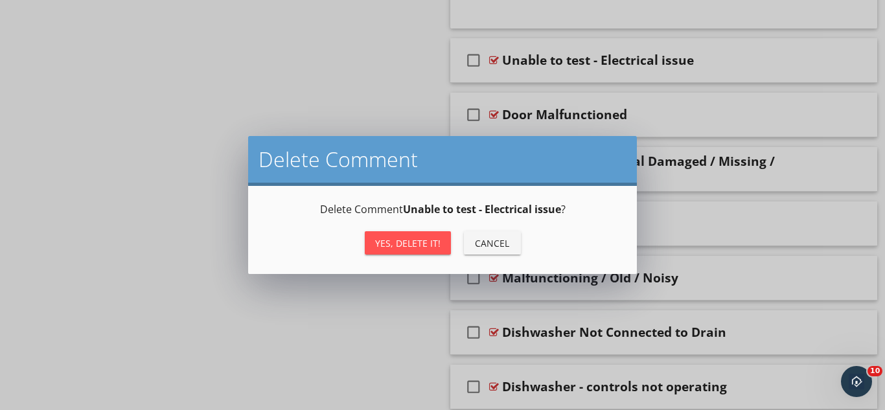
click at [429, 246] on div "Yes, Delete it!" at bounding box center [407, 243] width 65 height 14
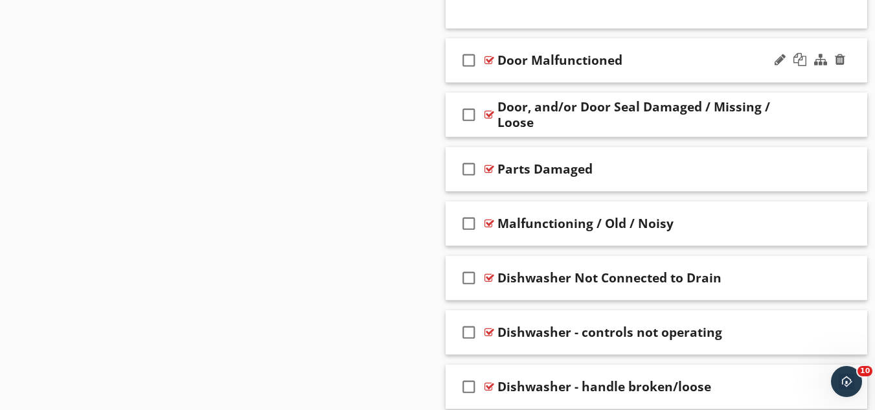
click at [707, 71] on div "check_box_outline_blank Door Malfunctioned" at bounding box center [657, 60] width 422 height 45
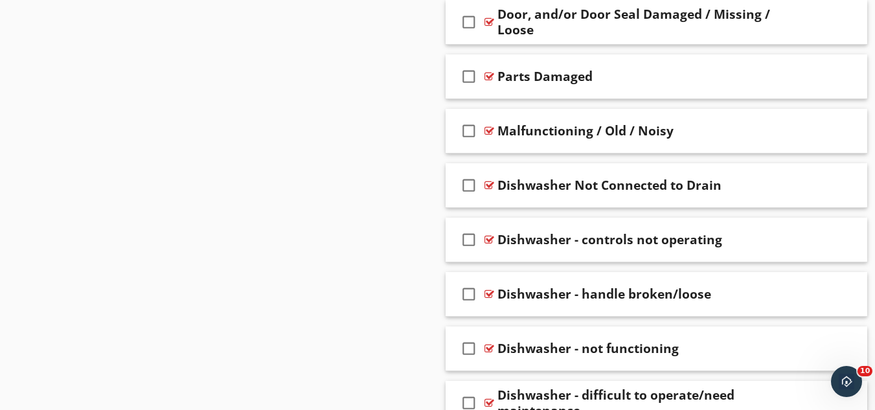
scroll to position [7849, 0]
click at [713, 33] on div "Door, and/or Door Seal Damaged / Missing / Loose" at bounding box center [646, 21] width 297 height 31
click at [805, 34] on div at bounding box center [810, 21] width 76 height 31
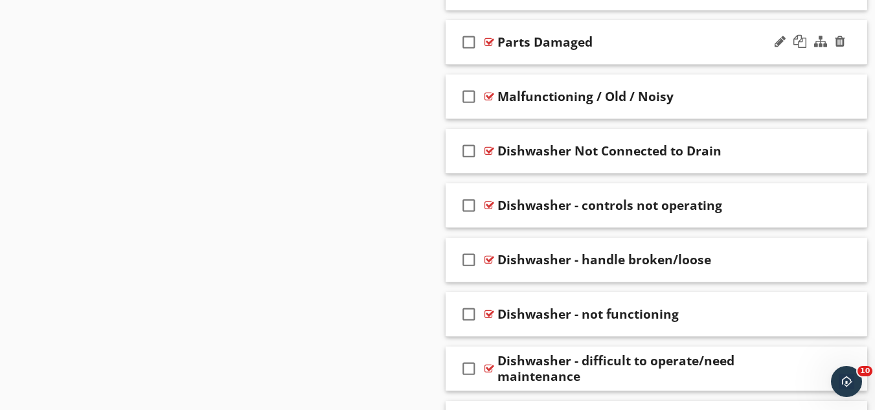
scroll to position [8377, 0]
click at [710, 57] on div "check_box_outline_blank Parts Damaged" at bounding box center [657, 41] width 422 height 45
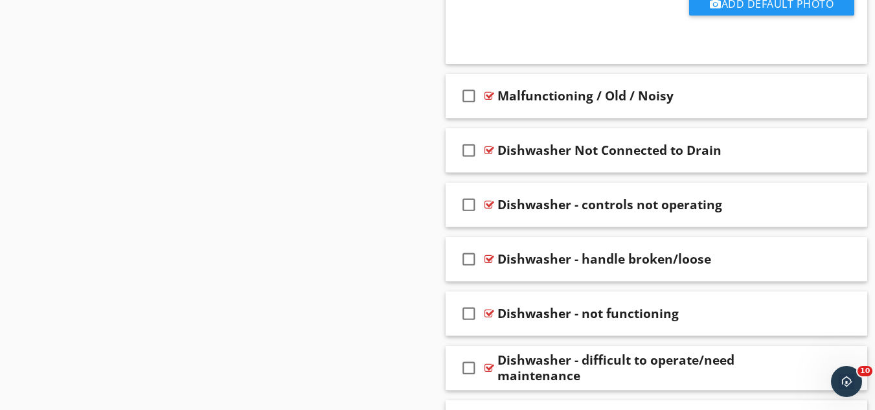
scroll to position [8871, 0]
click at [710, 102] on div "Malfunctioning / Old / Noisy" at bounding box center [646, 95] width 297 height 16
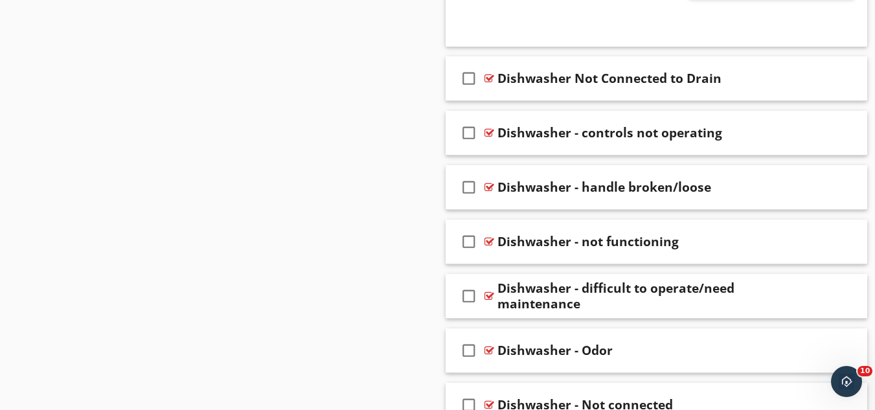
scroll to position [9437, 0]
click at [735, 84] on div "Dishwasher Not Connected to Drain" at bounding box center [646, 78] width 297 height 16
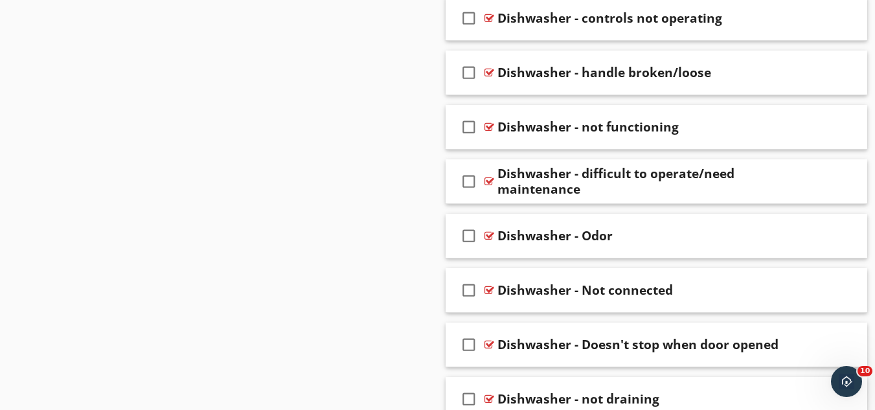
scroll to position [10045, 0]
click at [742, 32] on div "check_box_outline_blank Dishwasher - controls not operating" at bounding box center [657, 17] width 422 height 45
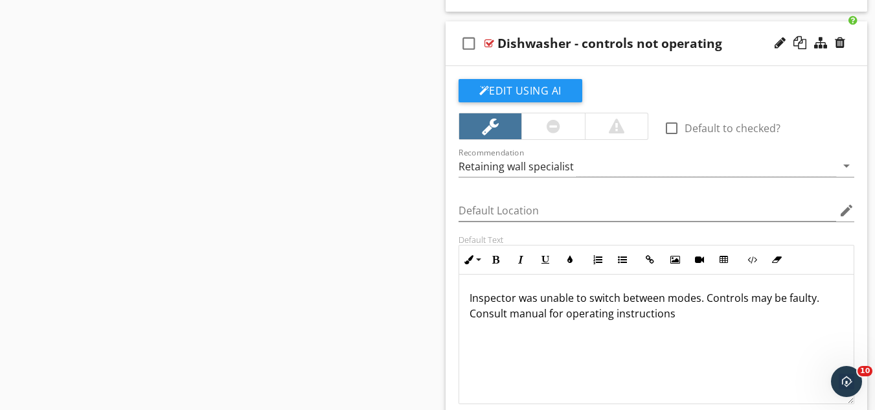
scroll to position [10018, 0]
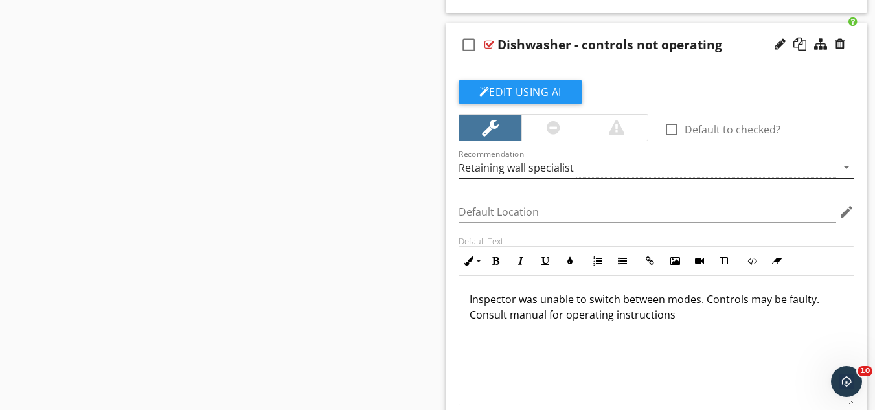
click at [577, 165] on div "Retaining wall specialist" at bounding box center [648, 167] width 378 height 21
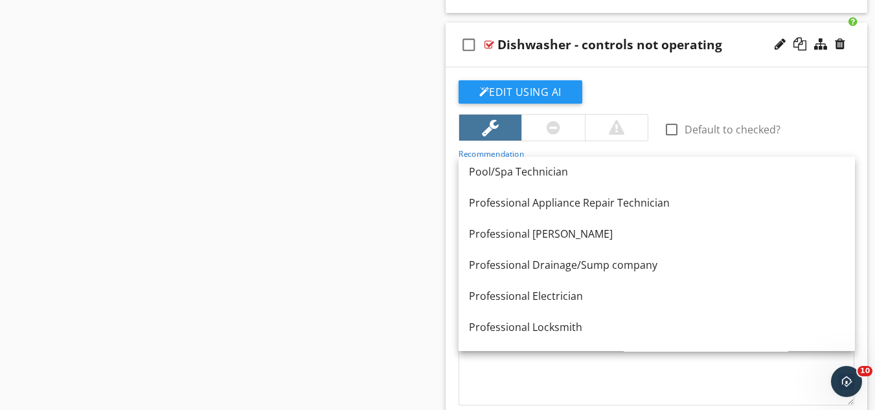
scroll to position [1152, 0]
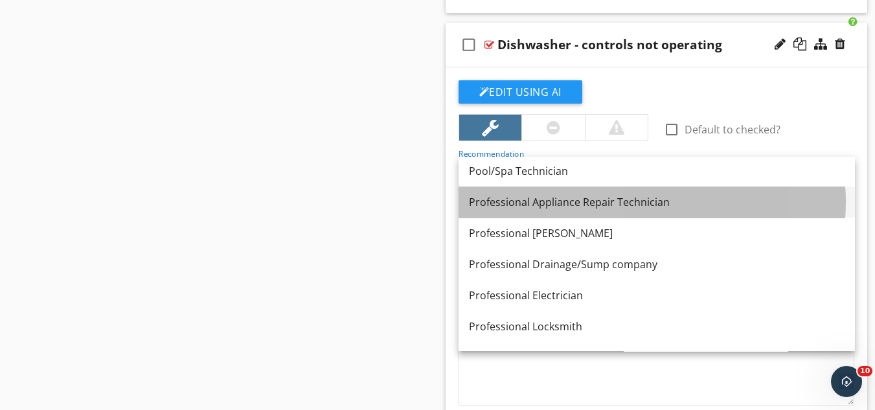
click at [591, 197] on div "Professional Appliance Repair Technician" at bounding box center [657, 202] width 376 height 16
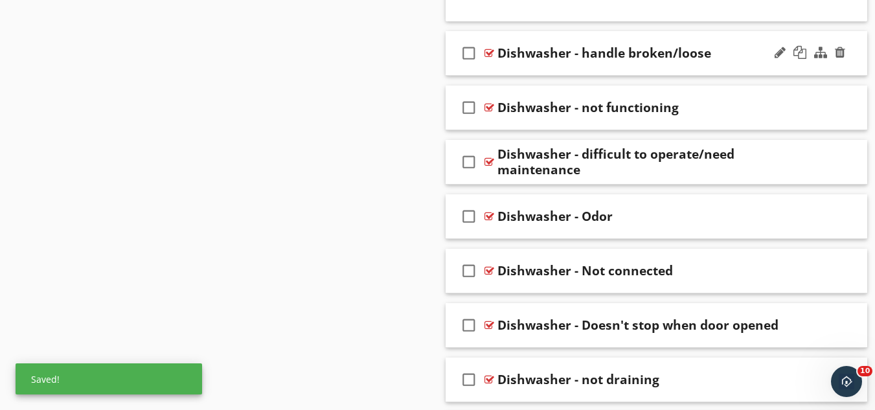
scroll to position [10558, 0]
click at [717, 65] on div "check_box_outline_blank Dishwasher - handle broken/loose" at bounding box center [657, 52] width 422 height 45
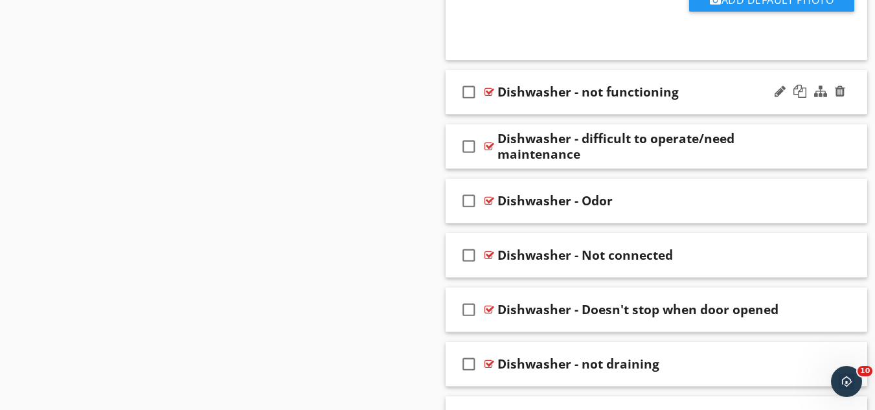
scroll to position [11067, 0]
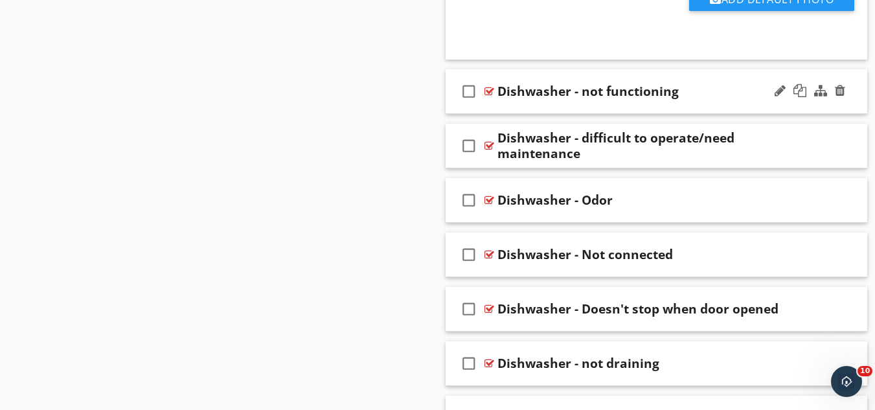
click at [708, 100] on div "check_box_outline_blank Dishwasher - not functioning" at bounding box center [657, 91] width 422 height 45
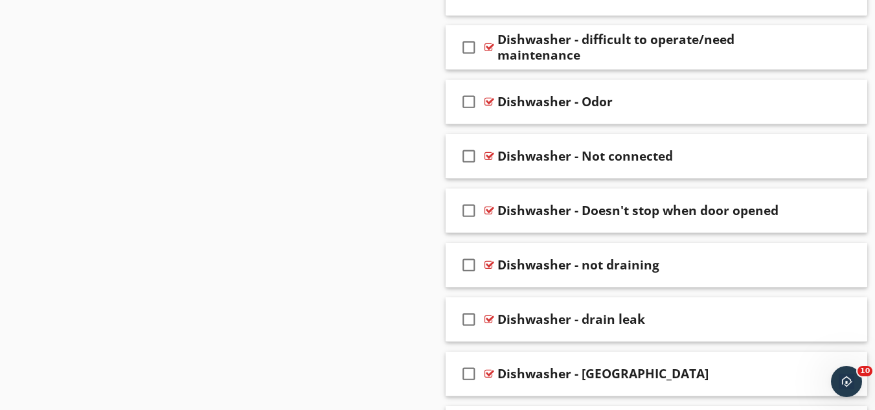
scroll to position [11660, 0]
click at [724, 56] on div "Dishwasher - difficult to operate/need maintenance" at bounding box center [646, 46] width 297 height 31
click at [800, 60] on div at bounding box center [810, 46] width 76 height 31
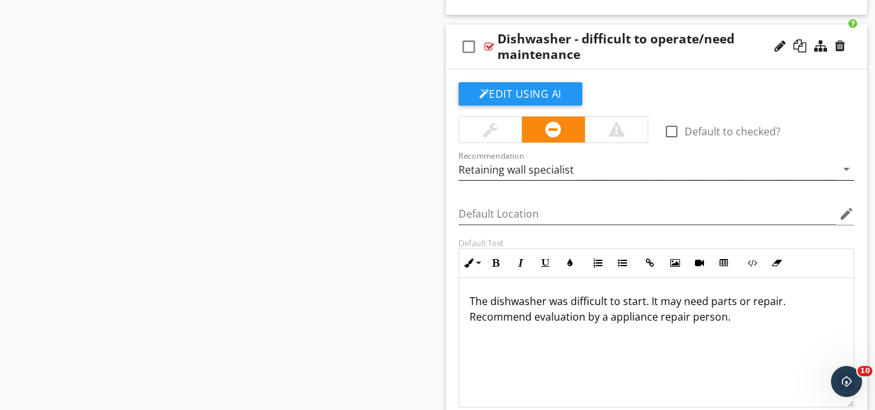
click at [583, 172] on div "Retaining wall specialist" at bounding box center [648, 169] width 378 height 21
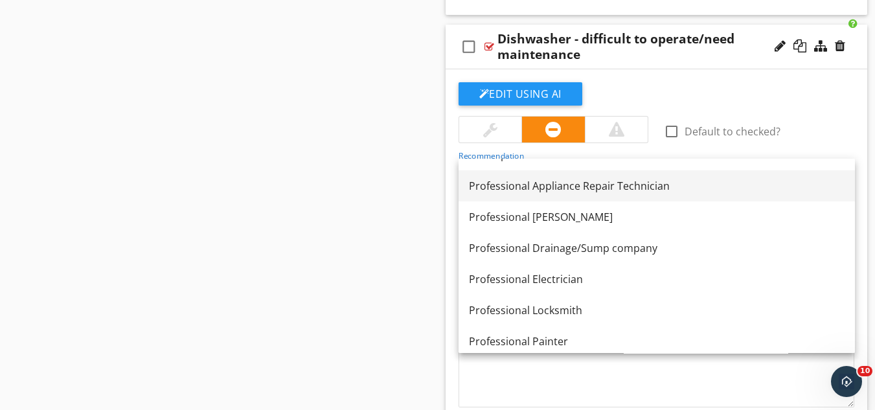
scroll to position [1171, 0]
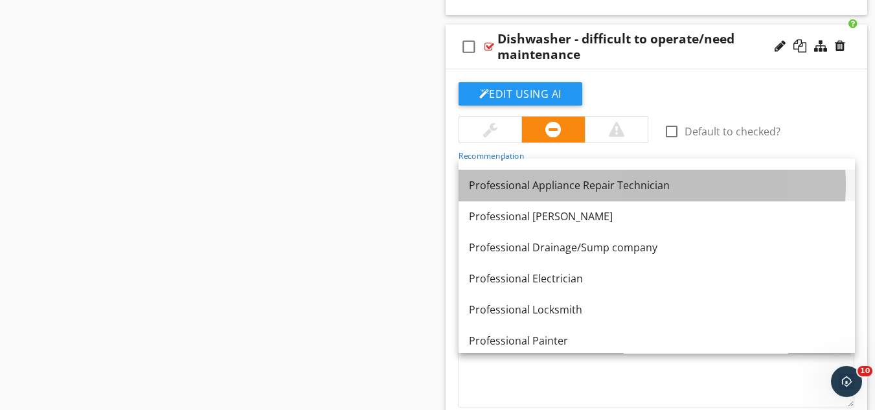
click at [583, 189] on div "Professional Appliance Repair Technician" at bounding box center [657, 186] width 376 height 16
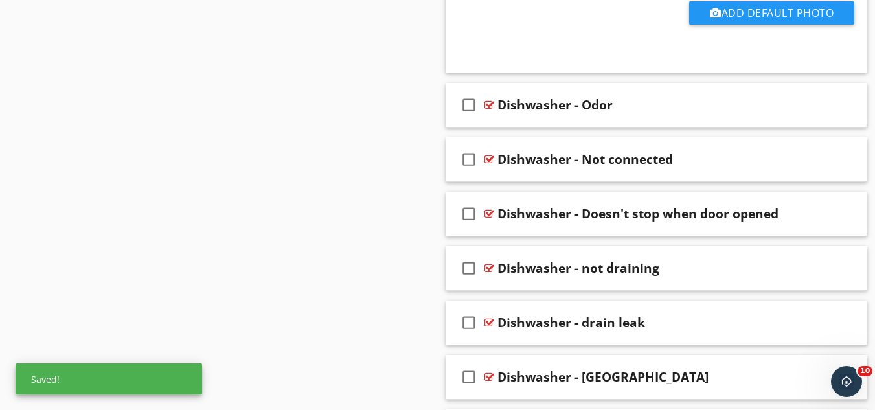
scroll to position [12151, 0]
click at [629, 115] on div "check_box_outline_blank Dishwasher - Odor" at bounding box center [657, 104] width 422 height 45
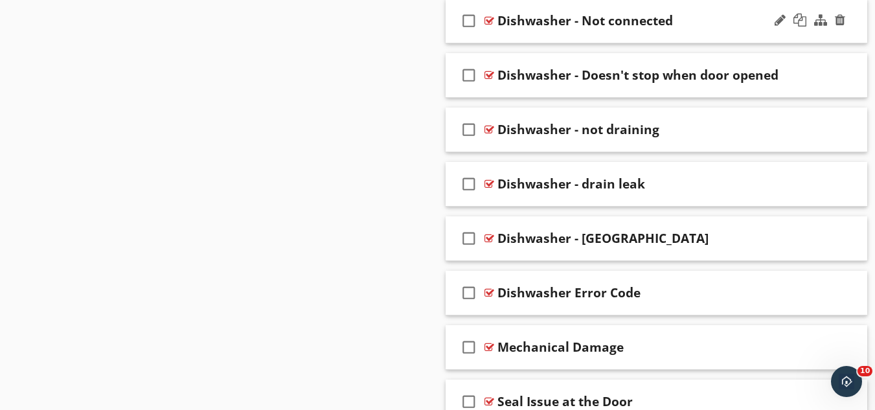
scroll to position [12783, 0]
click at [681, 26] on div "Dishwasher - Not connected" at bounding box center [646, 20] width 297 height 16
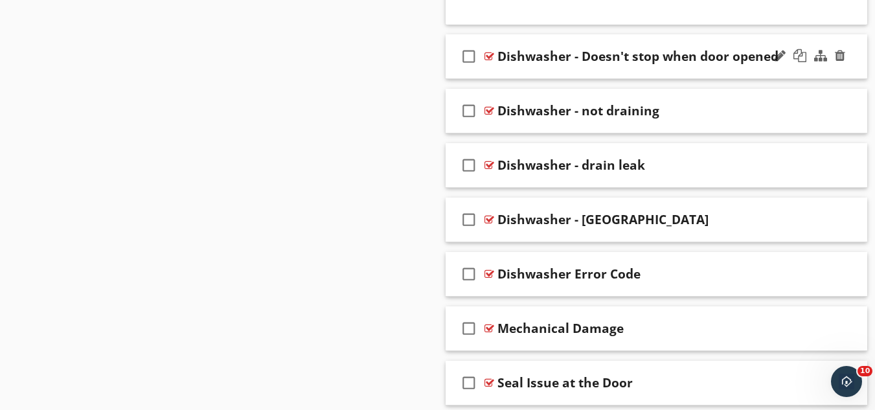
scroll to position [13296, 0]
click at [768, 73] on div "check_box_outline_blank Dishwasher - Doesn't stop when door opened" at bounding box center [657, 56] width 422 height 45
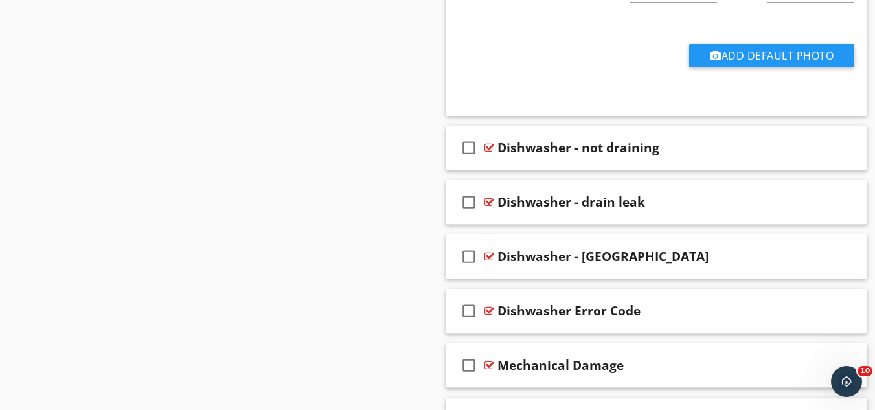
scroll to position [13808, 0]
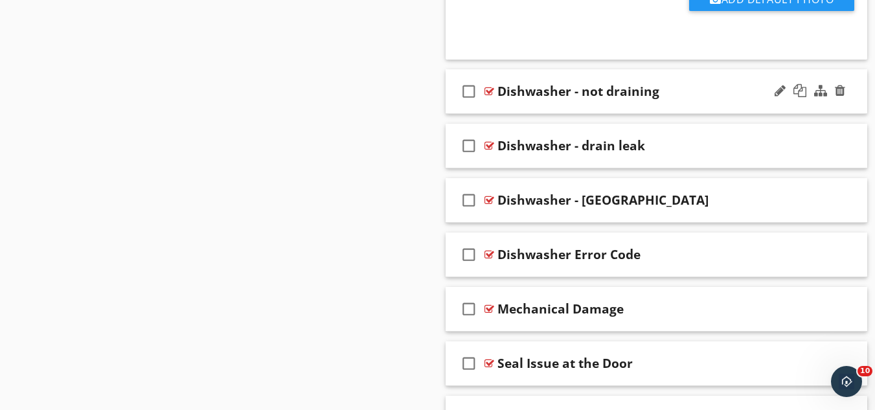
click at [761, 99] on div "check_box_outline_blank Dishwasher - not draining" at bounding box center [657, 91] width 422 height 45
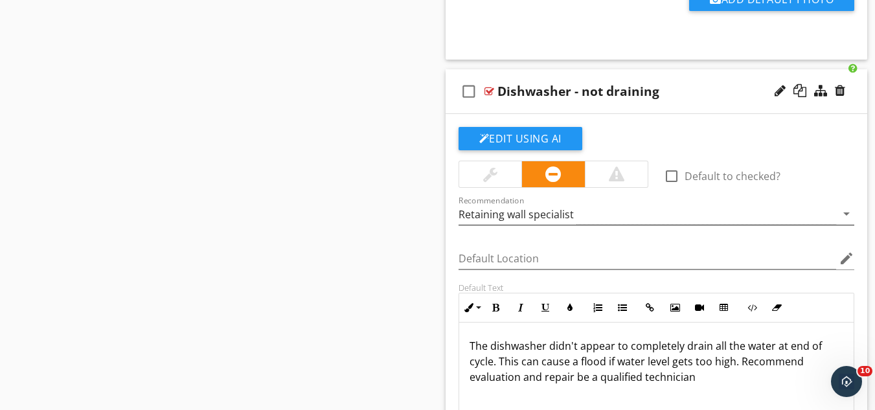
click at [564, 218] on div "Retaining wall specialist" at bounding box center [516, 215] width 115 height 12
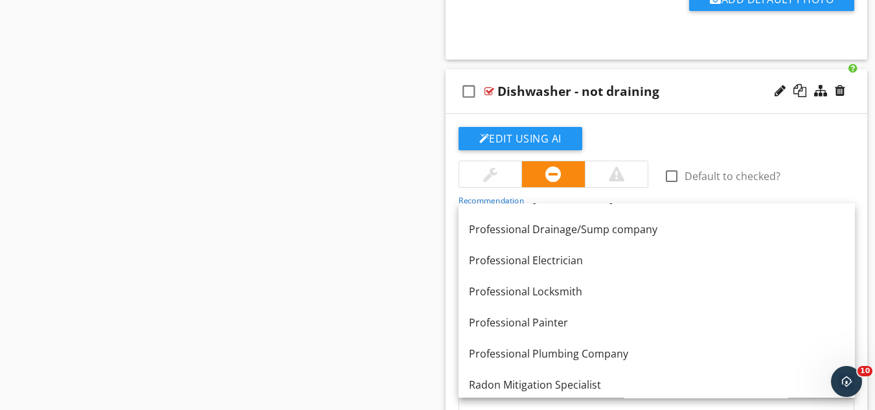
scroll to position [1232, 0]
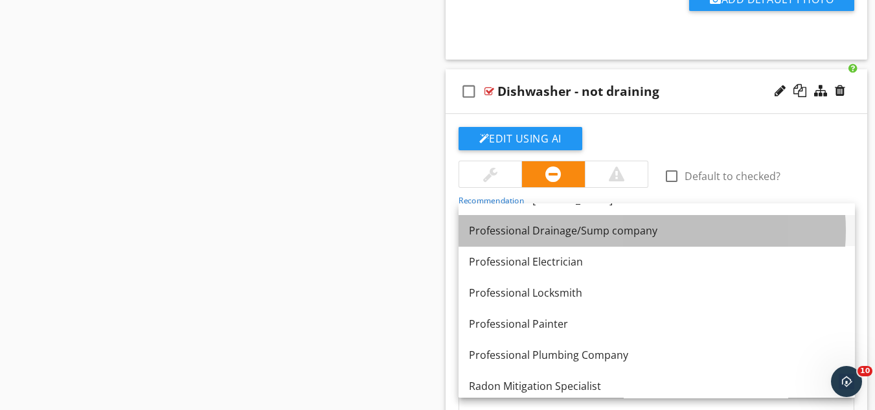
click at [561, 223] on div "Professional Drainage/Sump company" at bounding box center [657, 231] width 376 height 16
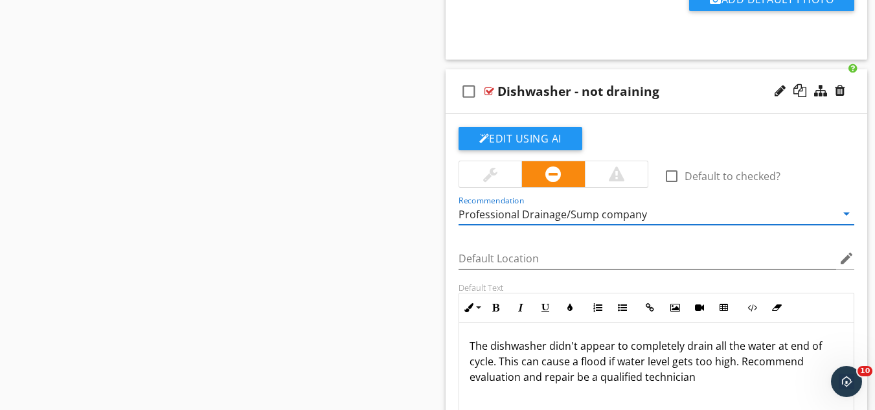
click at [561, 222] on div "Professional Drainage/Sump company" at bounding box center [648, 213] width 378 height 21
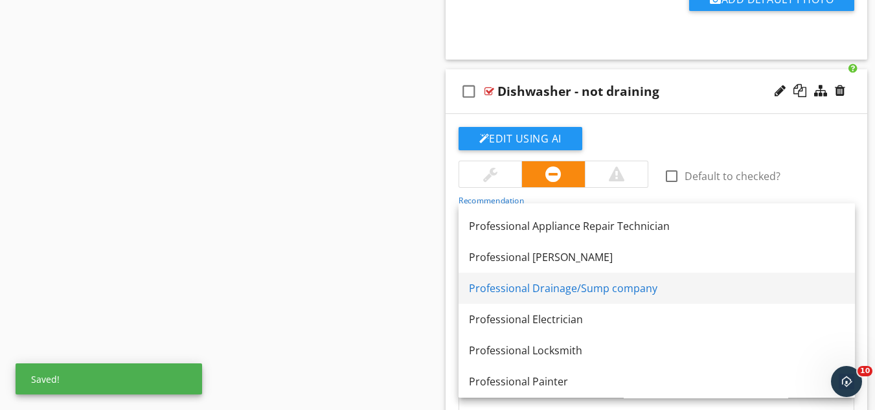
scroll to position [1174, 0]
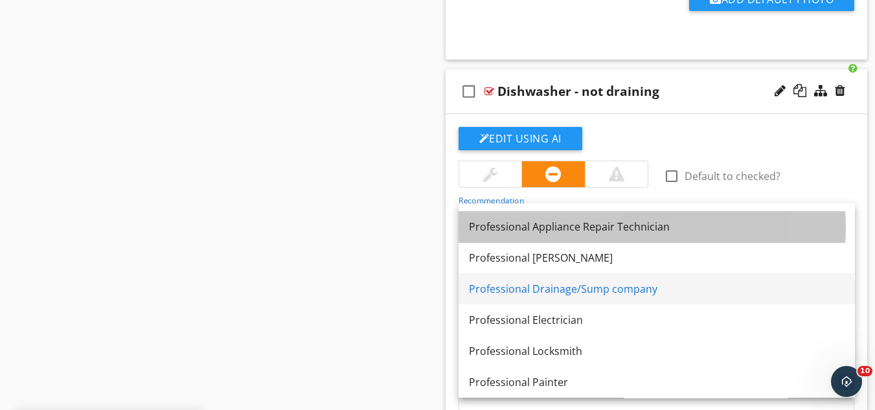
click at [561, 222] on div "Professional Appliance Repair Technician" at bounding box center [657, 227] width 376 height 16
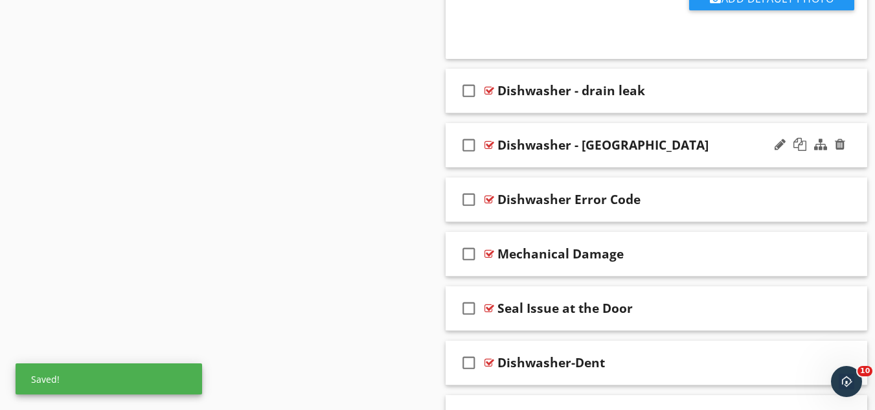
scroll to position [14360, 0]
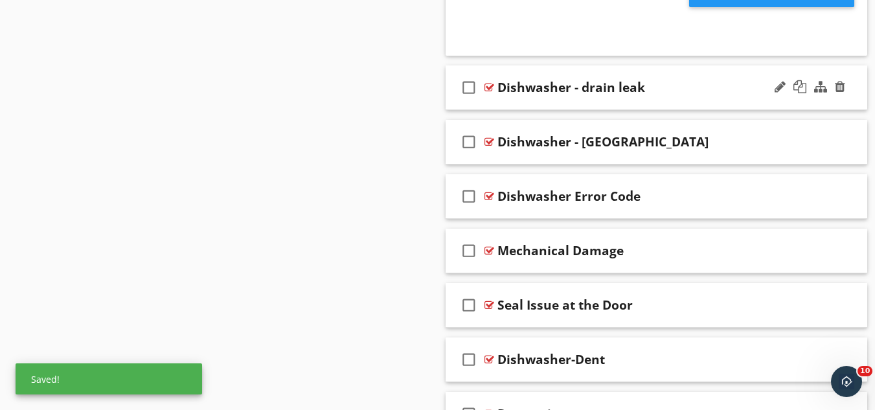
click at [662, 101] on div "check_box_outline_blank Dishwasher - drain leak" at bounding box center [657, 87] width 422 height 45
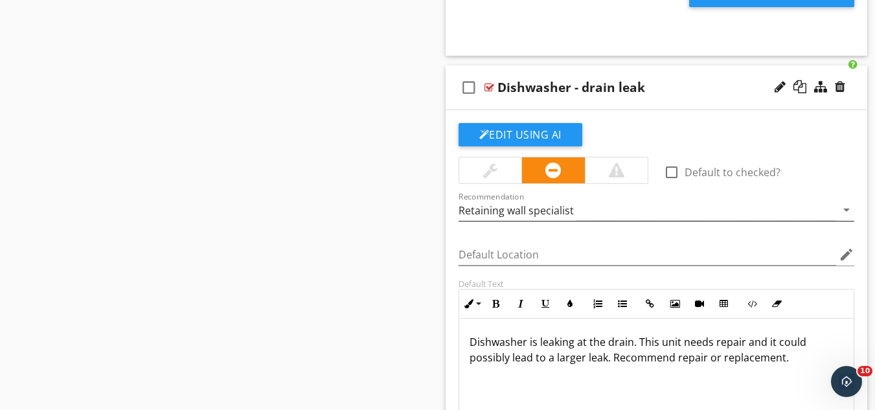
click at [570, 210] on div "Retaining wall specialist" at bounding box center [648, 210] width 378 height 21
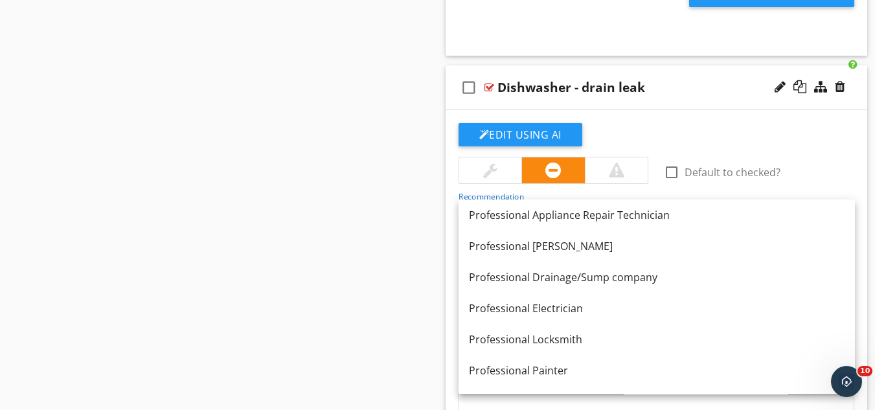
scroll to position [1193, 0]
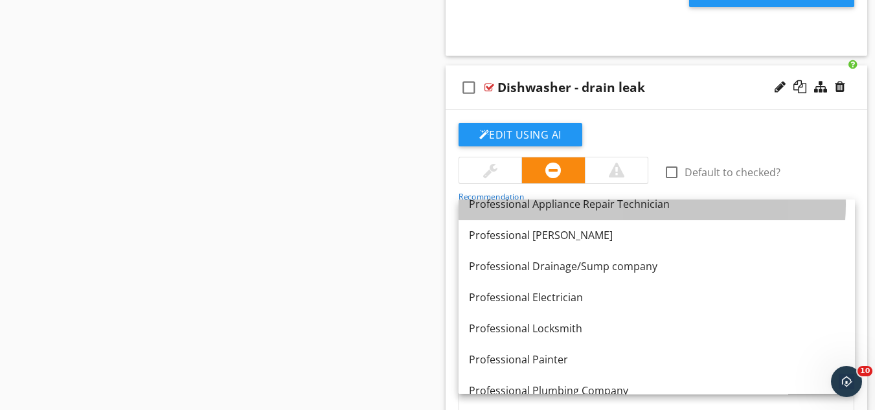
click at [570, 210] on div "Professional Appliance Repair Technician" at bounding box center [657, 204] width 376 height 16
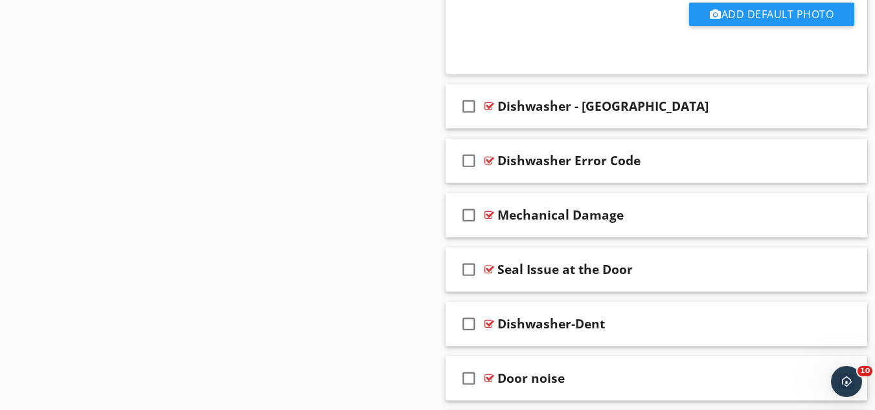
scroll to position [14889, 0]
click at [639, 113] on div "Dishwasher - [GEOGRAPHIC_DATA]" at bounding box center [646, 107] width 297 height 16
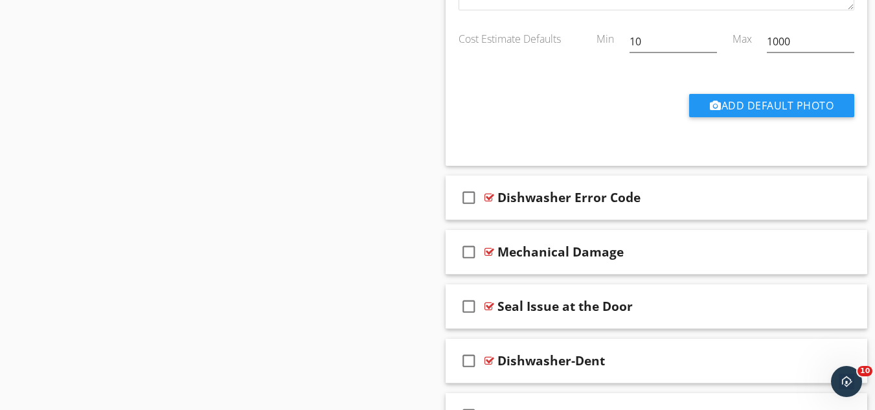
scroll to position [15348, 0]
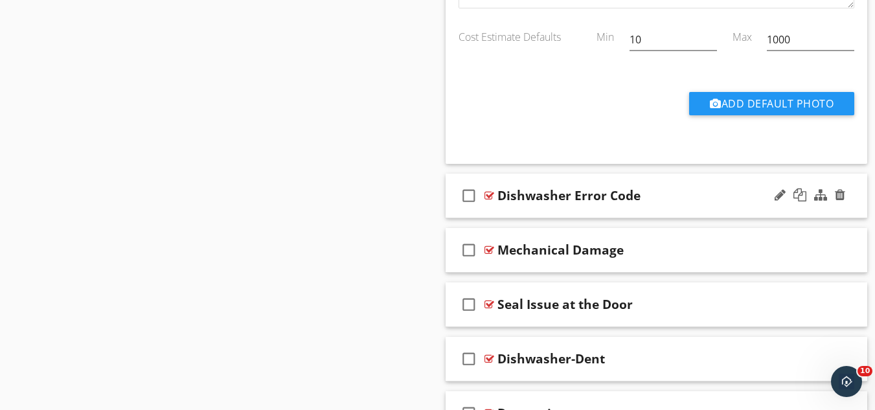
click at [638, 214] on div "check_box_outline_blank Dishwasher Error Code" at bounding box center [657, 196] width 422 height 45
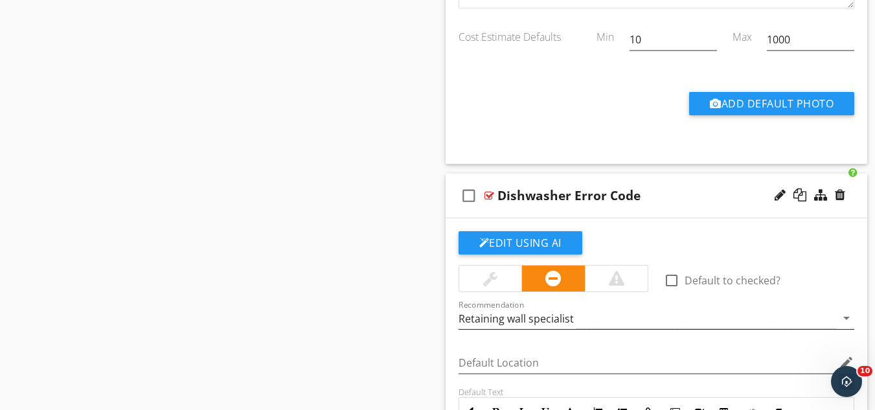
click at [569, 326] on div "Retaining wall specialist" at bounding box center [648, 318] width 378 height 21
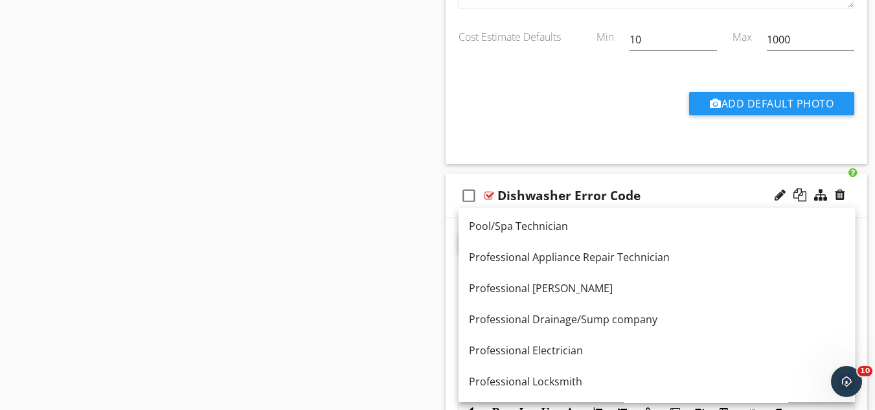
scroll to position [1147, 0]
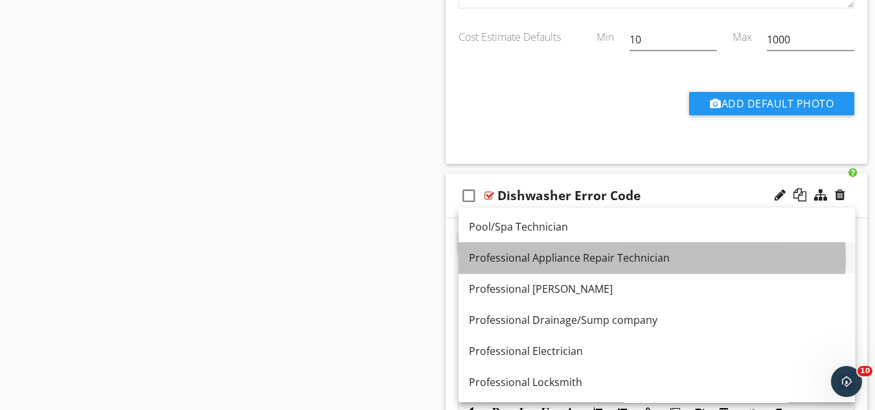
click at [574, 256] on div "Professional Appliance Repair Technician" at bounding box center [657, 258] width 376 height 16
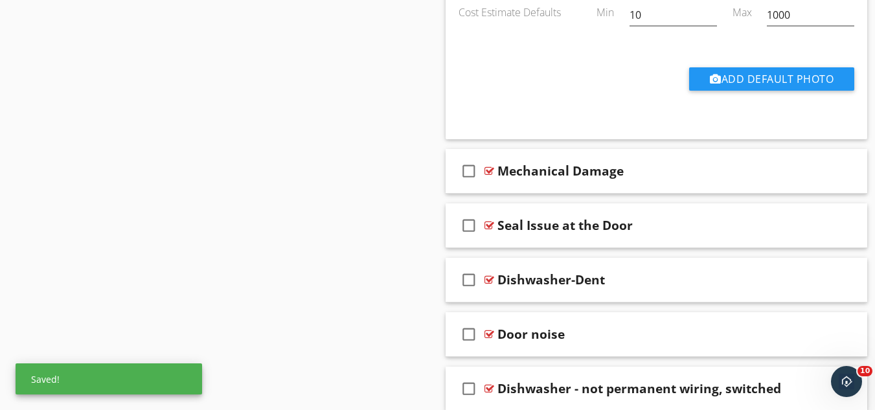
scroll to position [15923, 0]
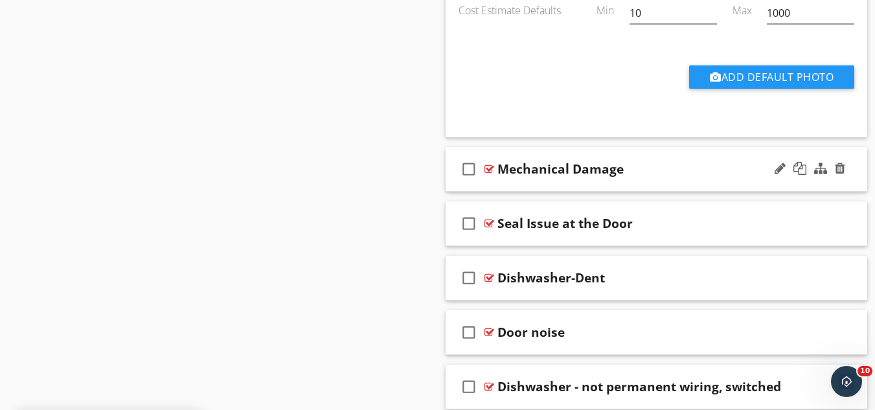
click at [642, 178] on div "check_box_outline_blank Mechanical Damage" at bounding box center [657, 169] width 422 height 45
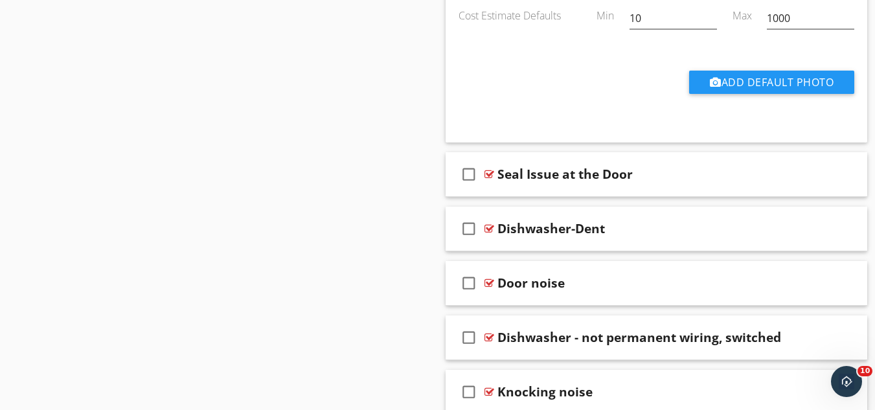
scroll to position [16466, 0]
click at [643, 189] on div "check_box_outline_blank Seal Issue at the Door" at bounding box center [657, 174] width 422 height 45
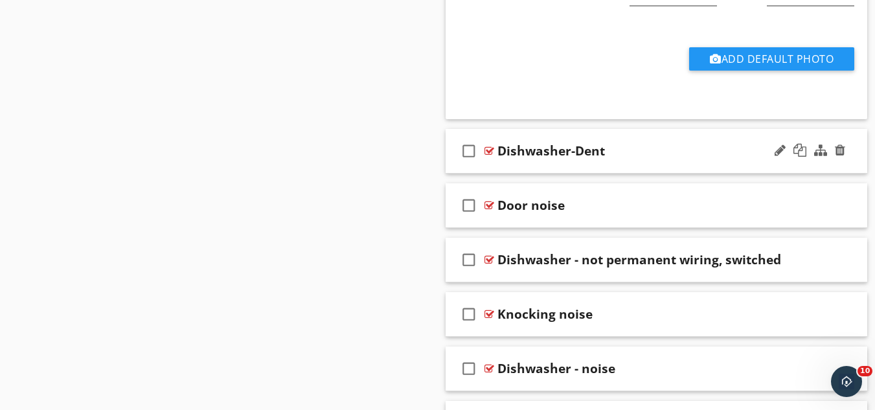
scroll to position [17038, 0]
click at [648, 150] on div "Dishwasher-Dent" at bounding box center [646, 151] width 297 height 16
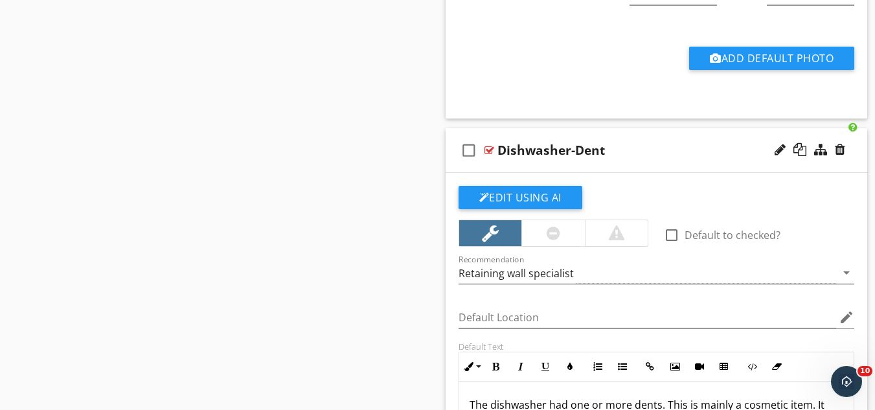
click at [549, 270] on div "Retaining wall specialist" at bounding box center [516, 274] width 115 height 12
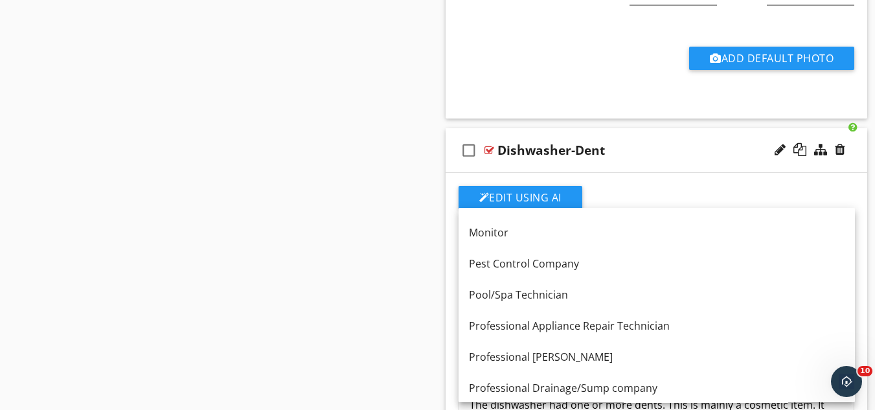
scroll to position [1080, 0]
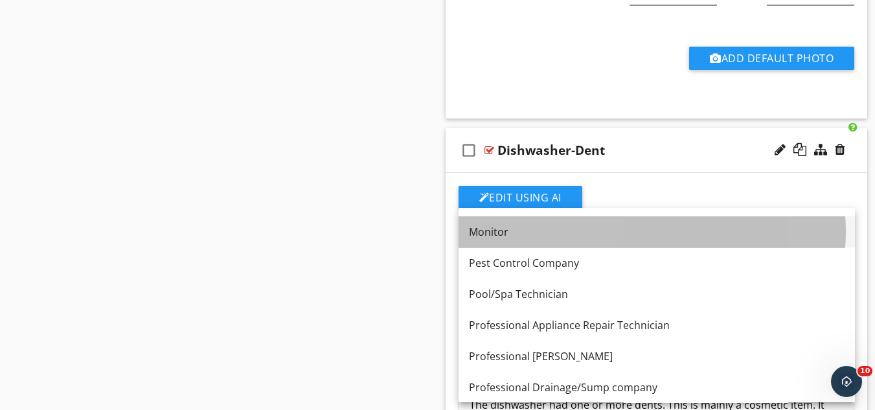
click at [486, 231] on div "Monitor" at bounding box center [657, 232] width 376 height 16
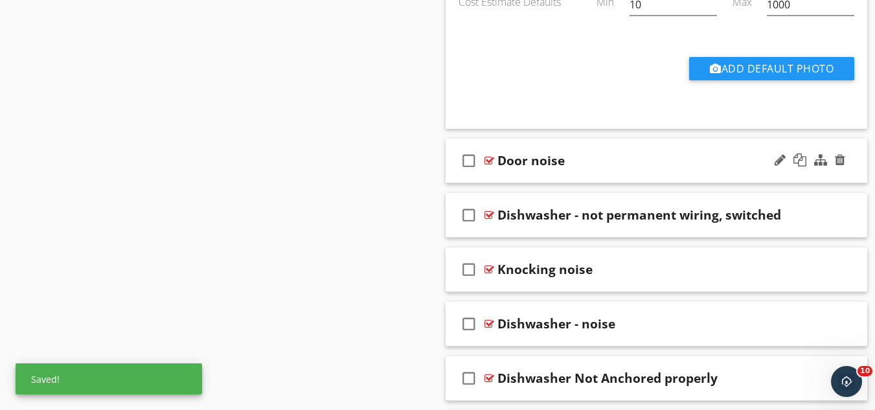
scroll to position [17576, 0]
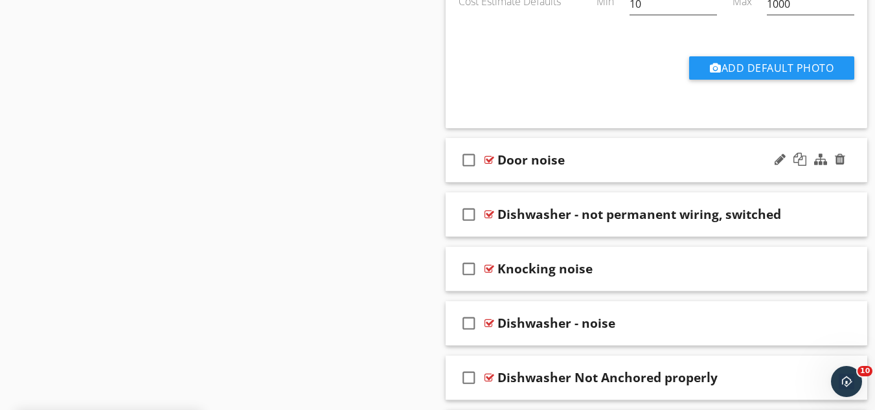
click at [616, 167] on div "Door noise" at bounding box center [646, 160] width 297 height 16
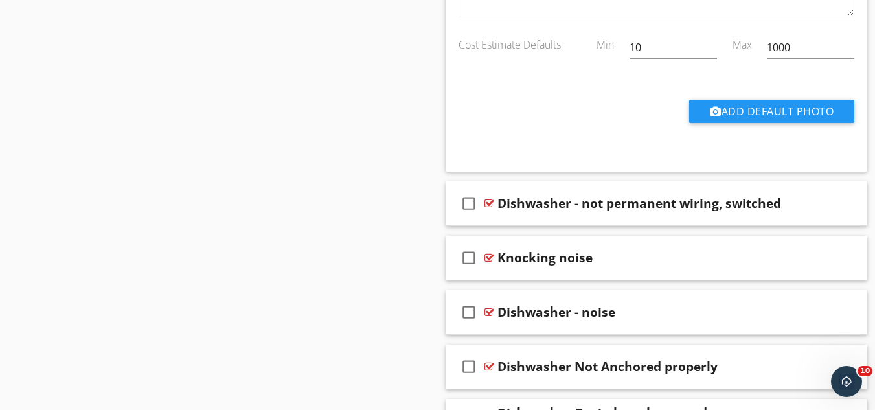
scroll to position [18192, 0]
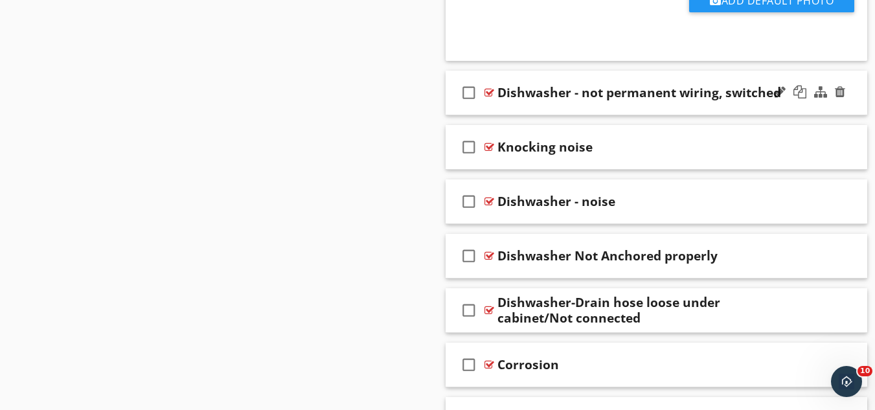
click at [702, 112] on div "check_box_outline_blank Dishwasher - not permanent wiring, switched" at bounding box center [657, 93] width 422 height 45
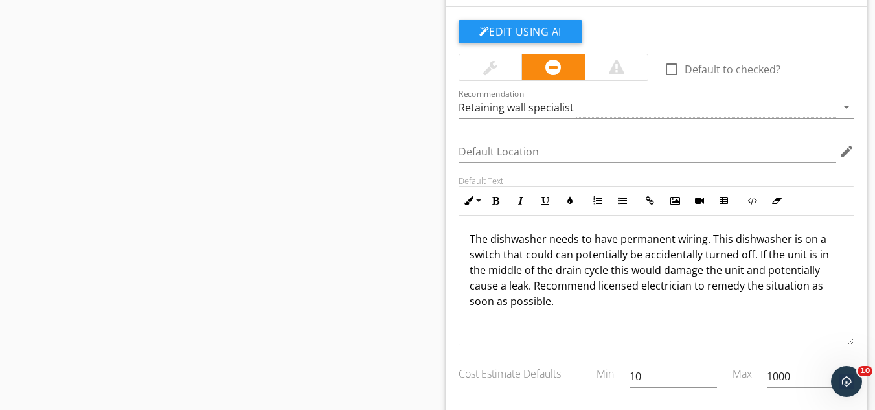
scroll to position [18299, 0]
click at [557, 111] on div "Retaining wall specialist" at bounding box center [516, 108] width 115 height 12
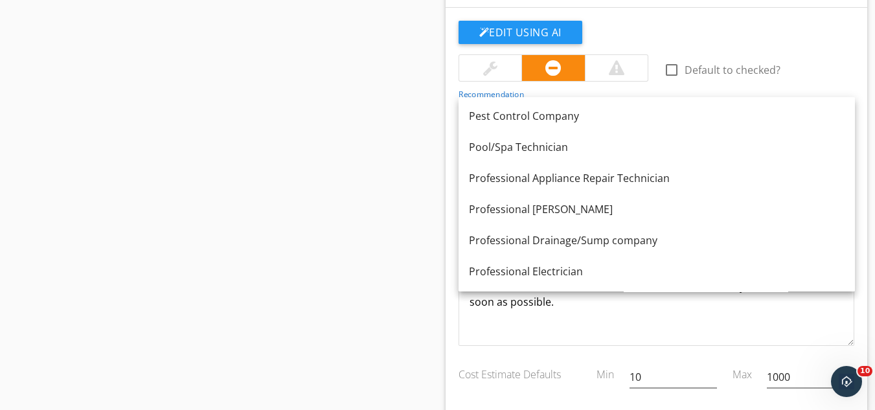
scroll to position [1117, 0]
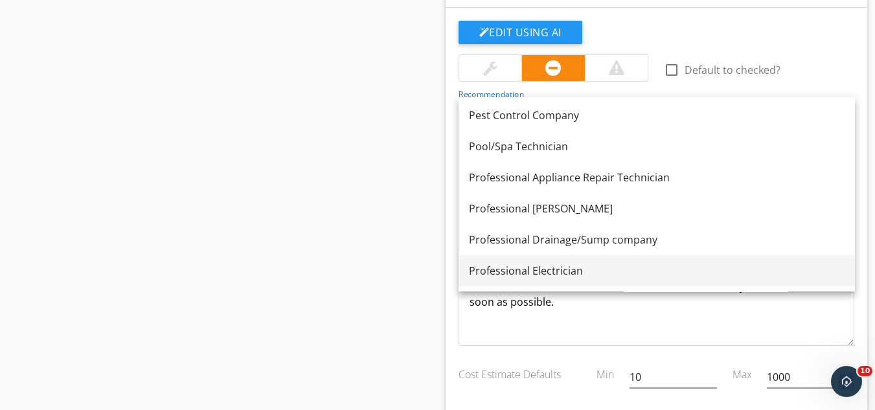
click at [524, 271] on div "Professional Electrician" at bounding box center [657, 271] width 376 height 16
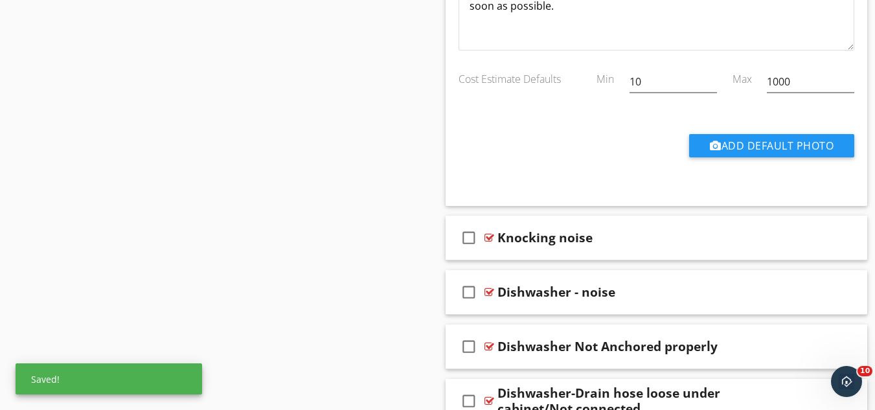
scroll to position [18728, 0]
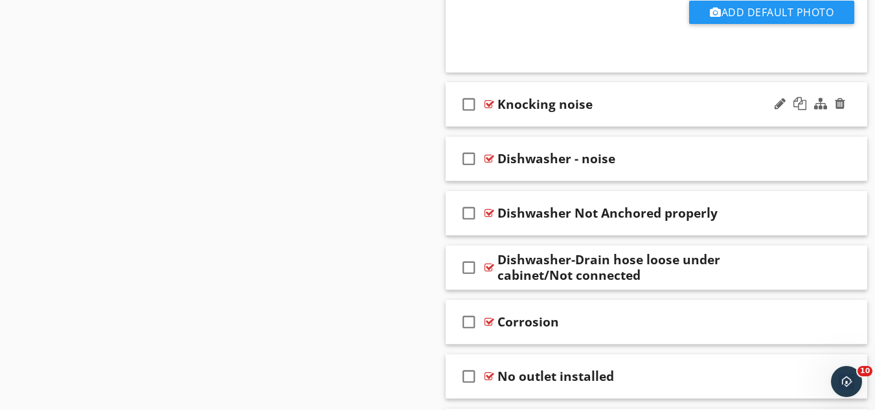
click at [623, 113] on div "check_box_outline_blank Knocking noise" at bounding box center [657, 104] width 422 height 45
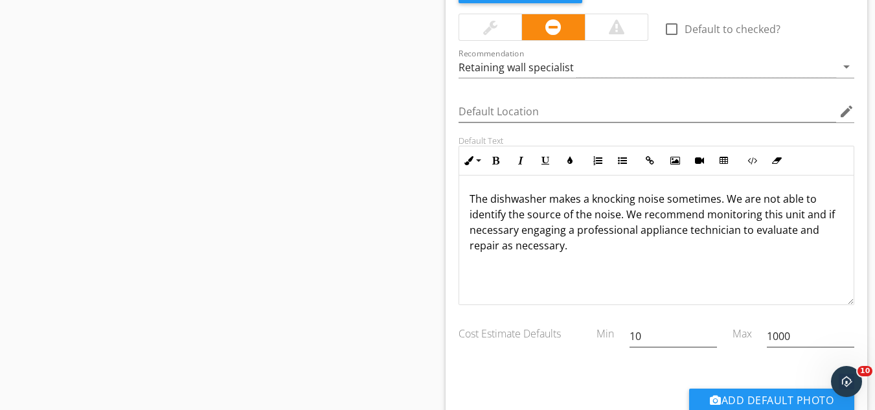
scroll to position [18889, 0]
click at [579, 71] on div "Retaining wall specialist" at bounding box center [648, 66] width 378 height 21
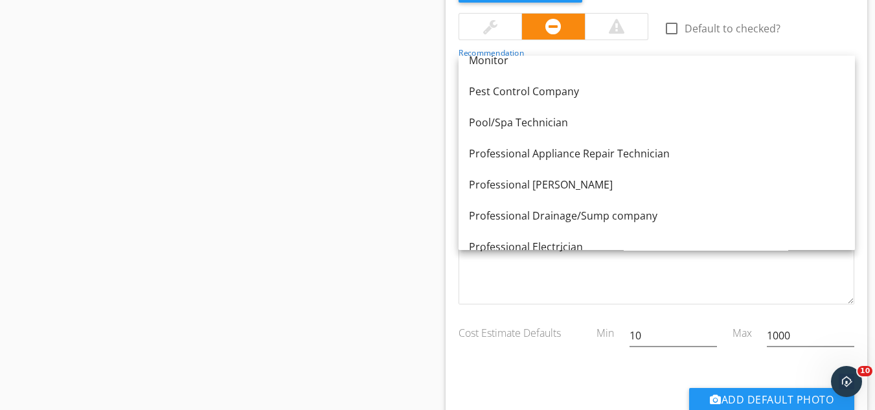
scroll to position [1100, 0]
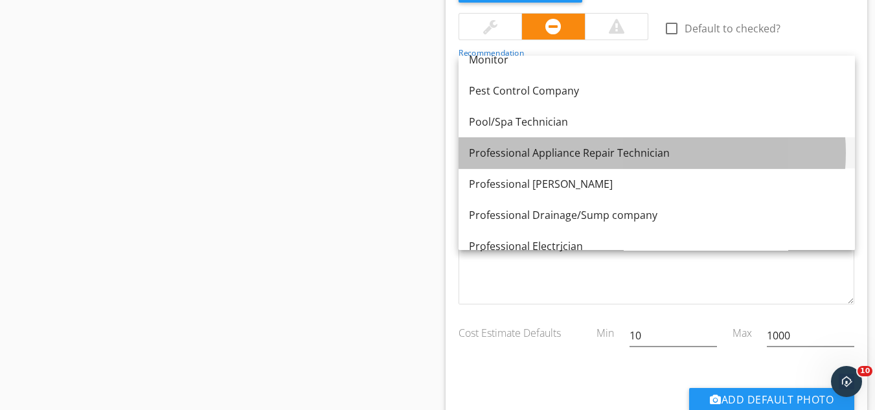
click at [573, 150] on div "Professional Appliance Repair Technician" at bounding box center [657, 153] width 376 height 16
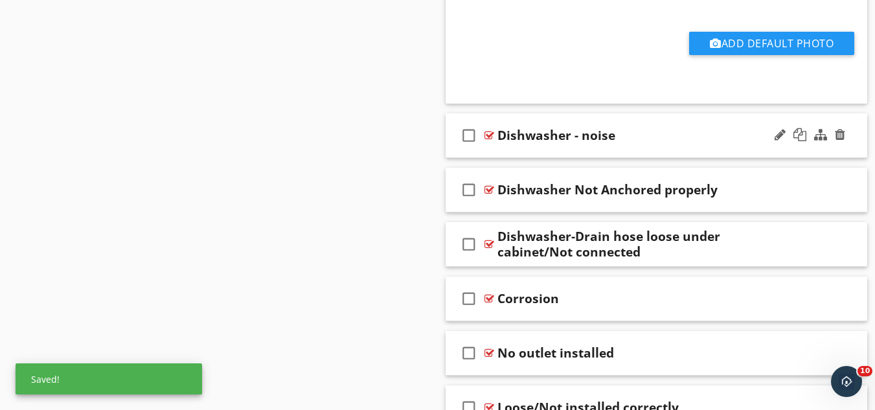
scroll to position [19246, 0]
click at [623, 147] on div "check_box_outline_blank Dishwasher - noise" at bounding box center [657, 135] width 422 height 45
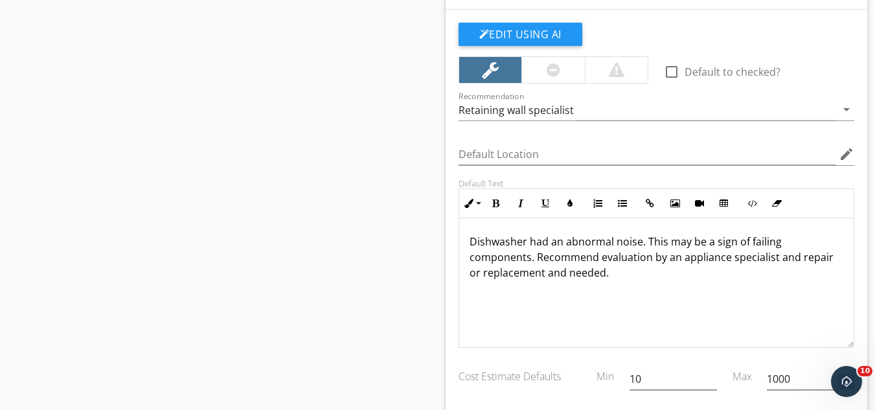
scroll to position [19396, 0]
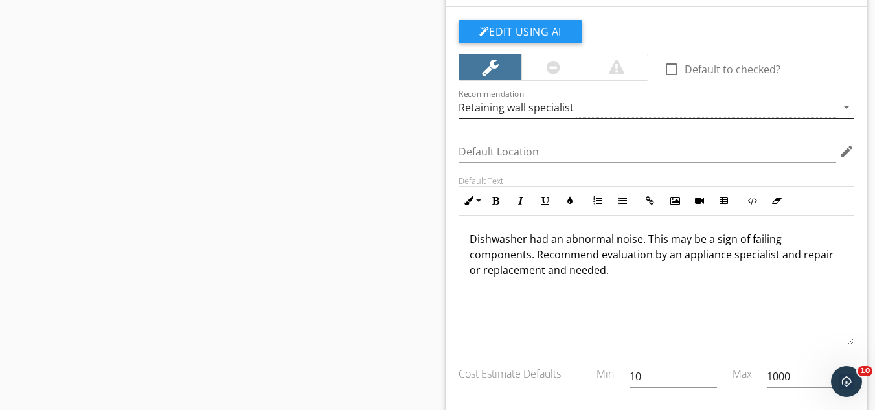
click at [597, 108] on div "Retaining wall specialist" at bounding box center [648, 107] width 378 height 21
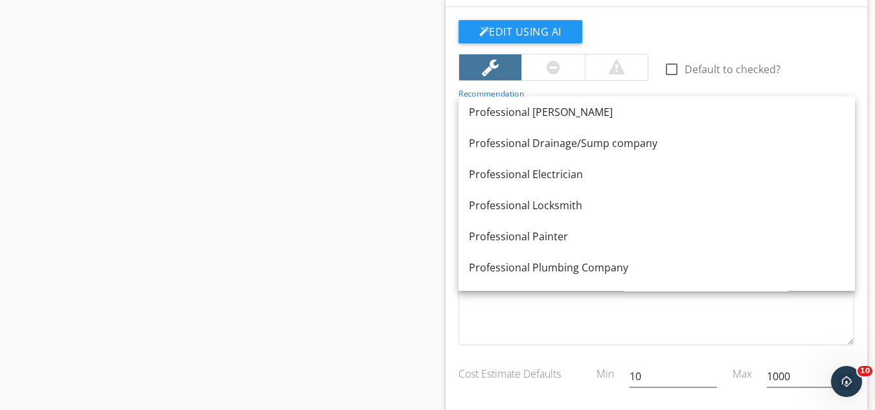
scroll to position [1180, 0]
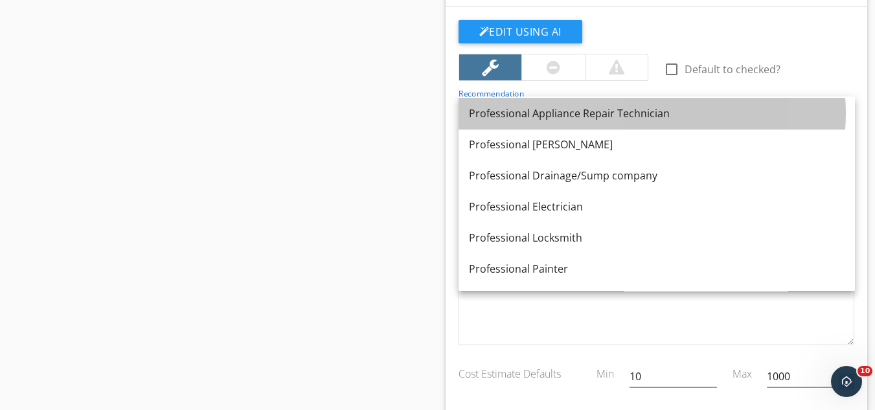
click at [597, 108] on div "Professional Appliance Repair Technician" at bounding box center [657, 114] width 376 height 16
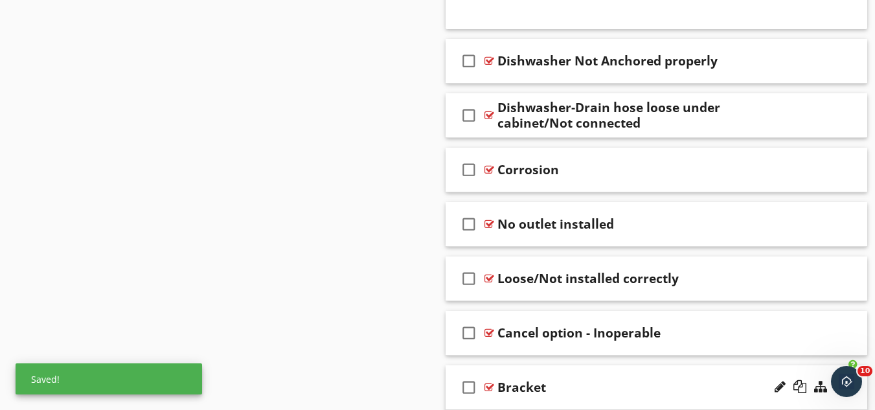
scroll to position [19853, 0]
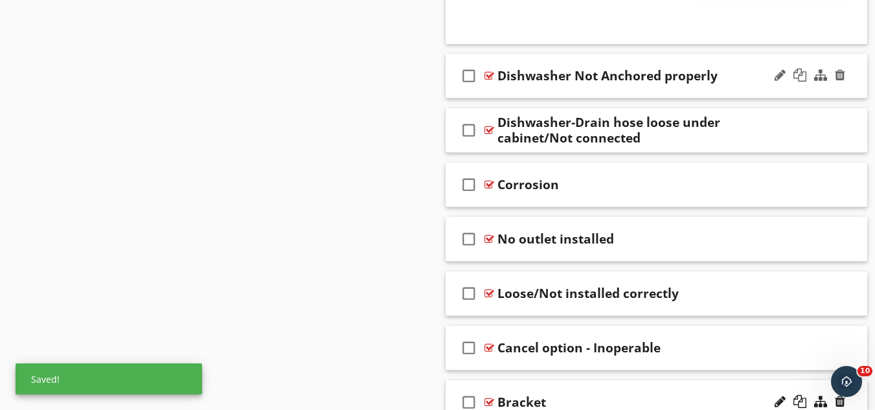
click at [606, 85] on div "check_box_outline_blank Dishwasher Not Anchored properly" at bounding box center [657, 76] width 422 height 45
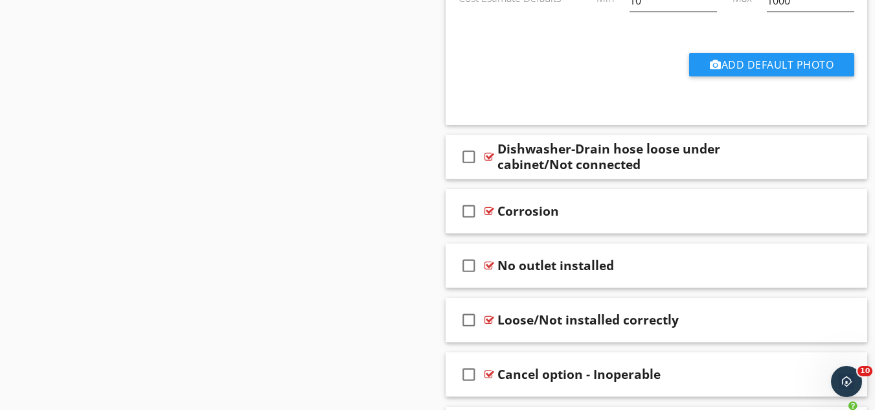
scroll to position [20323, 0]
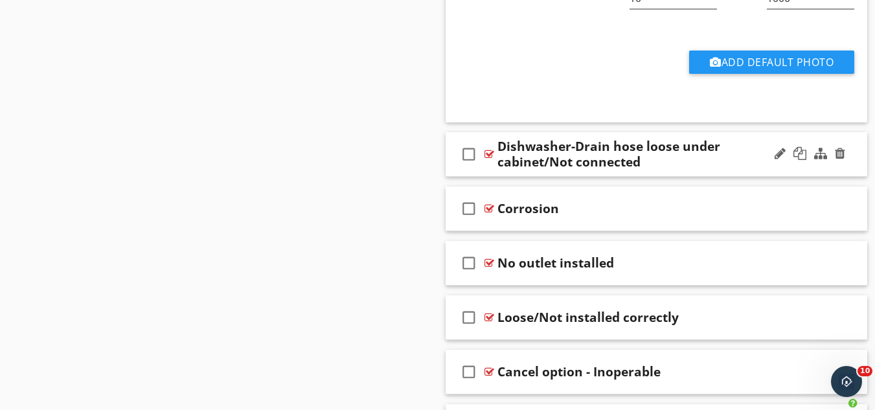
click at [632, 155] on div "Dishwasher-Drain hose loose under cabinet/Not connected" at bounding box center [646, 154] width 297 height 31
click at [684, 170] on div "check_box_outline_blank Dishwasher-Drain hose loose under cabinet/Not connected" at bounding box center [657, 154] width 422 height 45
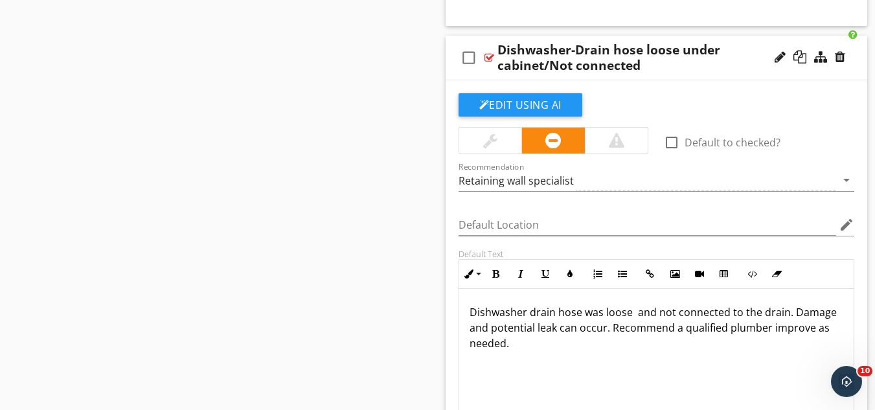
scroll to position [20420, 0]
click at [582, 167] on div "Recommendation Retaining wall specialist arrow_drop_down" at bounding box center [657, 182] width 397 height 42
click at [574, 178] on div "Retaining wall specialist" at bounding box center [648, 179] width 378 height 21
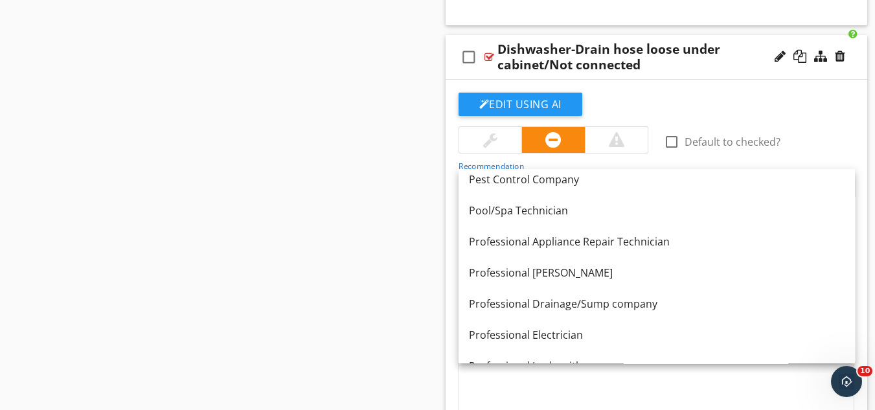
scroll to position [1126, 0]
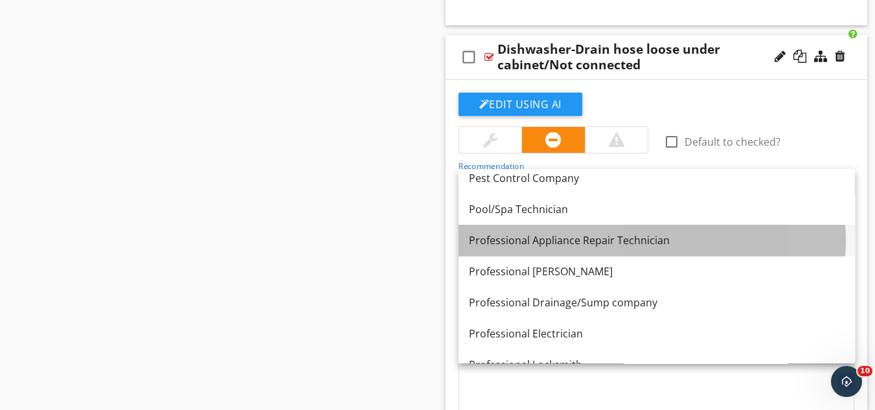
click at [580, 239] on div "Professional Appliance Repair Technician" at bounding box center [657, 241] width 376 height 16
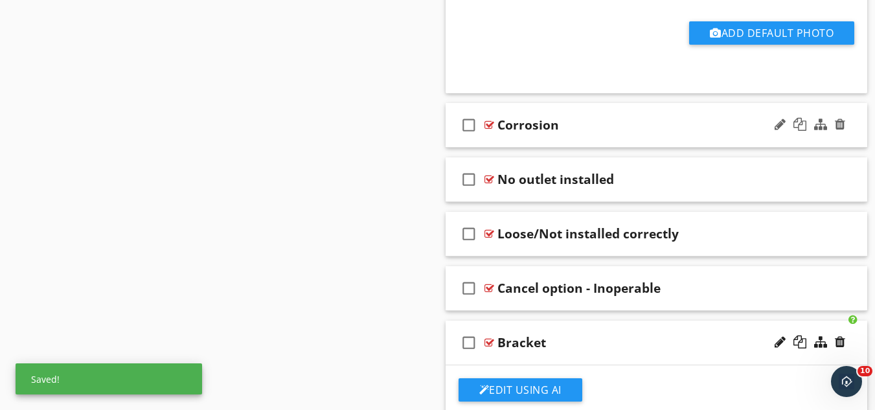
scroll to position [20904, 0]
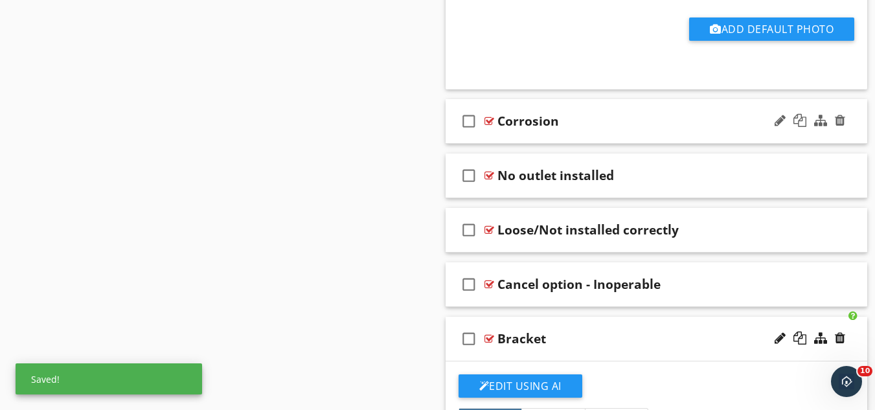
click at [605, 129] on div "check_box_outline_blank Corrosion" at bounding box center [657, 121] width 422 height 45
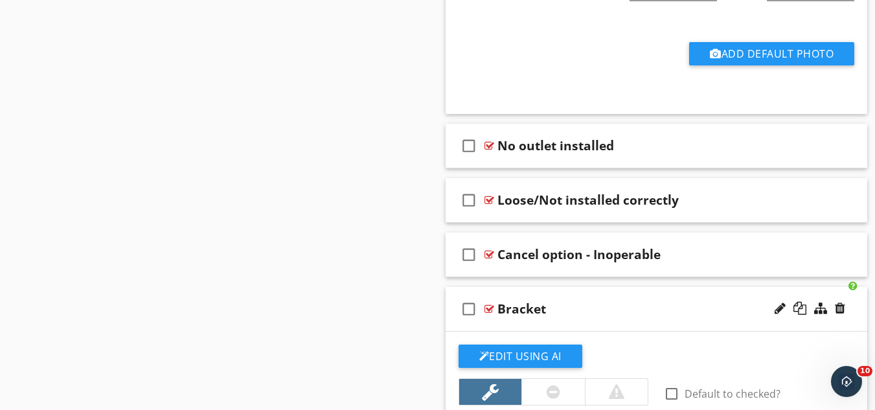
scroll to position [21428, 0]
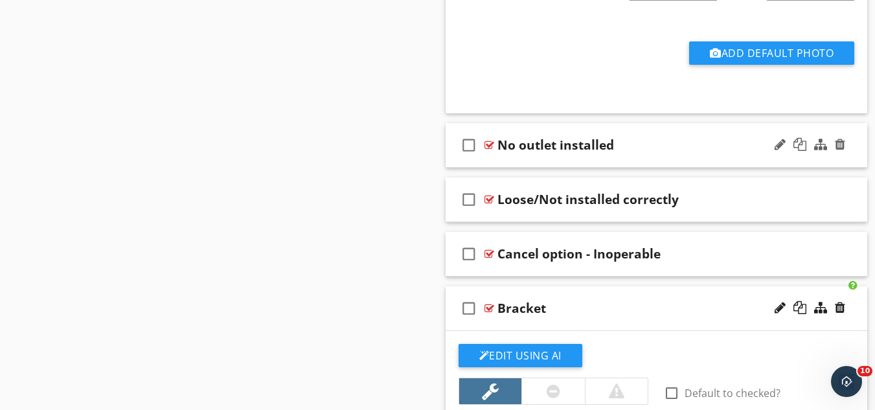
click at [639, 154] on div "check_box_outline_blank No outlet installed" at bounding box center [657, 145] width 422 height 45
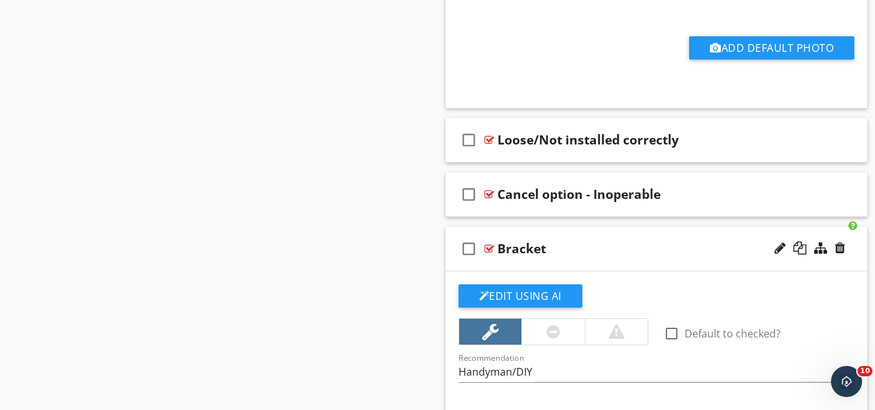
scroll to position [21983, 0]
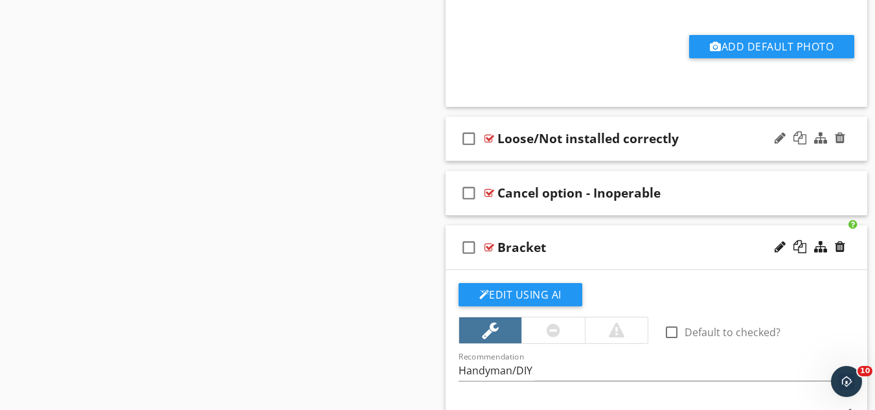
click at [697, 152] on div "check_box_outline_blank Loose/Not installed correctly" at bounding box center [657, 139] width 422 height 45
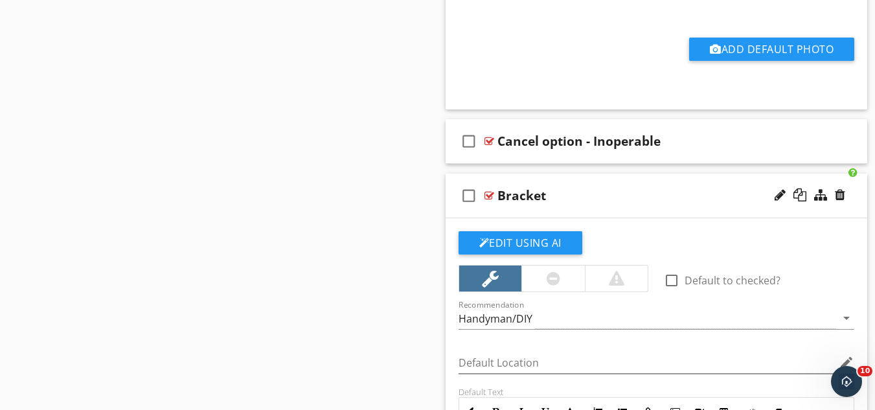
scroll to position [22529, 0]
click at [676, 145] on div "Cancel option - Inoperable" at bounding box center [646, 141] width 297 height 16
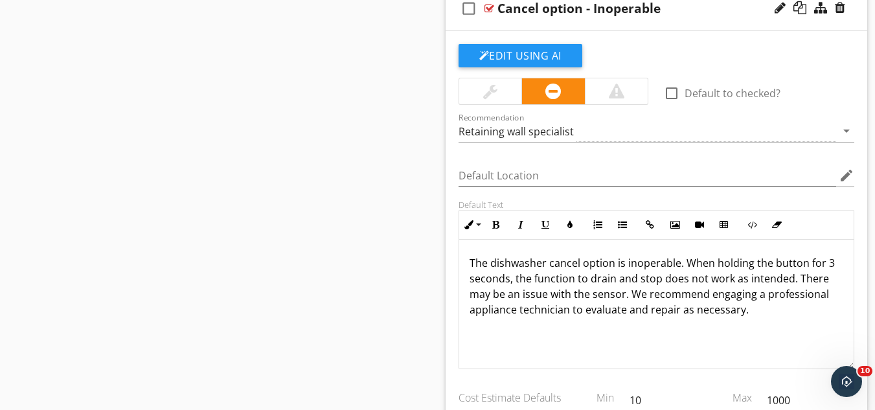
scroll to position [22662, 0]
click at [579, 125] on div "Retaining wall specialist" at bounding box center [648, 130] width 378 height 21
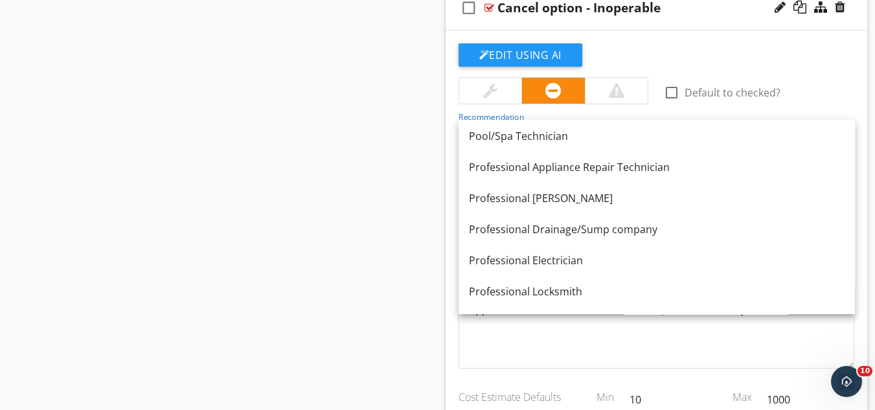
scroll to position [1145, 0]
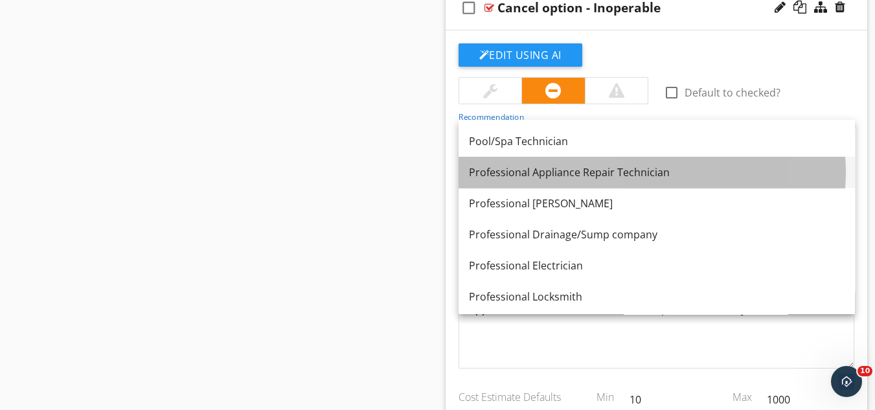
click at [570, 176] on div "Professional Appliance Repair Technician" at bounding box center [657, 173] width 376 height 16
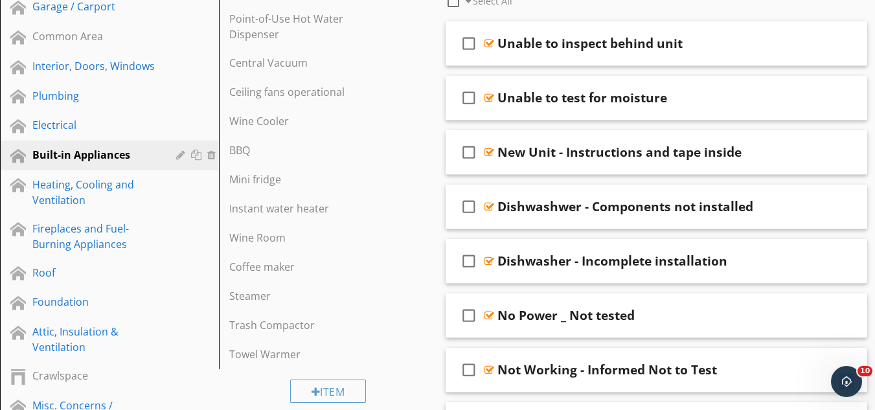
scroll to position [0, 0]
